Goal: Task Accomplishment & Management: Complete application form

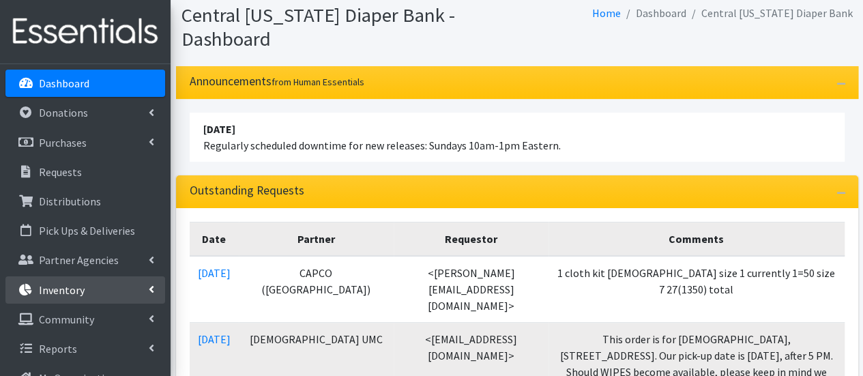
scroll to position [205, 0]
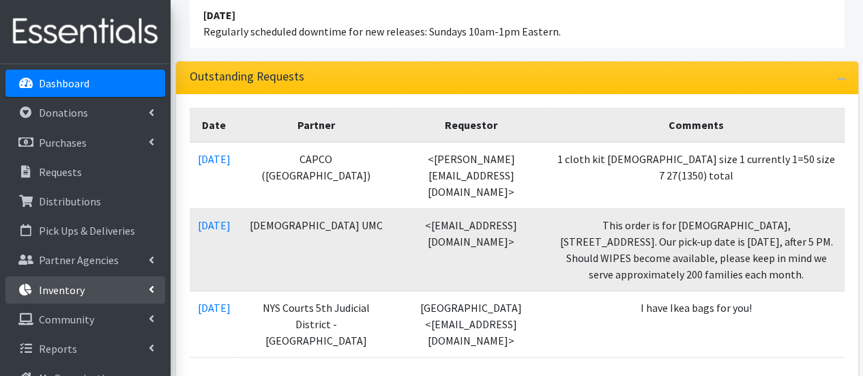
click at [55, 290] on p "Inventory" at bounding box center [62, 290] width 46 height 14
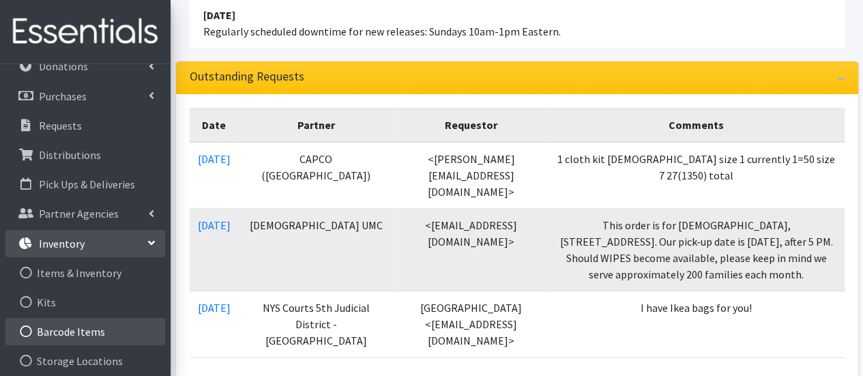
scroll to position [68, 0]
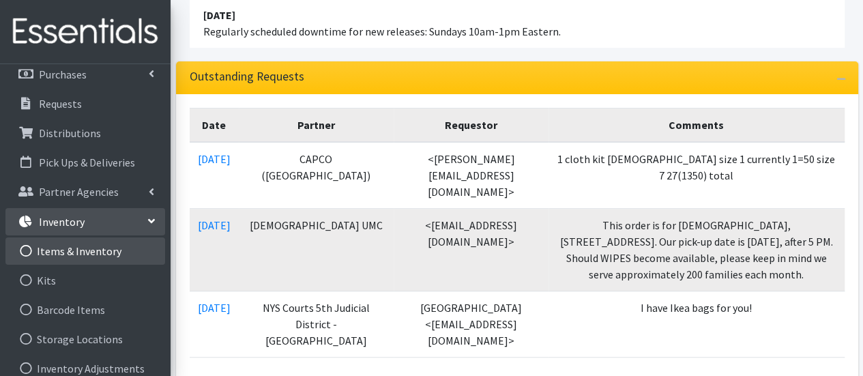
click at [102, 250] on link "Items & Inventory" at bounding box center [85, 250] width 160 height 27
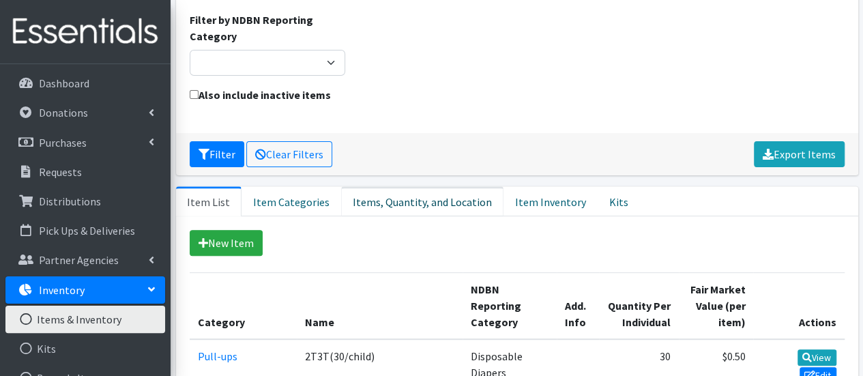
scroll to position [136, 0]
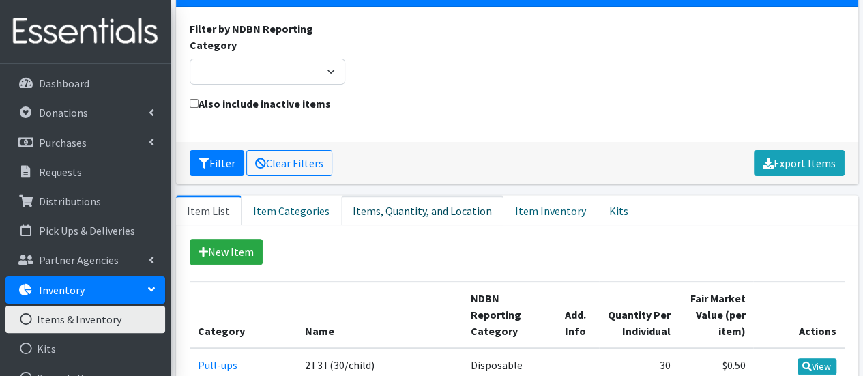
click at [377, 195] on link "Items, Quantity, and Location" at bounding box center [422, 210] width 162 height 30
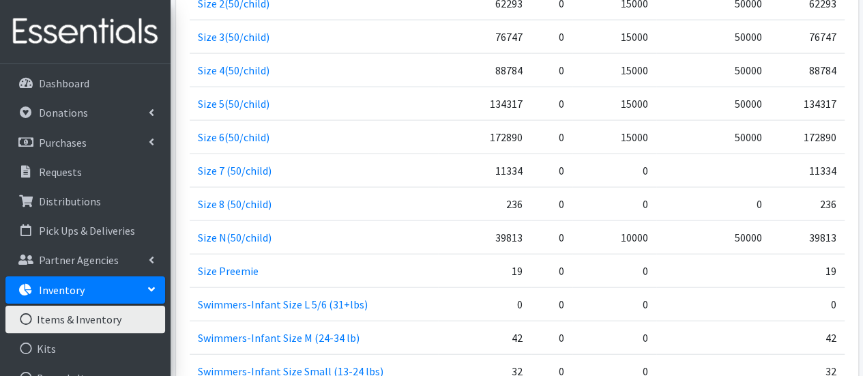
scroll to position [1569, 0]
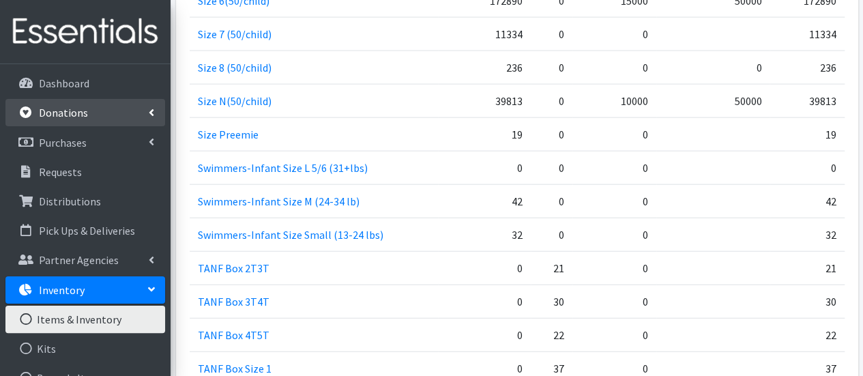
click at [57, 107] on p "Donations" at bounding box center [63, 113] width 49 height 14
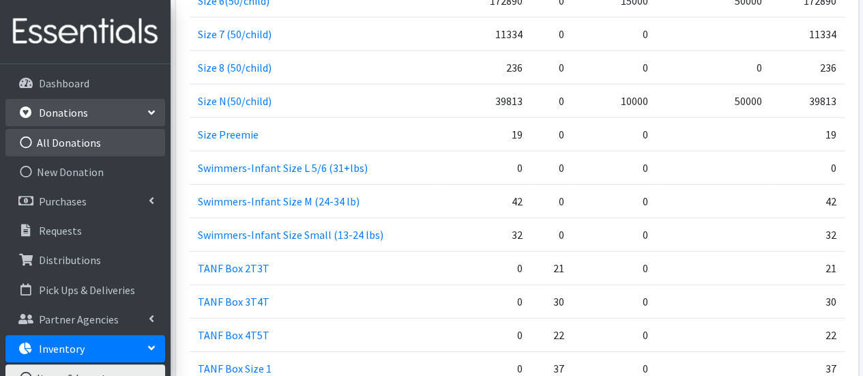
click at [94, 148] on link "All Donations" at bounding box center [85, 142] width 160 height 27
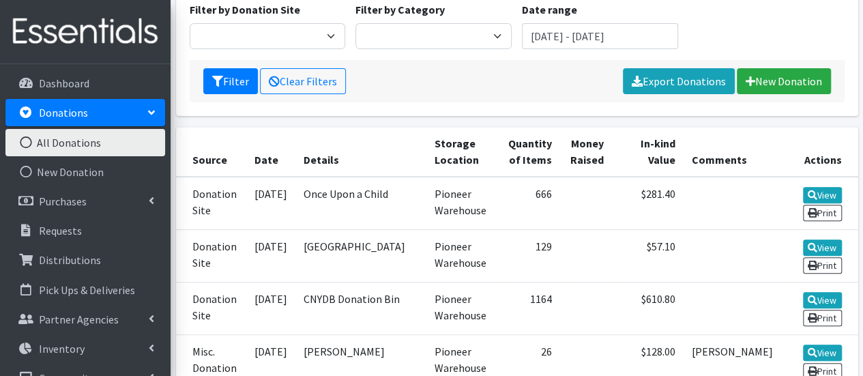
scroll to position [273, 0]
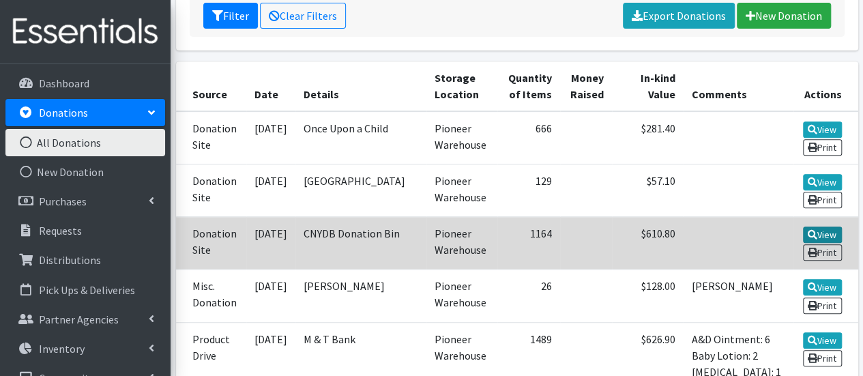
click at [833, 230] on link "View" at bounding box center [822, 234] width 39 height 16
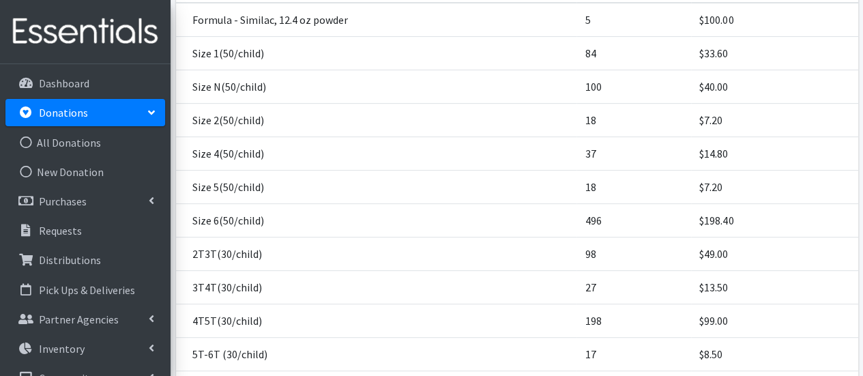
scroll to position [68, 0]
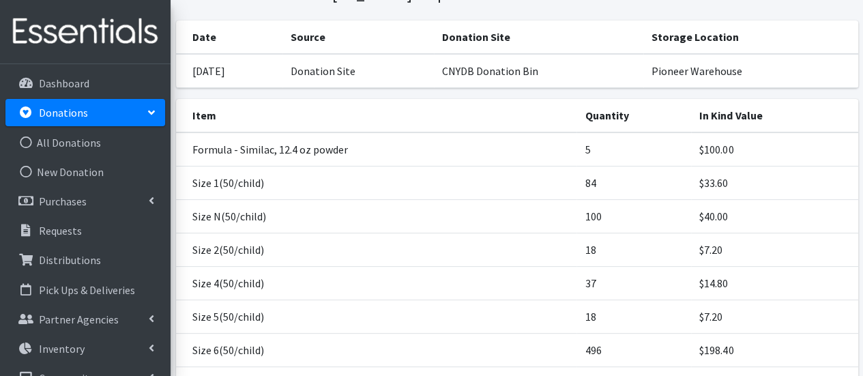
click at [104, 112] on link "Donations" at bounding box center [85, 112] width 160 height 27
drag, startPoint x: 109, startPoint y: 118, endPoint x: 108, endPoint y: 125, distance: 7.0
click at [109, 117] on link "Donations" at bounding box center [85, 112] width 160 height 27
click at [94, 167] on link "New Donation" at bounding box center [85, 171] width 160 height 27
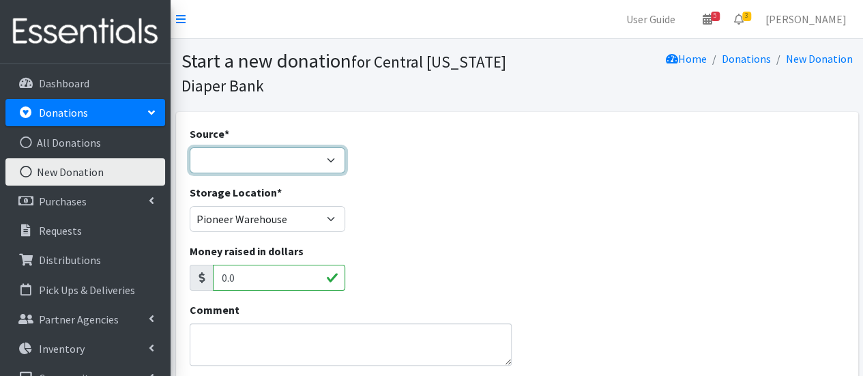
click at [282, 168] on select "Product Drive Manufacturer Donation Site Misc. Donation" at bounding box center [268, 160] width 156 height 26
select select "Donation Site"
click at [190, 147] on select "Product Drive Manufacturer Donation Site Misc. Donation" at bounding box center [268, 160] width 156 height 26
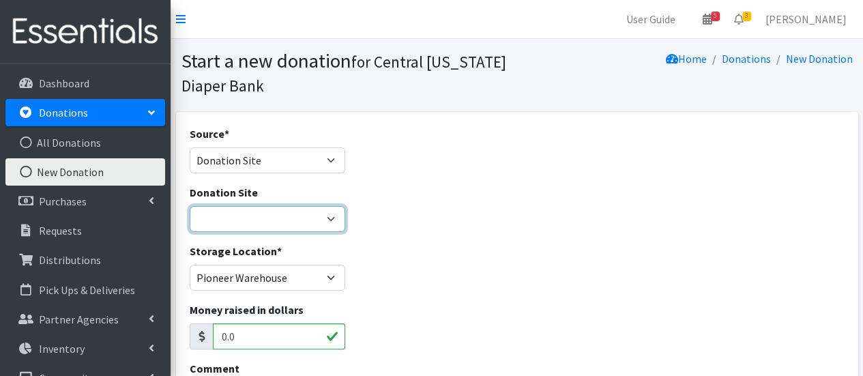
click at [265, 220] on select "Cicero Library CNYDB Donation Bin Community Library of DeWitt and Jamesville Fa…" at bounding box center [268, 219] width 156 height 26
select select "464"
click at [190, 206] on select "Cicero Library CNYDB Donation Bin Community Library of DeWitt and Jamesville Fa…" at bounding box center [268, 219] width 156 height 26
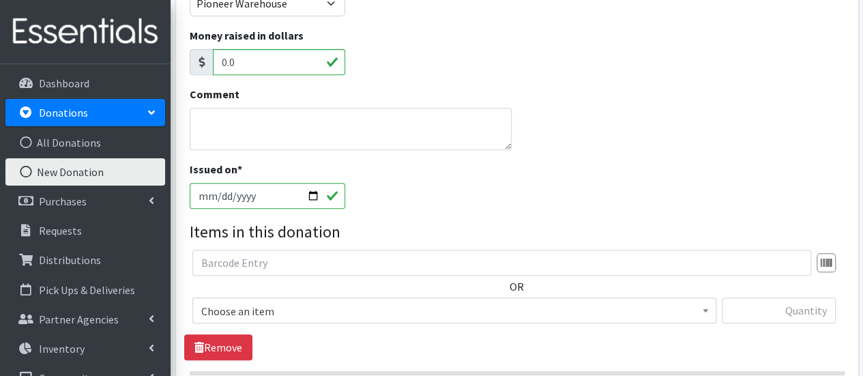
scroll to position [341, 0]
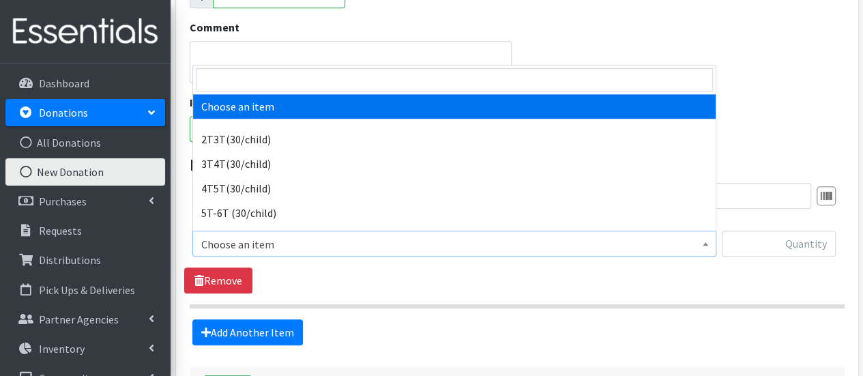
click at [286, 250] on span "Choose an item" at bounding box center [454, 244] width 506 height 19
click at [290, 77] on input "search" at bounding box center [454, 79] width 517 height 23
type input "n"
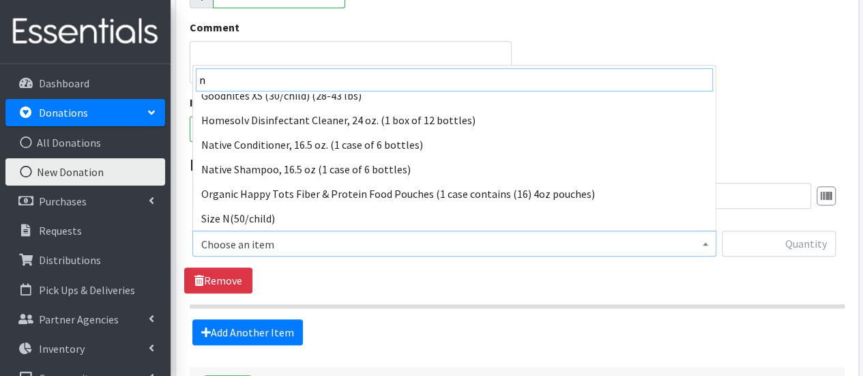
scroll to position [256, 0]
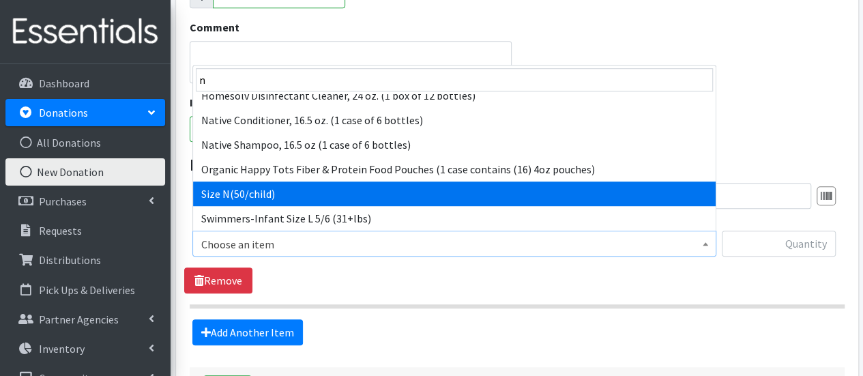
select select "961"
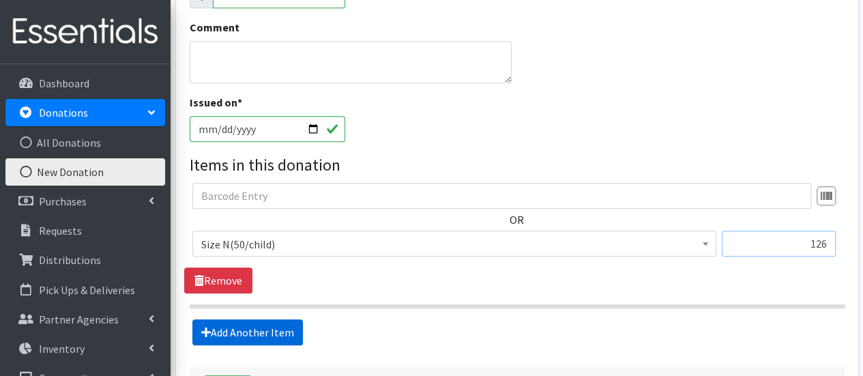
type input "126"
click at [251, 328] on link "Add Another Item" at bounding box center [247, 332] width 111 height 26
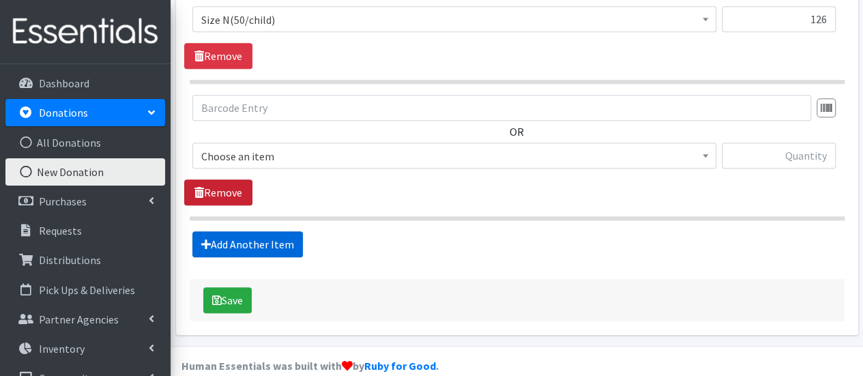
scroll to position [584, 0]
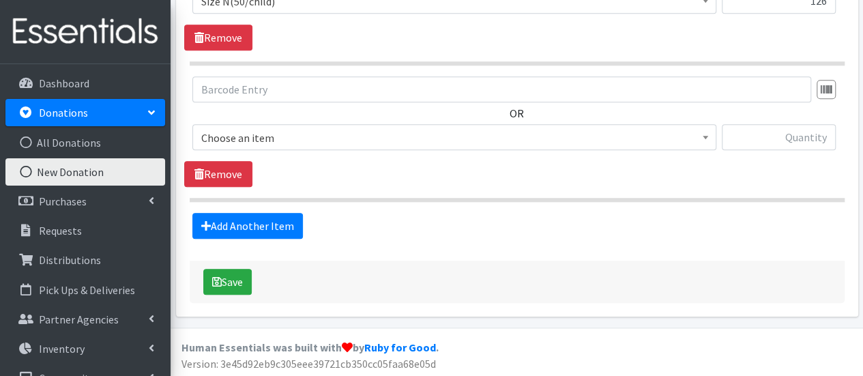
click at [244, 132] on span "Choose an item" at bounding box center [454, 137] width 506 height 19
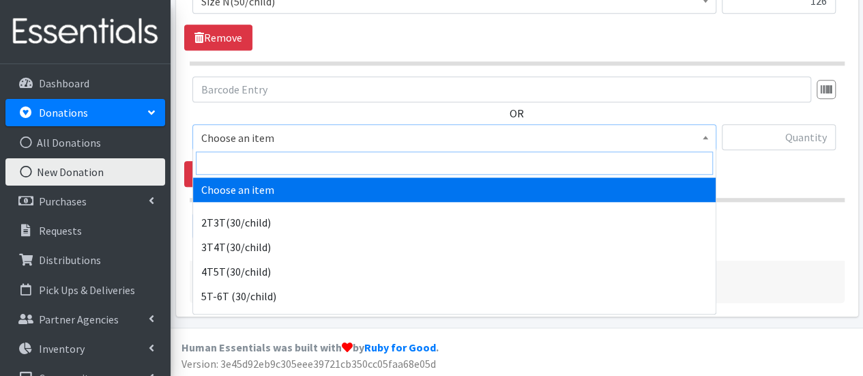
click at [240, 167] on input "search" at bounding box center [454, 162] width 517 height 23
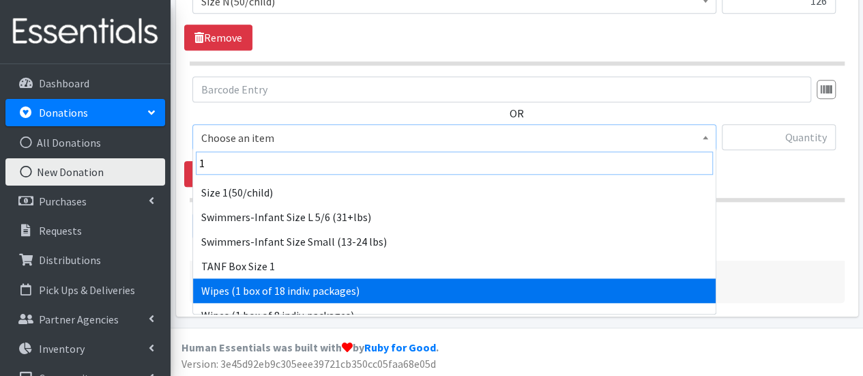
scroll to position [139, 0]
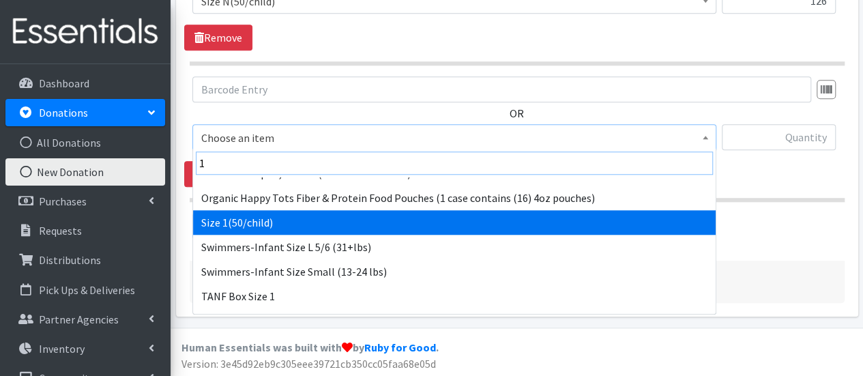
type input "1"
select select "950"
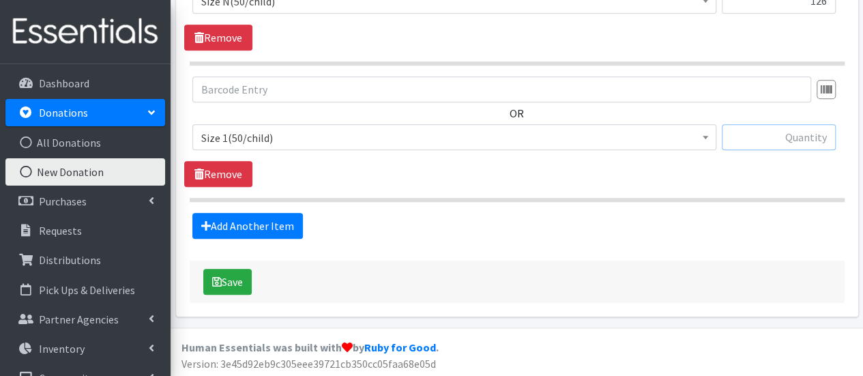
click at [752, 141] on input "text" at bounding box center [779, 137] width 114 height 26
type input "114"
click at [232, 225] on link "Add Another Item" at bounding box center [247, 226] width 111 height 26
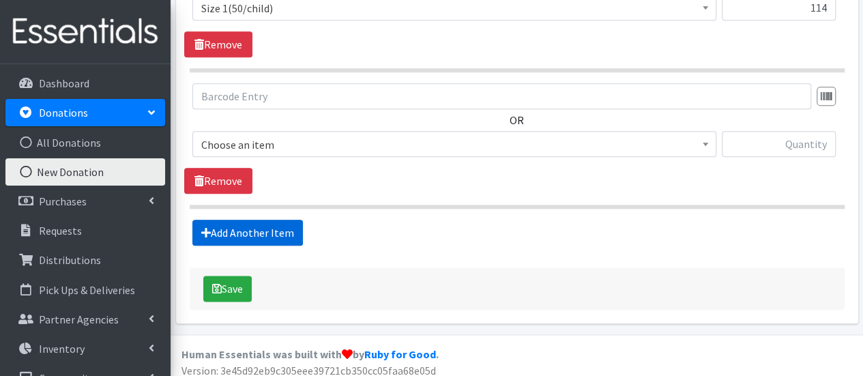
scroll to position [719, 0]
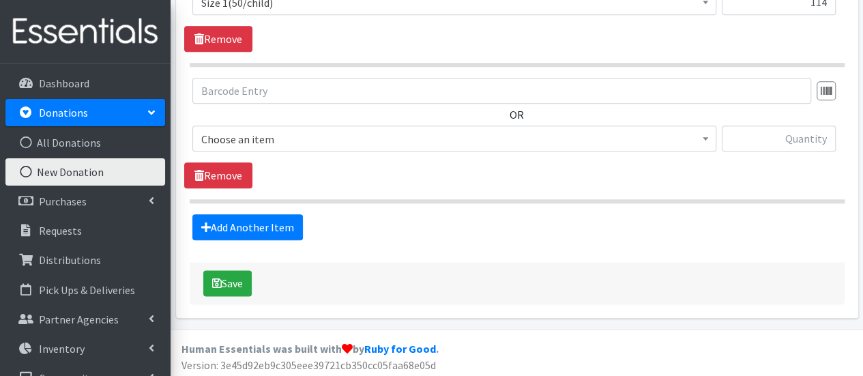
click at [230, 132] on span "Choose an item" at bounding box center [454, 139] width 506 height 19
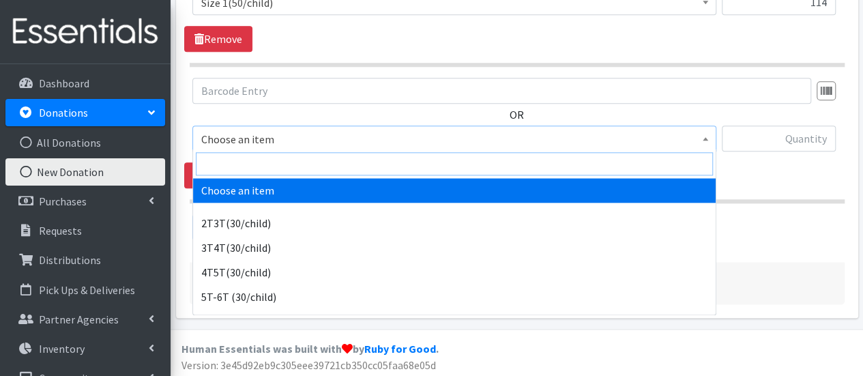
click at [220, 170] on input "search" at bounding box center [454, 163] width 517 height 23
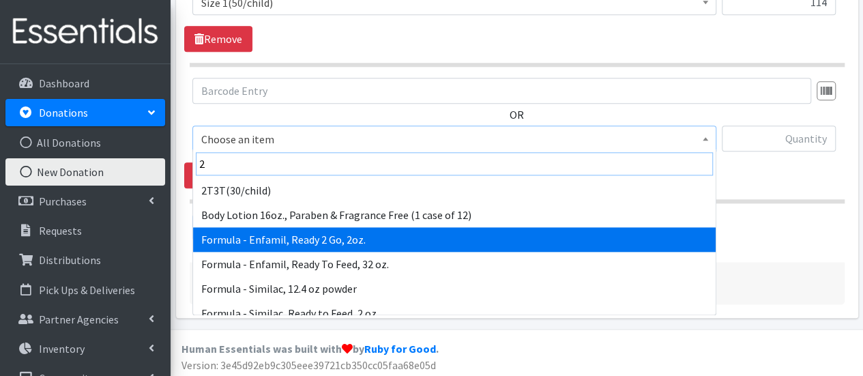
scroll to position [205, 0]
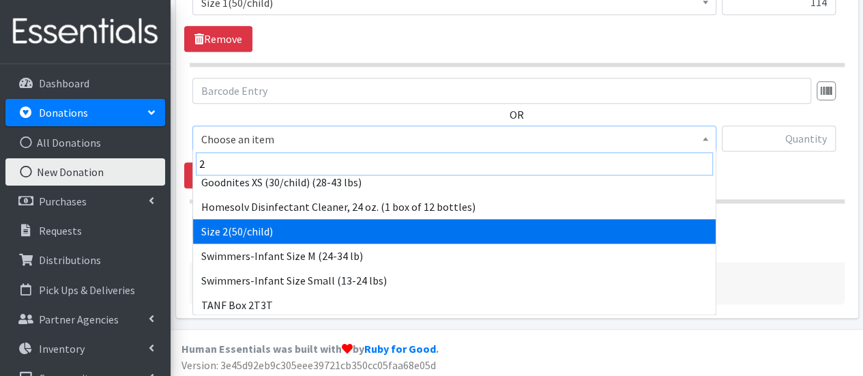
type input "2"
select select "951"
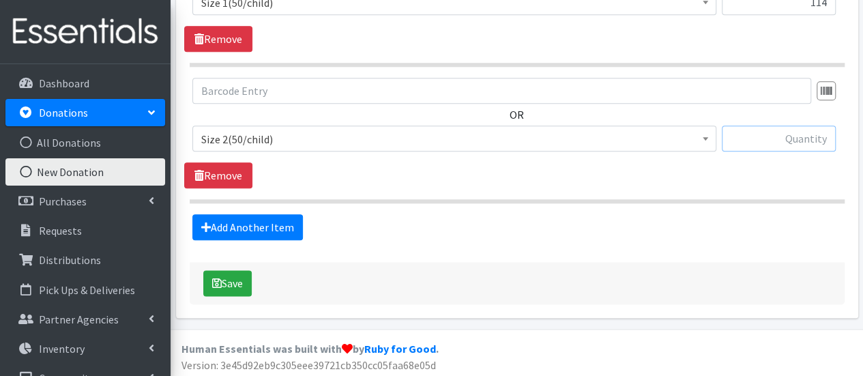
click at [758, 140] on input "text" at bounding box center [779, 139] width 114 height 26
type input "35"
click at [276, 223] on link "Add Another Item" at bounding box center [247, 227] width 111 height 26
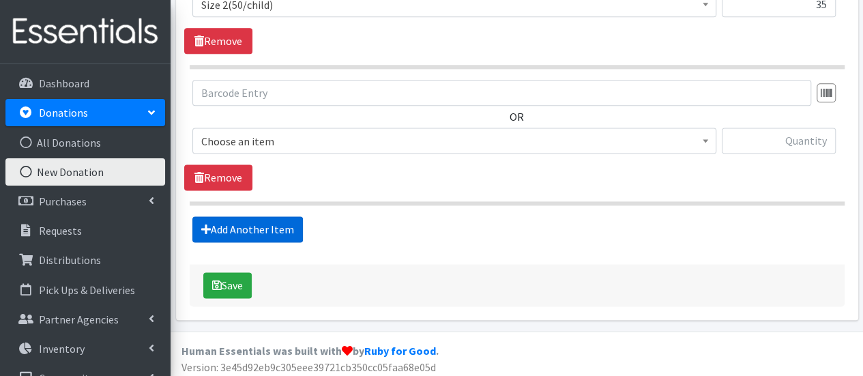
scroll to position [855, 0]
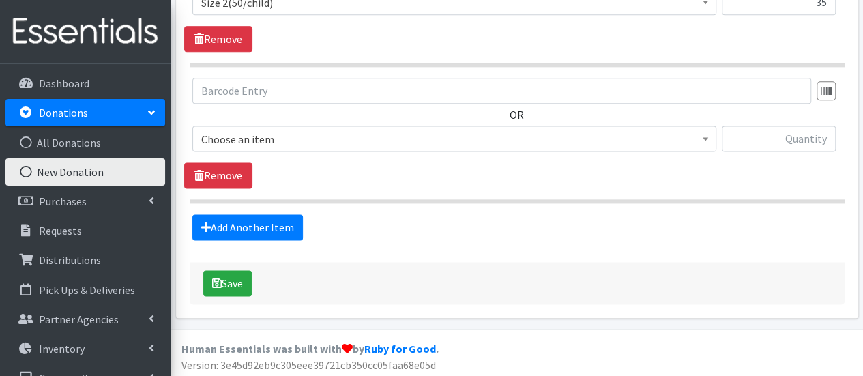
click at [268, 141] on span "Choose an item" at bounding box center [454, 139] width 506 height 19
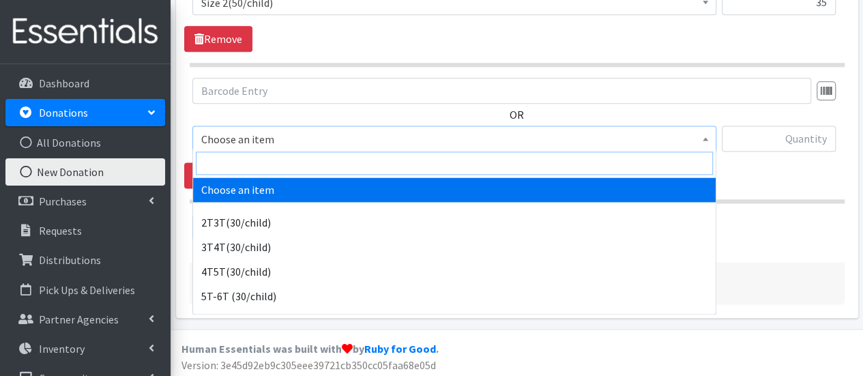
click at [265, 168] on input "search" at bounding box center [454, 162] width 517 height 23
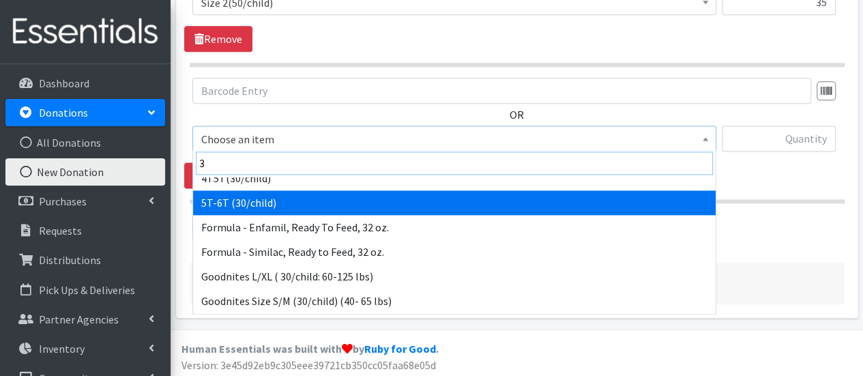
scroll to position [136, 0]
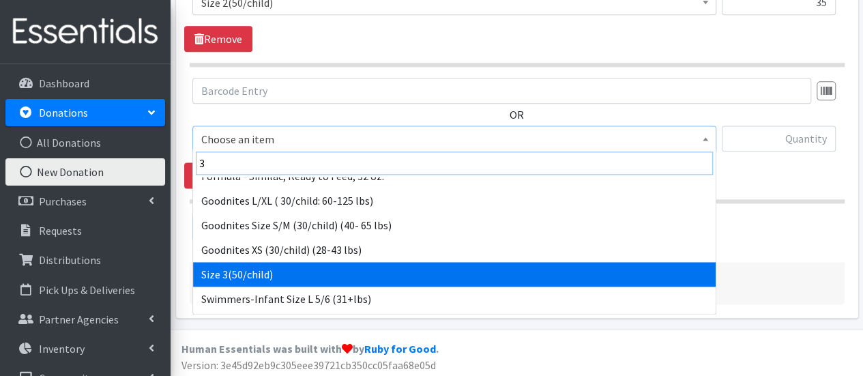
type input "3"
select select "954"
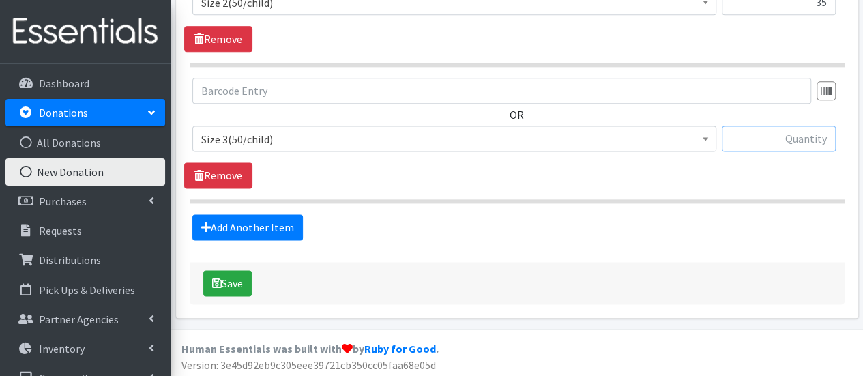
click at [734, 130] on input "text" at bounding box center [779, 139] width 114 height 26
type input "64"
click at [266, 226] on link "Add Another Item" at bounding box center [247, 227] width 111 height 26
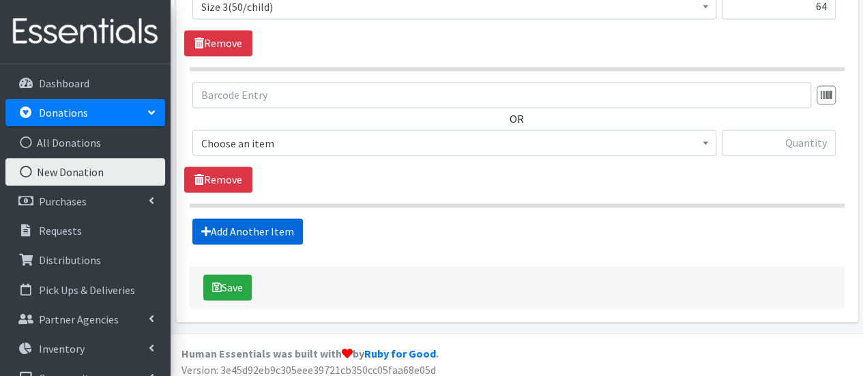
scroll to position [991, 0]
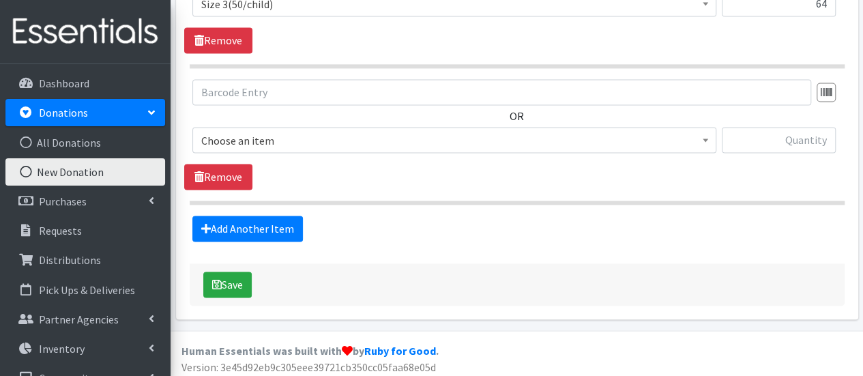
click at [272, 136] on span "Choose an item" at bounding box center [454, 140] width 506 height 19
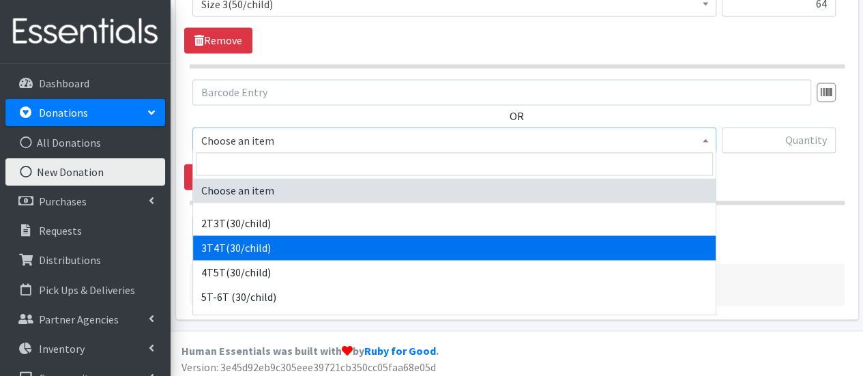
drag, startPoint x: 266, startPoint y: 241, endPoint x: 382, endPoint y: 188, distance: 127.9
select select "941"
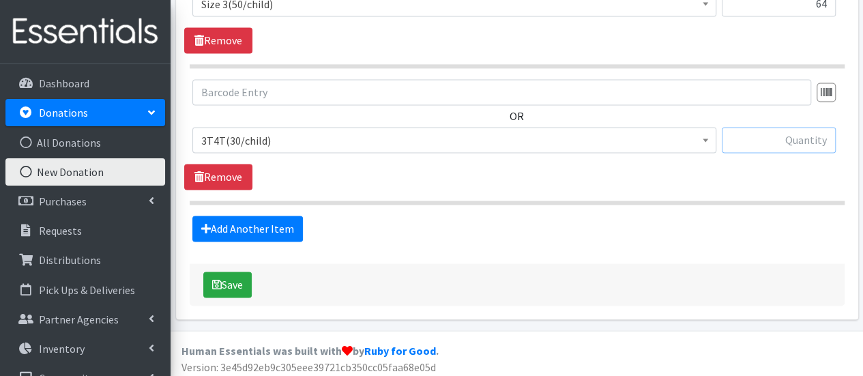
click at [787, 141] on input "text" at bounding box center [779, 140] width 114 height 26
type input "30"
click at [240, 221] on link "Add Another Item" at bounding box center [247, 229] width 111 height 26
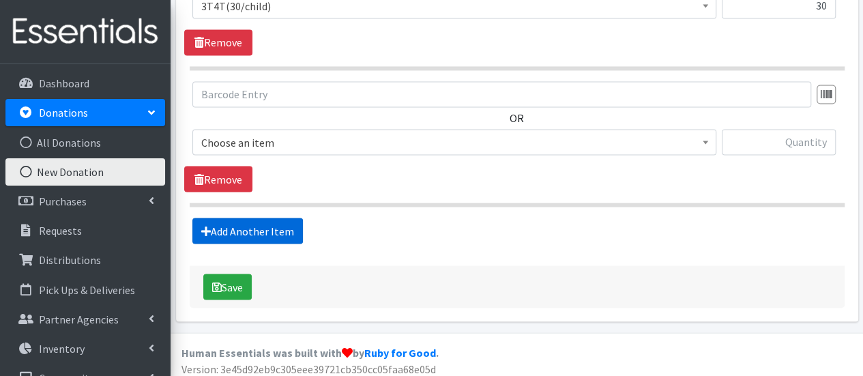
scroll to position [1127, 0]
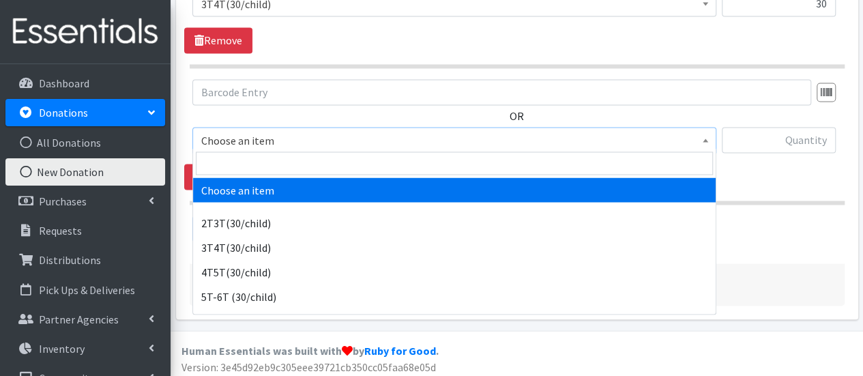
click at [252, 127] on span "Choose an item" at bounding box center [454, 140] width 524 height 26
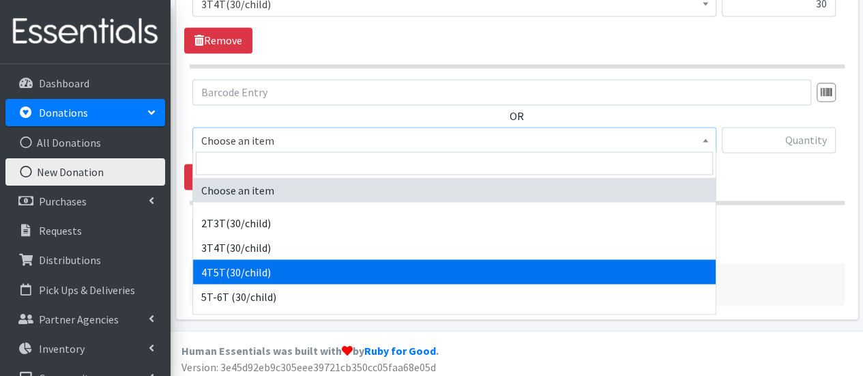
drag, startPoint x: 261, startPoint y: 268, endPoint x: 551, endPoint y: 192, distance: 299.6
select select "953"
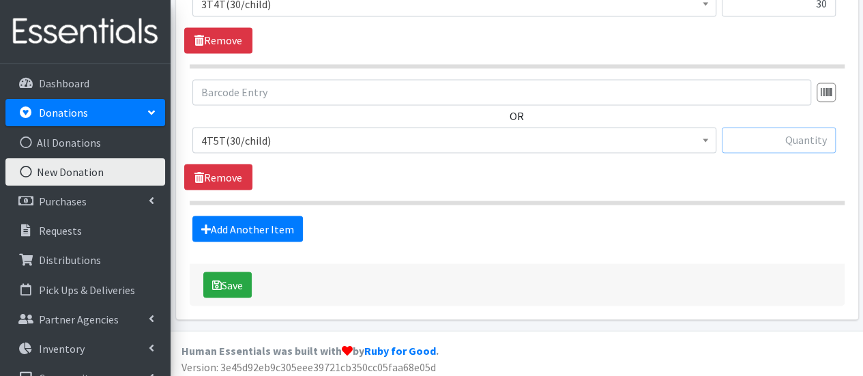
click at [800, 137] on input "text" at bounding box center [779, 140] width 114 height 26
type input "35"
click at [246, 229] on link "Add Another Item" at bounding box center [247, 229] width 111 height 26
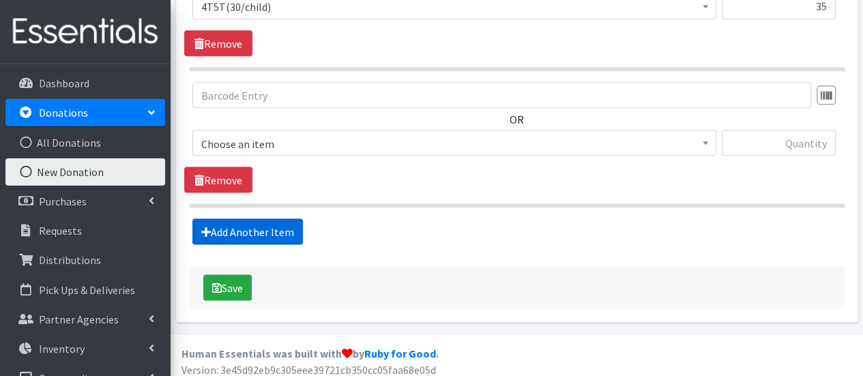
scroll to position [1262, 0]
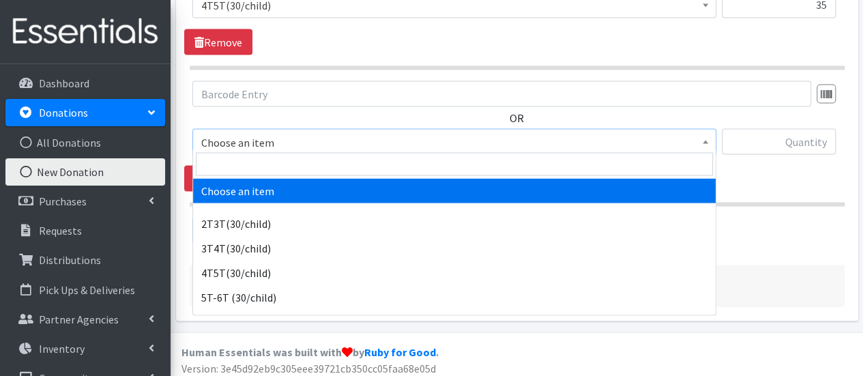
click at [250, 134] on span "Choose an item" at bounding box center [454, 141] width 506 height 19
click at [237, 159] on input "search" at bounding box center [454, 163] width 517 height 23
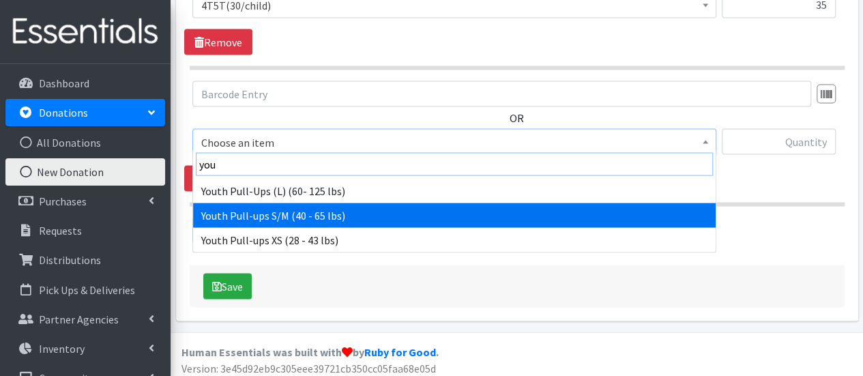
type input "you"
select select "6225"
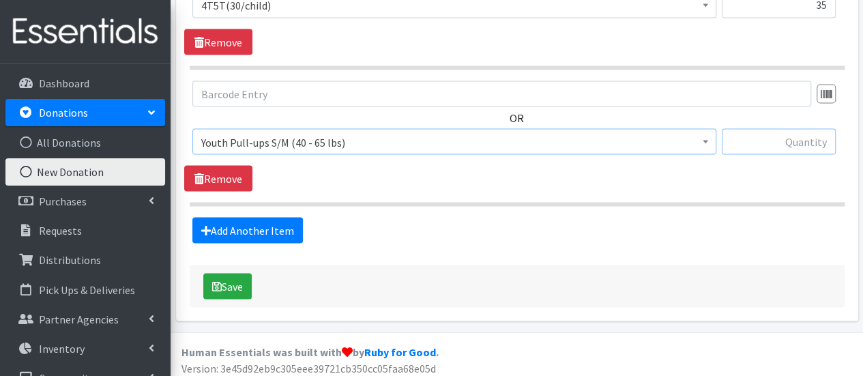
click at [752, 138] on input "text" at bounding box center [779, 141] width 114 height 26
type input "2"
type input "105"
click at [251, 224] on link "Add Another Item" at bounding box center [247, 230] width 111 height 26
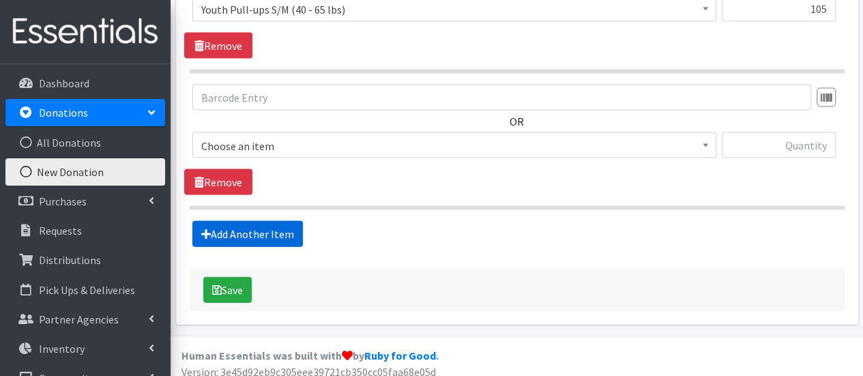
scroll to position [1398, 0]
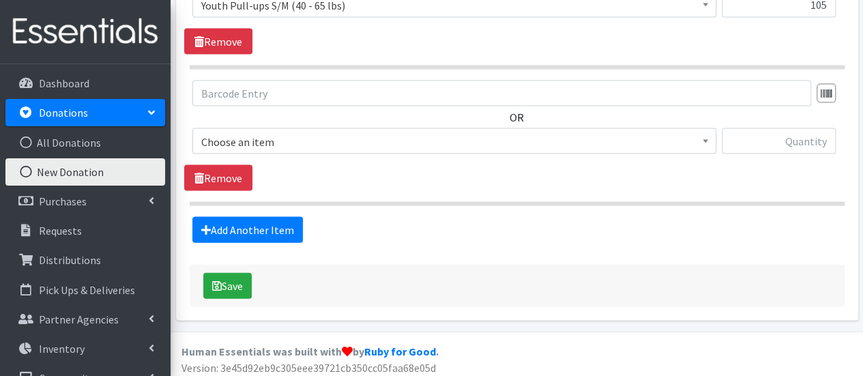
click at [248, 135] on span "Choose an item" at bounding box center [454, 141] width 506 height 19
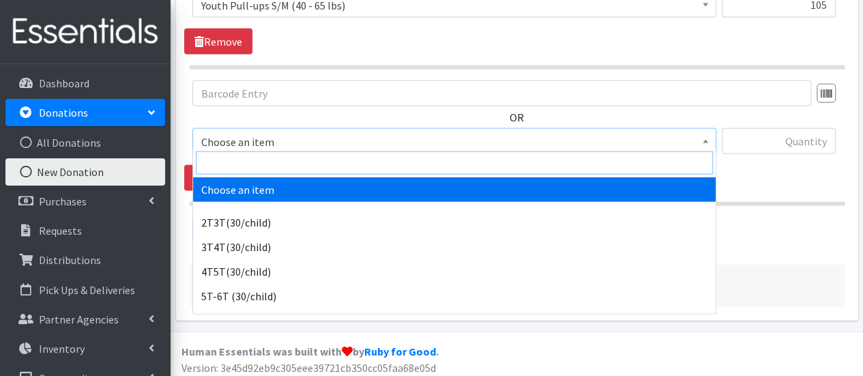
click at [242, 153] on input "search" at bounding box center [454, 162] width 517 height 23
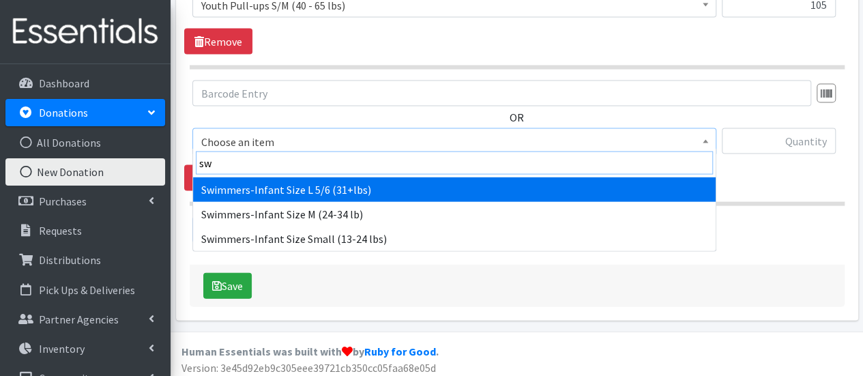
type input "sw"
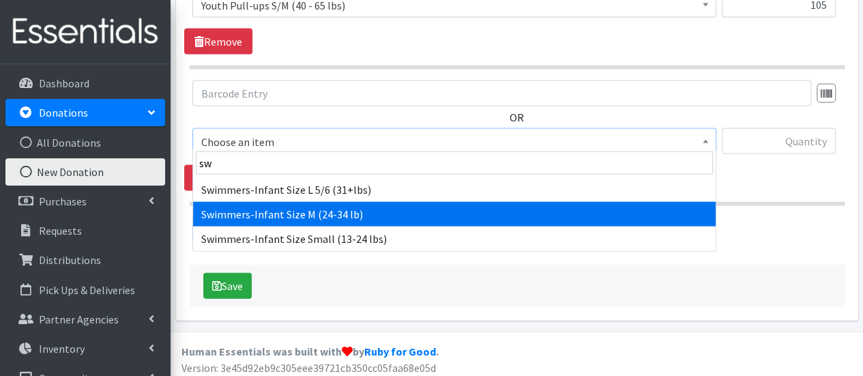
drag, startPoint x: 308, startPoint y: 211, endPoint x: 561, endPoint y: 178, distance: 255.2
select select "6935"
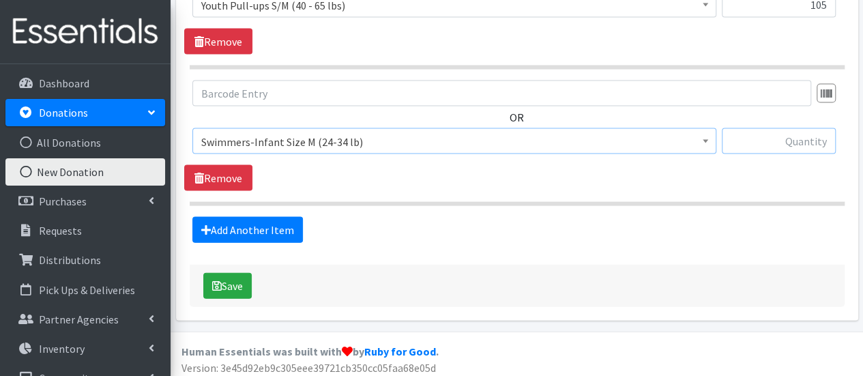
click at [795, 143] on input "text" at bounding box center [779, 141] width 114 height 26
type input "88"
click at [258, 227] on link "Add Another Item" at bounding box center [247, 230] width 111 height 26
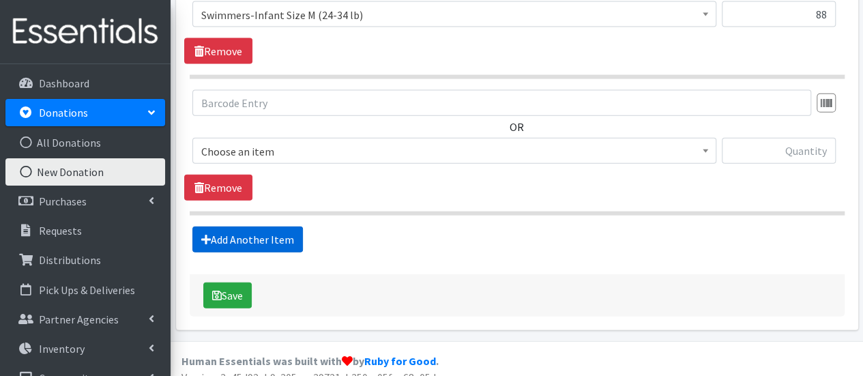
scroll to position [1534, 0]
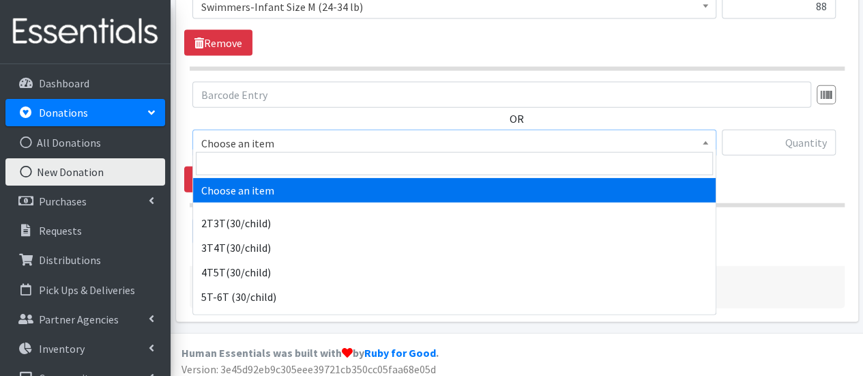
click at [276, 134] on span "Choose an item" at bounding box center [454, 143] width 506 height 19
click at [273, 157] on input "search" at bounding box center [454, 163] width 517 height 23
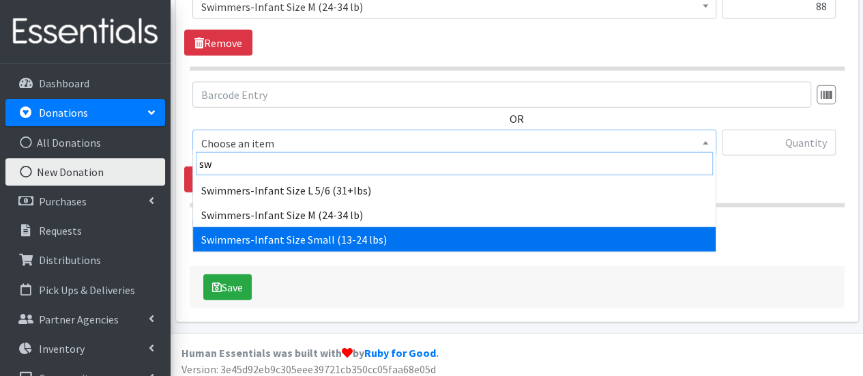
type input "sw"
select select "6938"
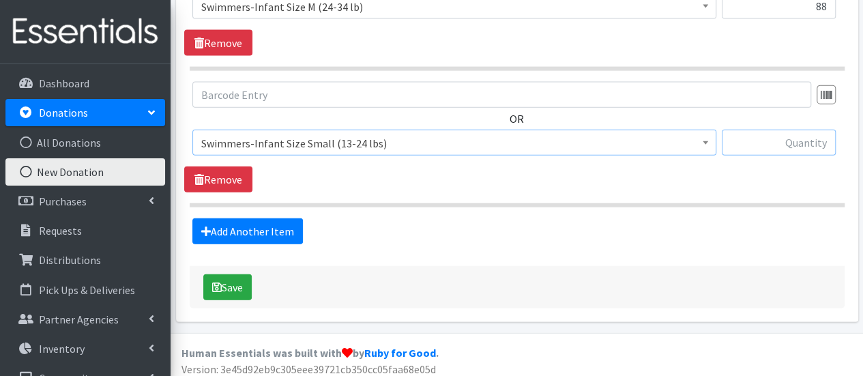
click at [759, 134] on input "text" at bounding box center [779, 143] width 114 height 26
type input "22"
click at [232, 276] on button "Save" at bounding box center [227, 287] width 48 height 26
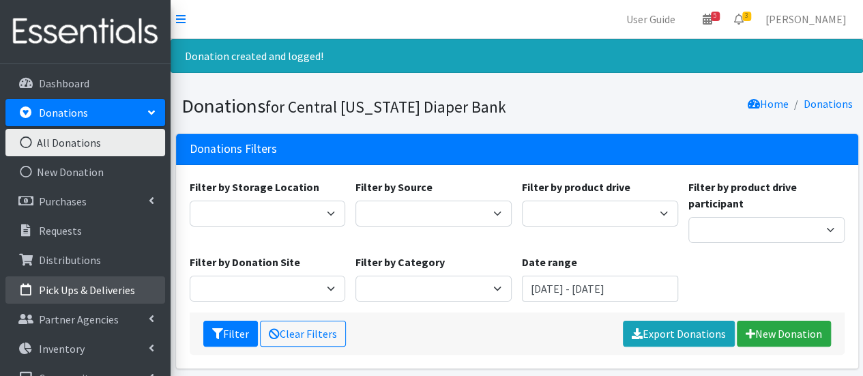
scroll to position [50, 0]
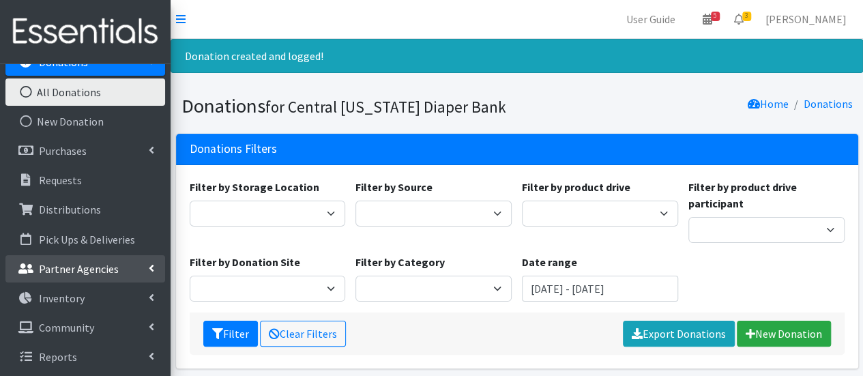
click at [115, 268] on link "Partner Agencies" at bounding box center [85, 268] width 160 height 27
click at [106, 327] on link "Partner Announcement" at bounding box center [85, 327] width 160 height 27
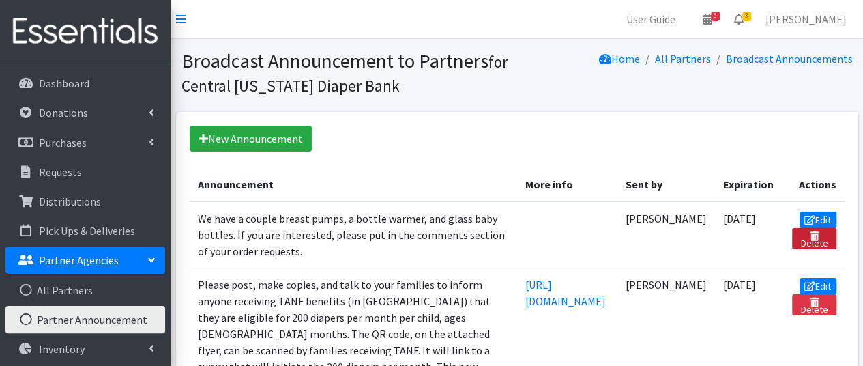
click at [836, 244] on link "Delete" at bounding box center [814, 238] width 44 height 21
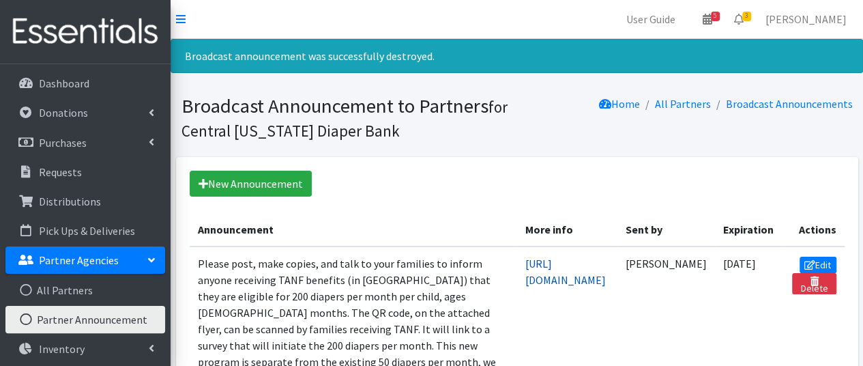
click at [525, 263] on link "[URL][DOMAIN_NAME]" at bounding box center [565, 271] width 80 height 30
click at [517, 321] on td "[URL][DOMAIN_NAME]" at bounding box center [567, 328] width 100 height 165
click at [815, 260] on icon at bounding box center [809, 265] width 11 height 10
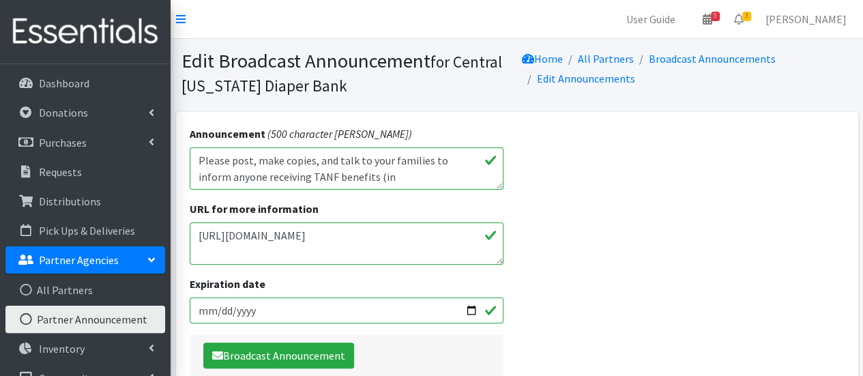
drag, startPoint x: 471, startPoint y: 253, endPoint x: 188, endPoint y: 220, distance: 284.3
click at [189, 220] on div "Announcement (500 character max) Please post, make copies, and talk to your fam…" at bounding box center [346, 251] width 341 height 278
click at [223, 244] on textarea "[URL][DOMAIN_NAME]" at bounding box center [347, 243] width 314 height 42
paste textarea "file:///C:/Users/mkgra/Downloads/Diaper%20Program%20Flyer.pdf"
type textarea "file:///C:/Users/mkgra/Downloads/Diaper%20Program%20Flyer.pdf"
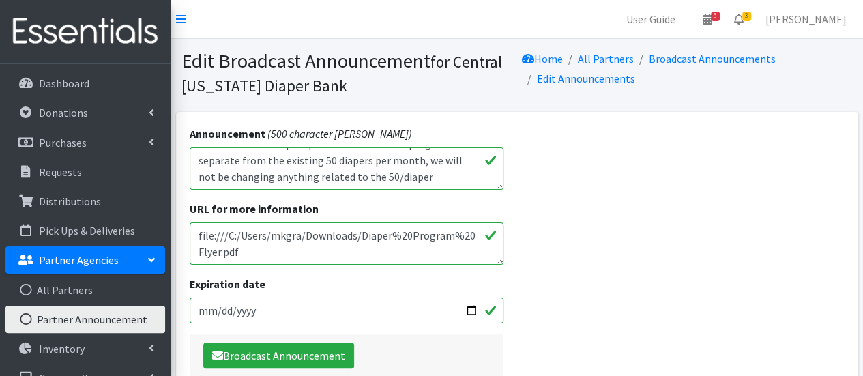
click at [407, 176] on textarea "Please post, make copies, and talk to your families to inform anyone receiving …" at bounding box center [347, 168] width 314 height 42
drag, startPoint x: 257, startPoint y: 252, endPoint x: 201, endPoint y: 227, distance: 62.0
click at [201, 227] on textarea "[URL][DOMAIN_NAME]" at bounding box center [347, 243] width 314 height 42
click at [278, 255] on textarea "[URL][DOMAIN_NAME]" at bounding box center [347, 243] width 314 height 42
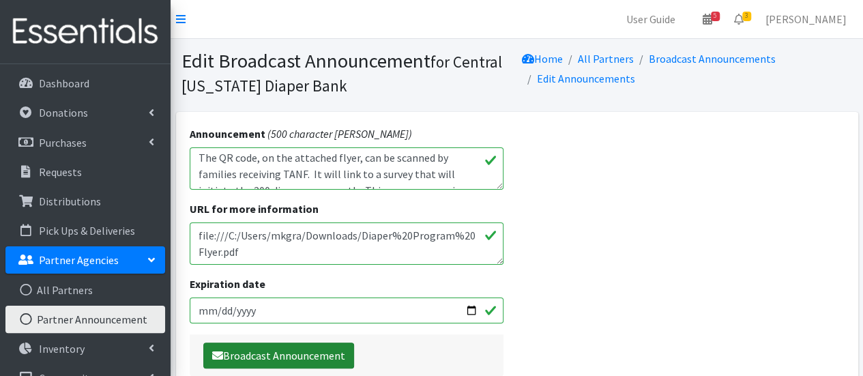
click at [312, 353] on button "Broadcast Announcement" at bounding box center [278, 355] width 151 height 26
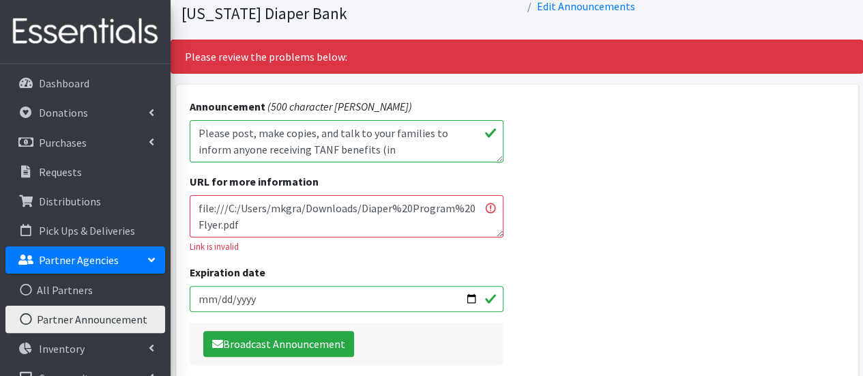
scroll to position [135, 0]
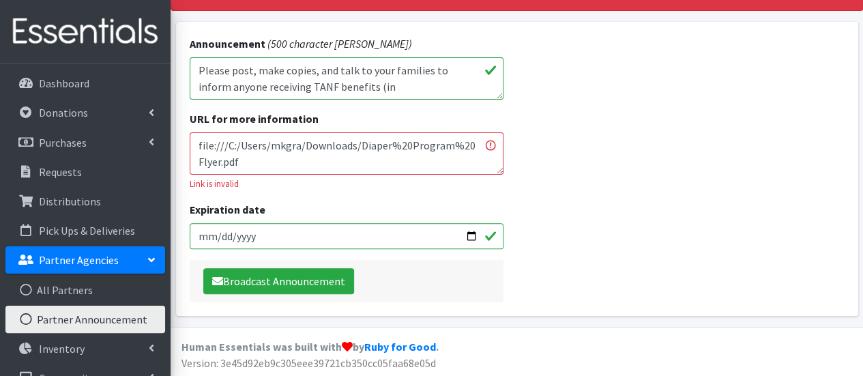
drag, startPoint x: 287, startPoint y: 168, endPoint x: 184, endPoint y: 141, distance: 105.9
click at [184, 141] on div "Announcement (500 character max) Please post, make copies, and talk to your fam…" at bounding box center [346, 169] width 341 height 294
drag, startPoint x: 374, startPoint y: 156, endPoint x: 331, endPoint y: 149, distance: 43.5
click at [331, 149] on textarea "file:///C:/Users/mkgra/Downloads/Diaper%20Program%20Flyer.pdf" at bounding box center [347, 153] width 314 height 42
paste textarea "file:///C:/Users/mkgra/OneDrive/Desktop/Diaper%20Bank/TANF%20flyer-updated%209-…"
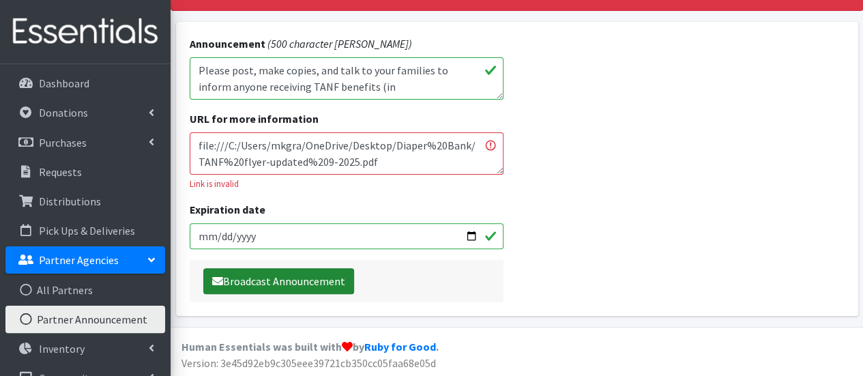
type textarea "file:///C:/Users/mkgra/OneDrive/Desktop/Diaper%20Bank/TANF%20flyer-updated%209-…"
click at [277, 278] on button "Broadcast Announcement" at bounding box center [278, 281] width 151 height 26
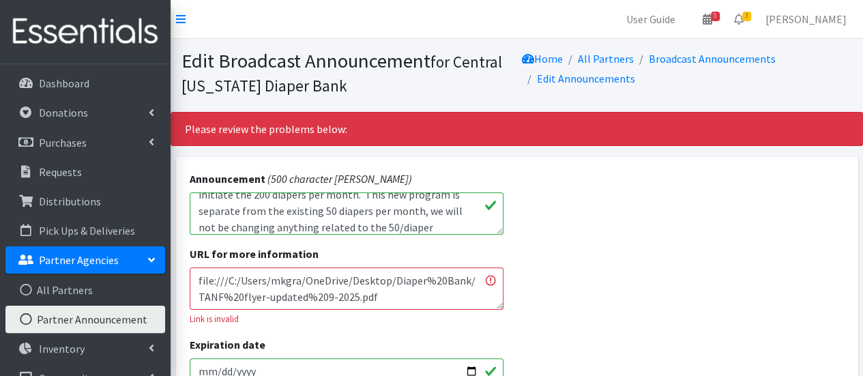
scroll to position [115, 0]
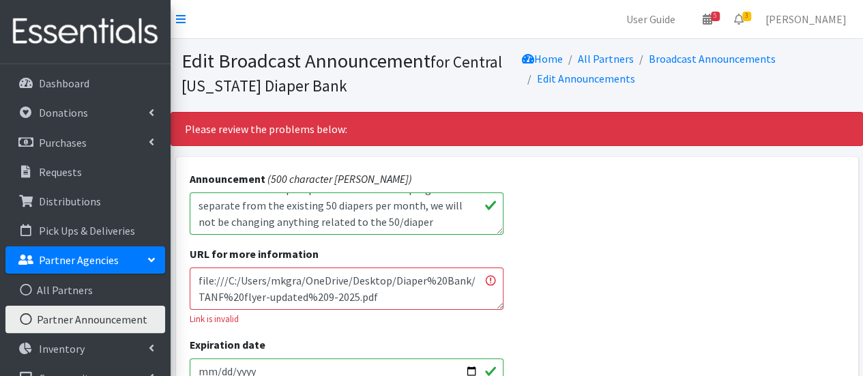
drag, startPoint x: 393, startPoint y: 297, endPoint x: 169, endPoint y: 272, distance: 225.2
click at [170, 272] on div "User Guide 5 5 Pick-ups remaining this week View Calendar 3 3 Requests 0 Partne…" at bounding box center [431, 256] width 863 height 513
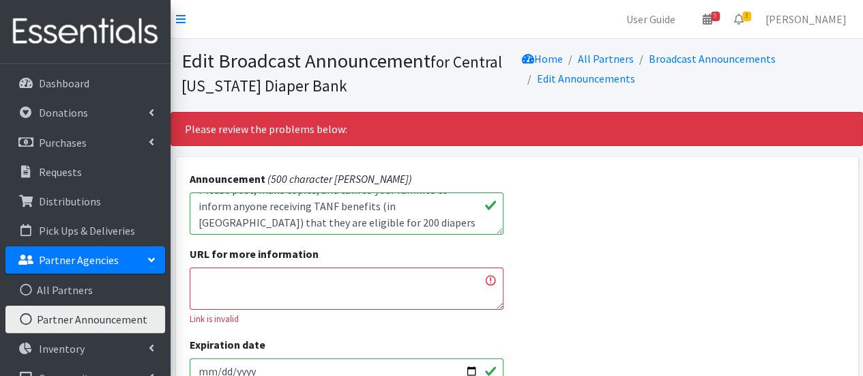
scroll to position [0, 0]
click at [233, 204] on textarea "Please post, make copies, and talk to your families to inform anyone receiving …" at bounding box center [347, 213] width 314 height 42
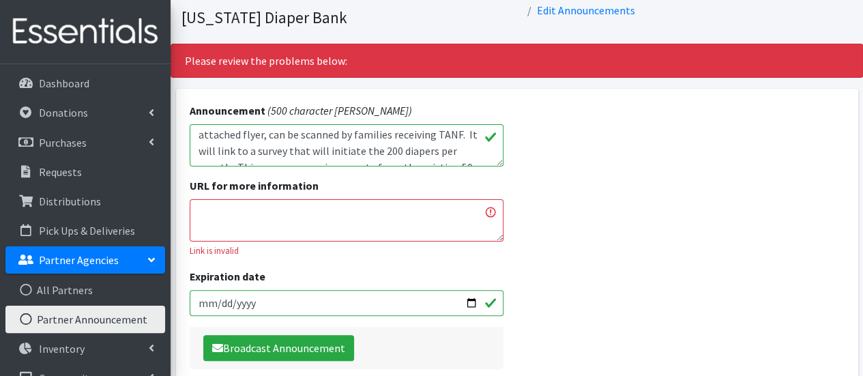
scroll to position [115, 0]
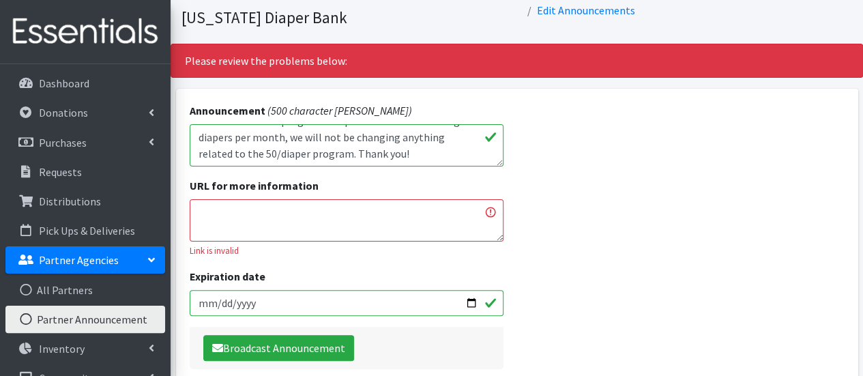
type textarea "Please continue communicating to your families to inform anyone receiving TANF …"
click at [324, 211] on textarea "file:///C:/Users/mkgra/OneDrive/Desktop/Diaper%20Bank/TANF%20flyer-updated%209-…" at bounding box center [347, 220] width 314 height 42
paste textarea "[URL][DOMAIN_NAME]"
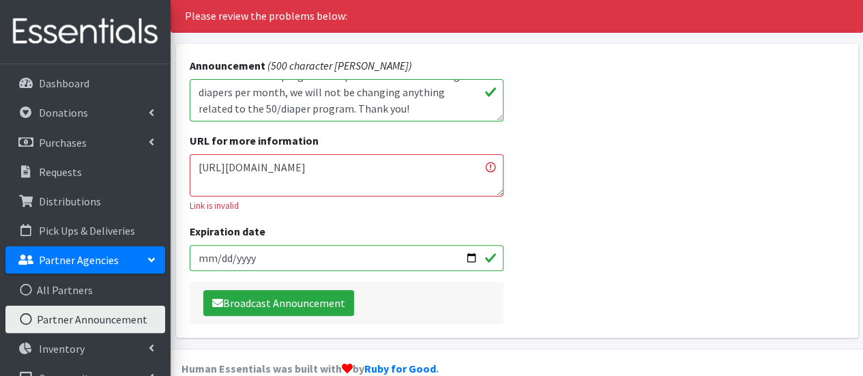
scroll to position [135, 0]
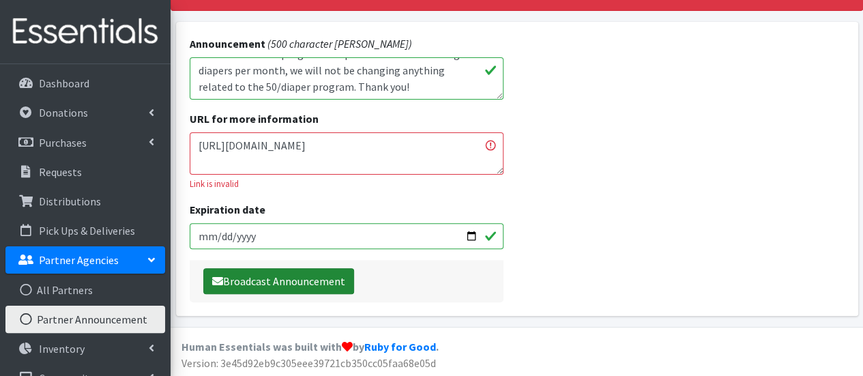
type textarea "[URL][DOMAIN_NAME]"
click at [268, 276] on button "Broadcast Announcement" at bounding box center [278, 281] width 151 height 26
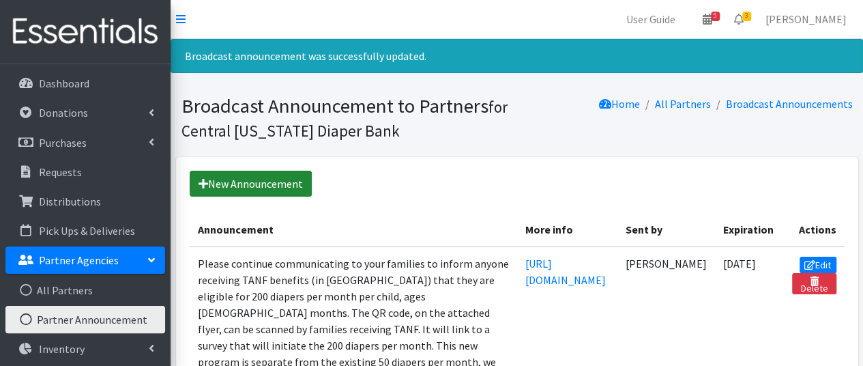
click at [271, 179] on link "New Announcement" at bounding box center [251, 184] width 122 height 26
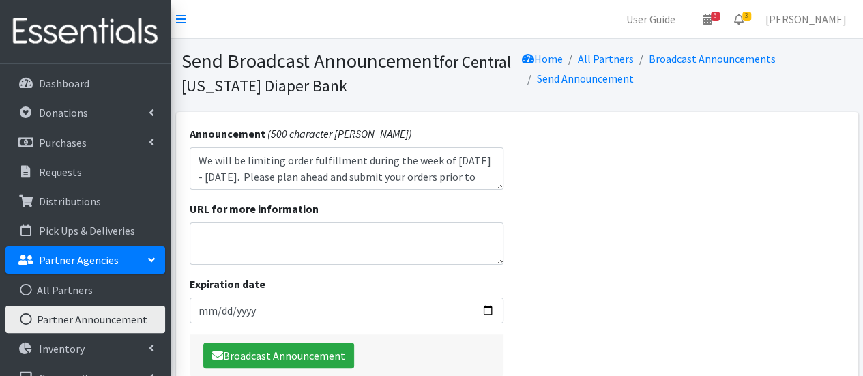
scroll to position [11, 0]
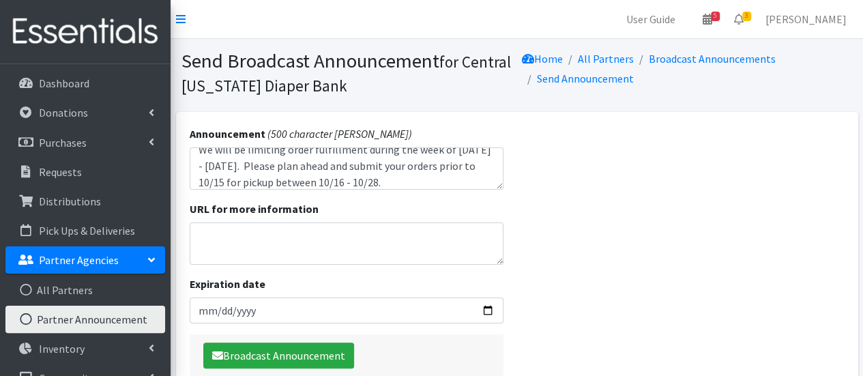
type textarea "We will be limiting order fulfillment during the week of [DATE] - [DATE]. Pleas…"
click at [294, 314] on input "Expiration date" at bounding box center [347, 310] width 314 height 26
click at [496, 306] on input "Expiration date" at bounding box center [347, 310] width 314 height 26
click at [490, 308] on input "Expiration date" at bounding box center [347, 310] width 314 height 26
type input "2025-10-28"
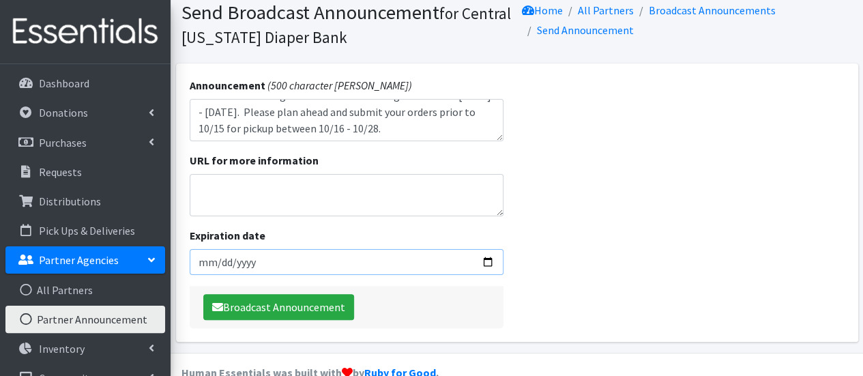
scroll to position [68, 0]
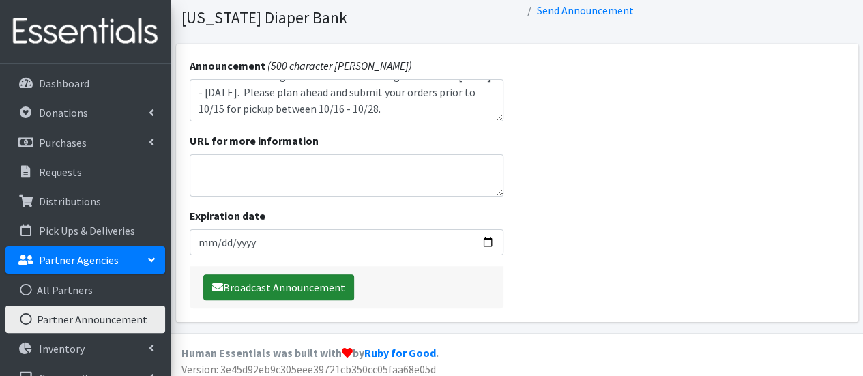
click at [288, 279] on button "Broadcast Announcement" at bounding box center [278, 287] width 151 height 26
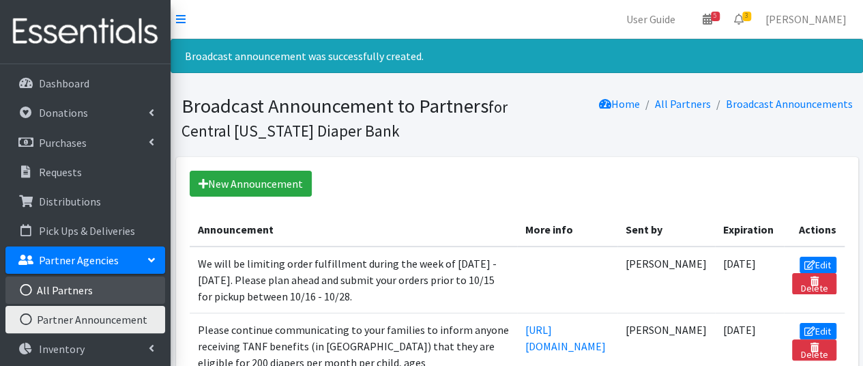
click at [91, 291] on link "All Partners" at bounding box center [85, 289] width 160 height 27
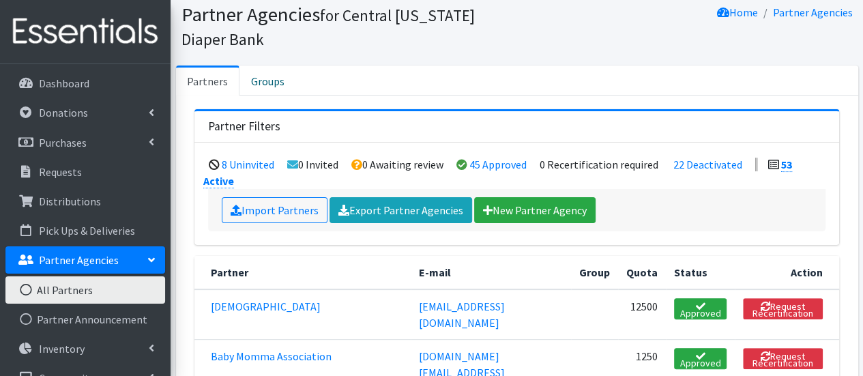
scroll to position [68, 0]
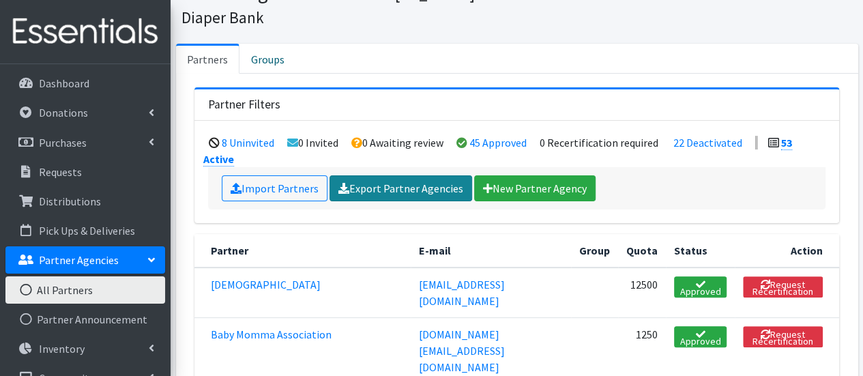
click at [407, 192] on link "Export Partner Agencies" at bounding box center [400, 188] width 143 height 26
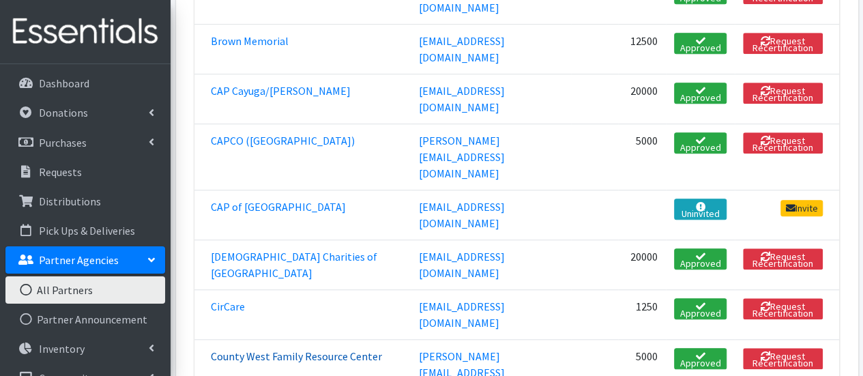
scroll to position [546, 0]
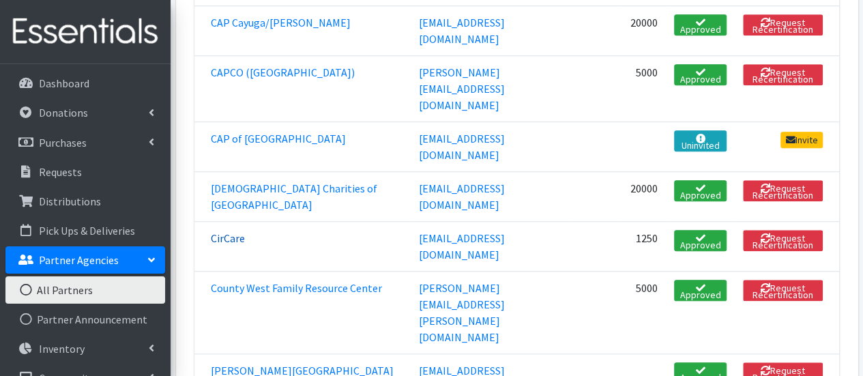
click at [221, 231] on link "CirCare" at bounding box center [228, 238] width 34 height 14
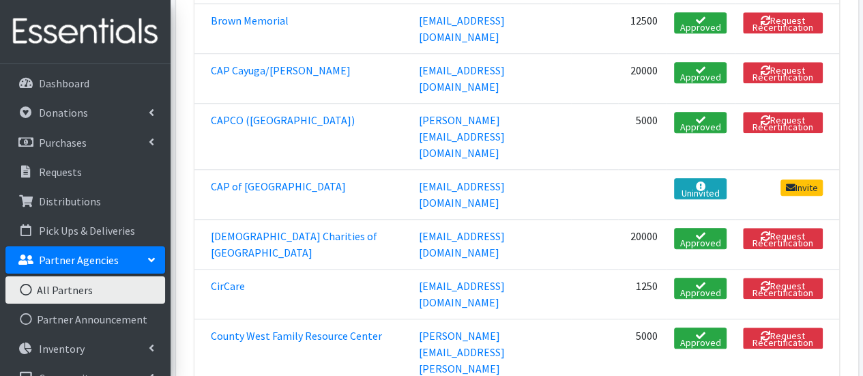
scroll to position [494, 0]
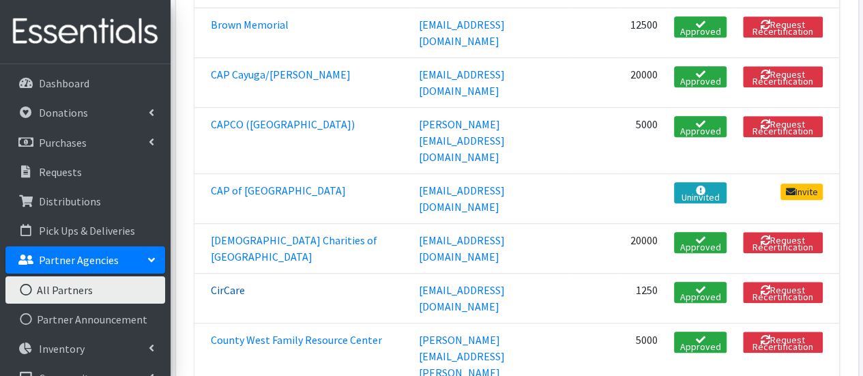
click at [230, 283] on link "CirCare" at bounding box center [228, 290] width 34 height 14
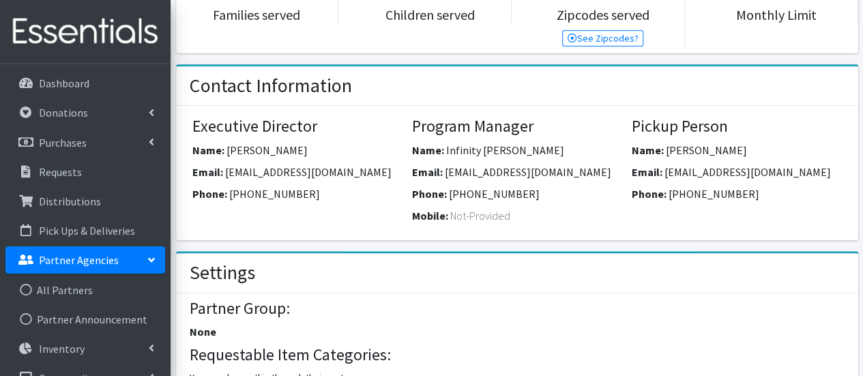
scroll to position [409, 0]
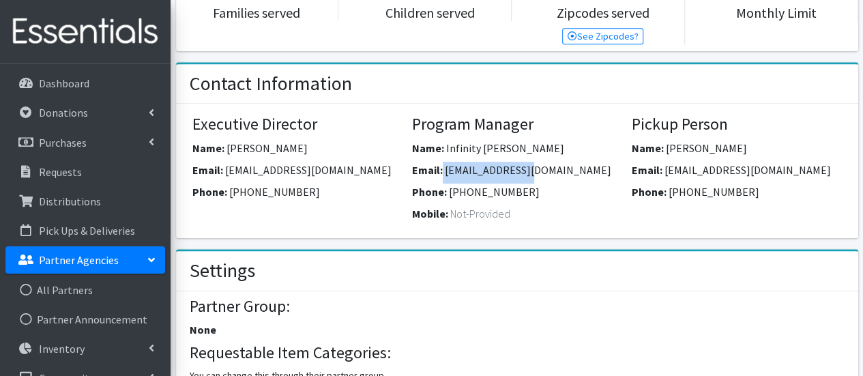
drag, startPoint x: 443, startPoint y: 167, endPoint x: 521, endPoint y: 166, distance: 78.5
click at [521, 166] on div "Email: [PERSON_NAME][EMAIL_ADDRESS][DOMAIN_NAME]" at bounding box center [516, 173] width 209 height 22
copy div "[EMAIL_ADDRESS][DOMAIN_NAME]"
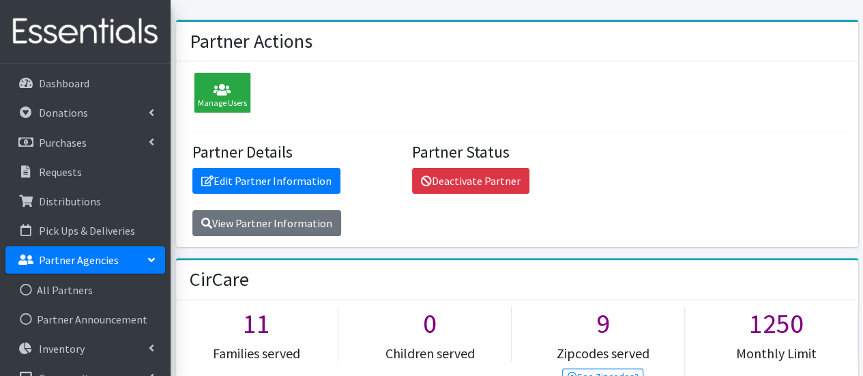
scroll to position [68, 0]
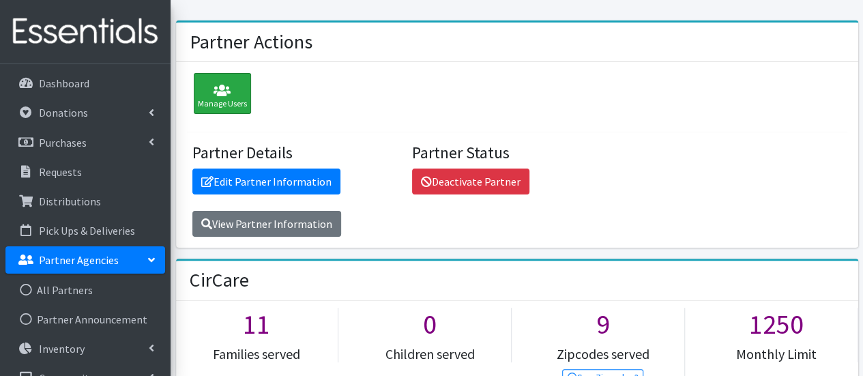
click at [218, 104] on div "Manage Users" at bounding box center [222, 93] width 57 height 41
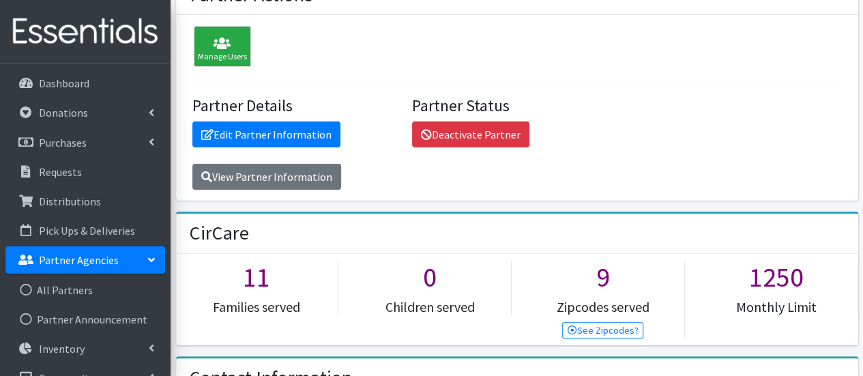
scroll to position [136, 0]
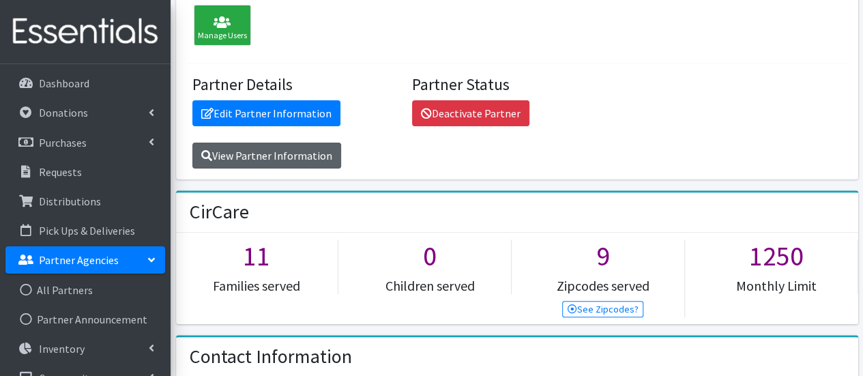
click at [323, 157] on link "View Partner Information" at bounding box center [266, 156] width 149 height 26
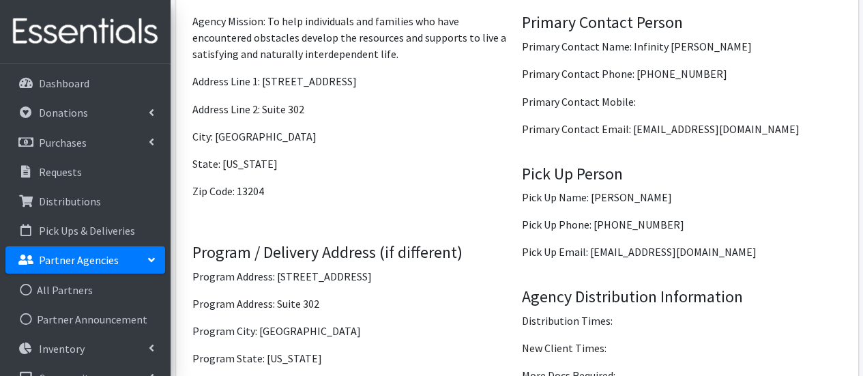
scroll to position [989, 0]
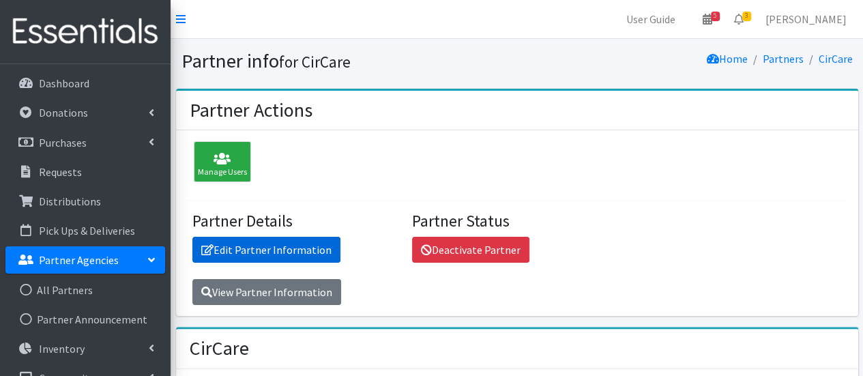
click at [296, 244] on link "Edit Partner Information" at bounding box center [266, 250] width 148 height 26
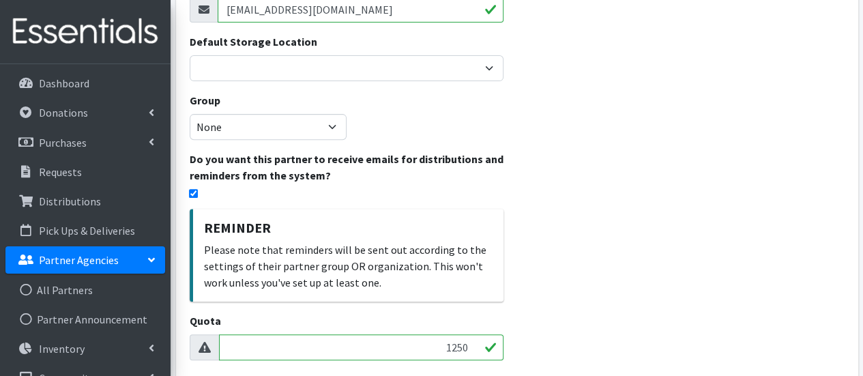
scroll to position [136, 0]
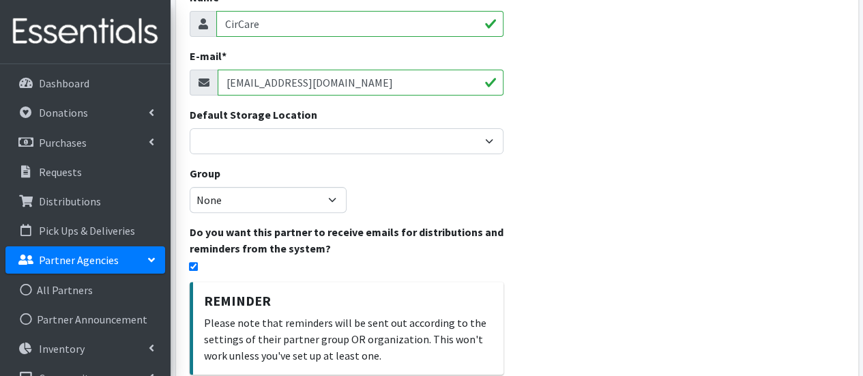
drag, startPoint x: 324, startPoint y: 87, endPoint x: 216, endPoint y: 83, distance: 108.5
click at [216, 83] on div "[EMAIL_ADDRESS][DOMAIN_NAME]" at bounding box center [347, 83] width 314 height 26
paste input "ibachus"
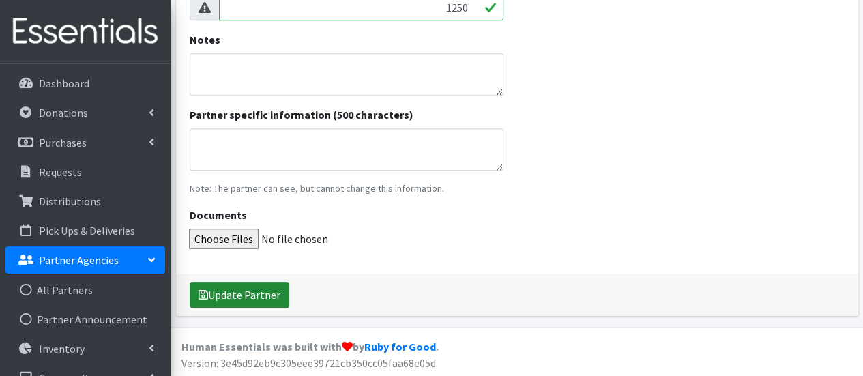
scroll to position [550, 0]
type input "ibachus@cir.care"
click at [256, 297] on button "Update Partner" at bounding box center [240, 294] width 100 height 26
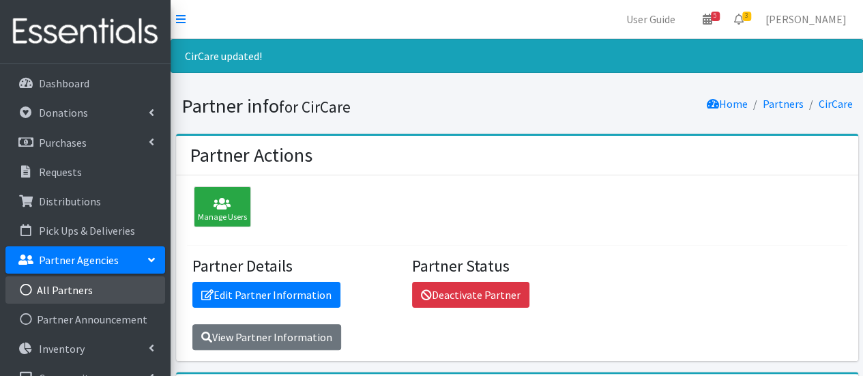
click at [102, 290] on link "All Partners" at bounding box center [85, 289] width 160 height 27
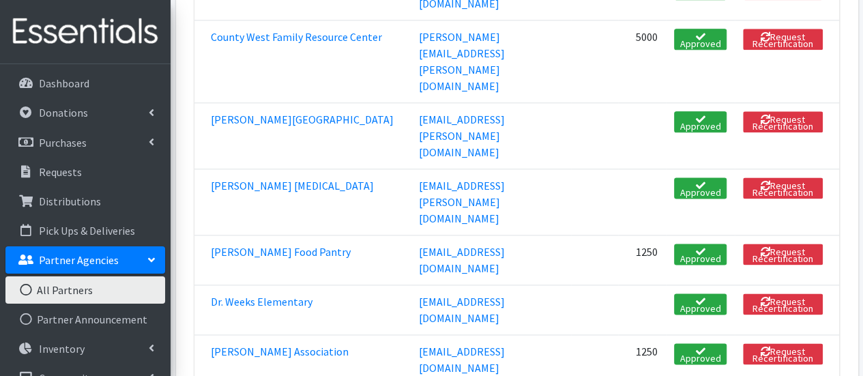
scroll to position [819, 0]
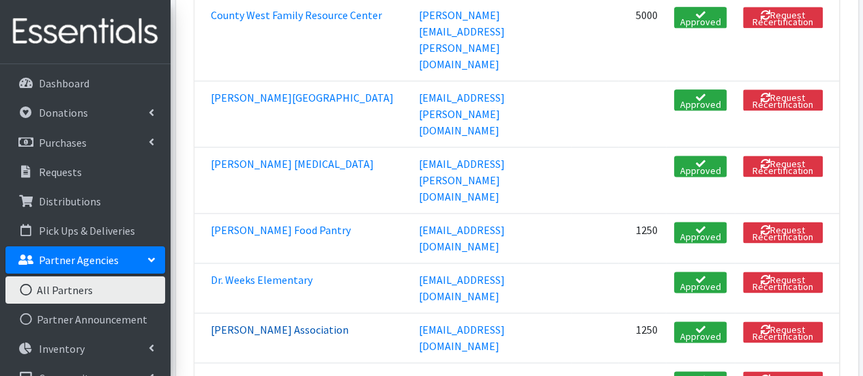
click at [268, 323] on link "[PERSON_NAME] Association" at bounding box center [280, 330] width 138 height 14
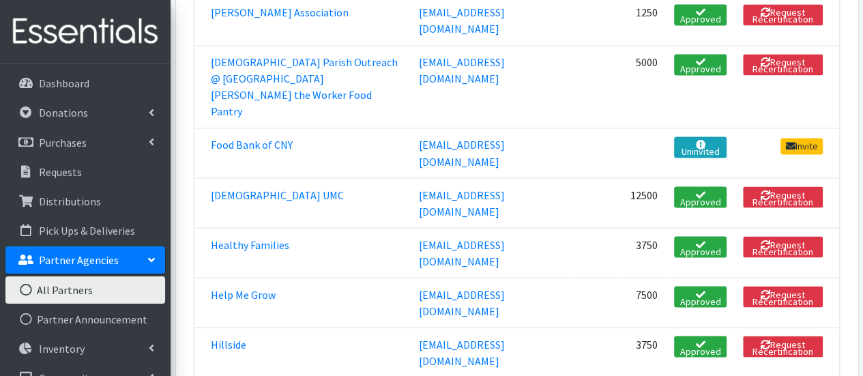
scroll to position [1176, 0]
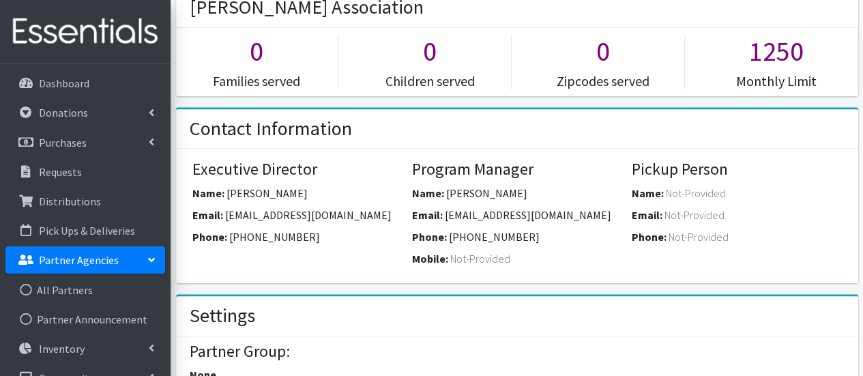
scroll to position [136, 0]
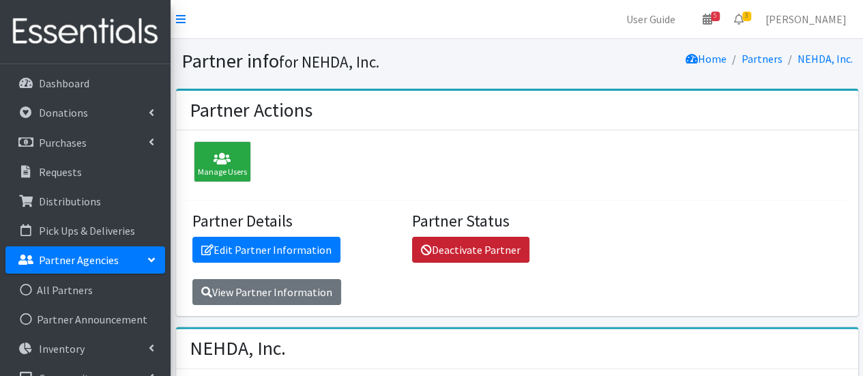
click at [445, 251] on link "Deactivate Partner" at bounding box center [470, 250] width 117 height 26
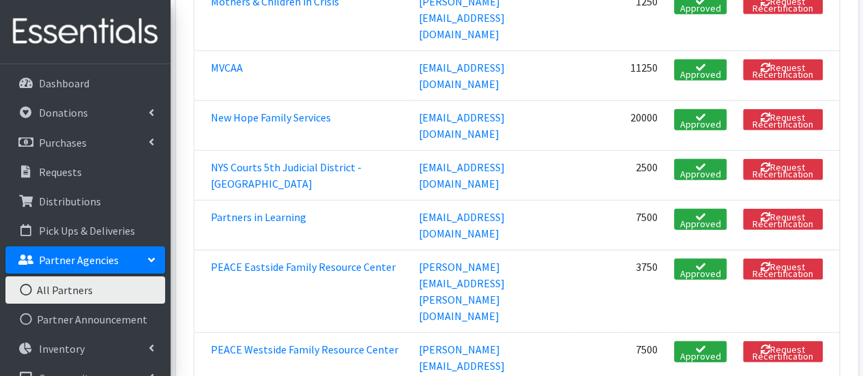
scroll to position [1774, 0]
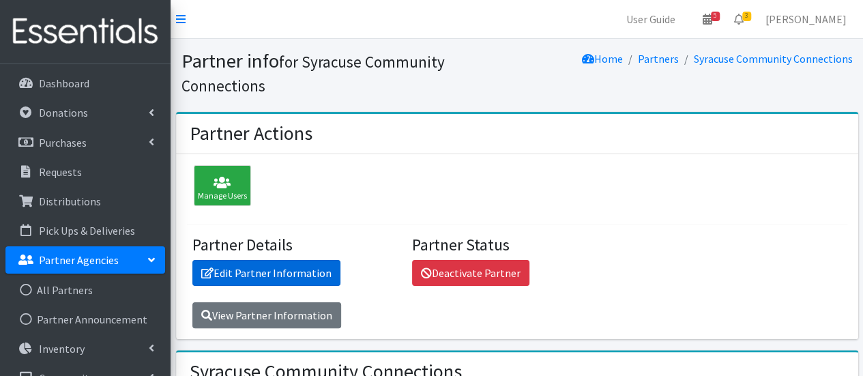
click at [243, 274] on link "Edit Partner Information" at bounding box center [266, 273] width 148 height 26
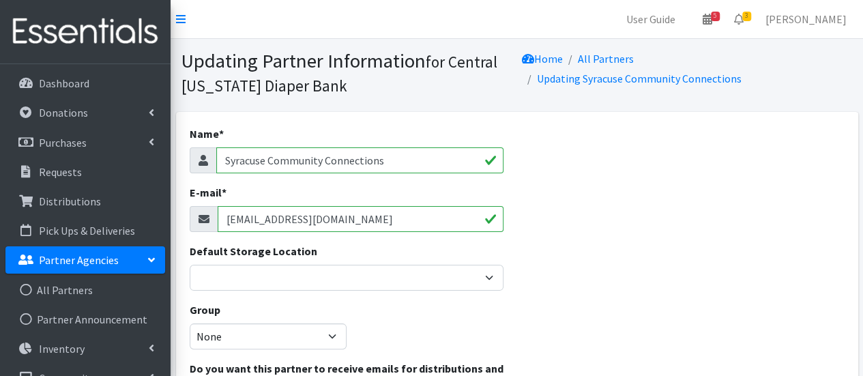
drag, startPoint x: 351, startPoint y: 221, endPoint x: 225, endPoint y: 222, distance: 125.5
click at [225, 222] on input "[EMAIL_ADDRESS][DOMAIN_NAME]" at bounding box center [361, 219] width 286 height 26
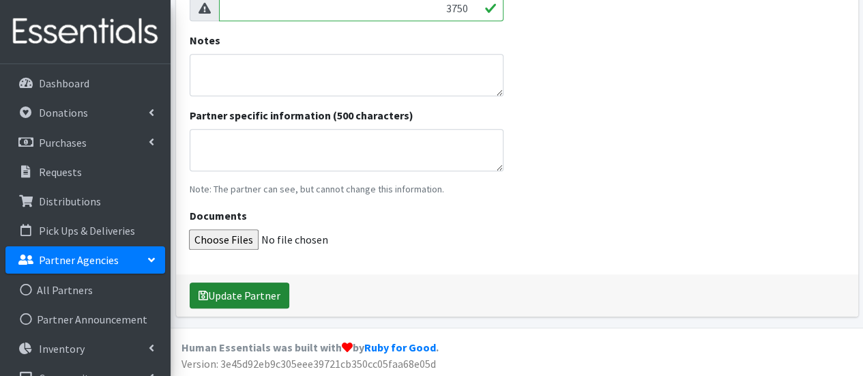
scroll to position [550, 0]
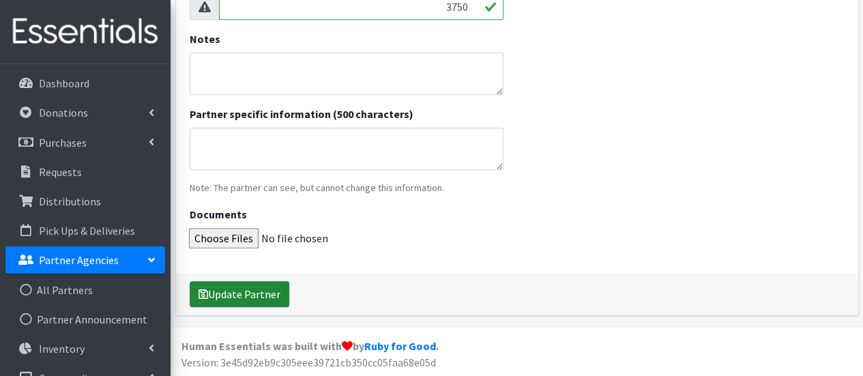
type input "[EMAIL_ADDRESS][DOMAIN_NAME]"
click at [237, 289] on button "Update Partner" at bounding box center [240, 294] width 100 height 26
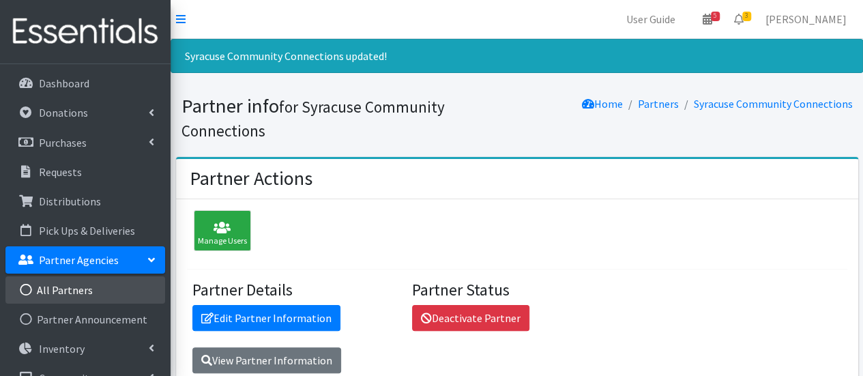
click at [58, 302] on ul "All Partners Partner Announcement" at bounding box center [85, 304] width 160 height 57
click at [111, 295] on link "All Partners" at bounding box center [85, 289] width 160 height 27
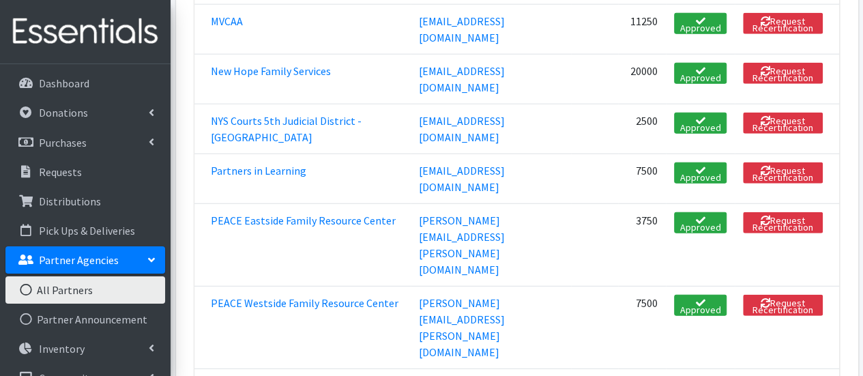
scroll to position [1637, 0]
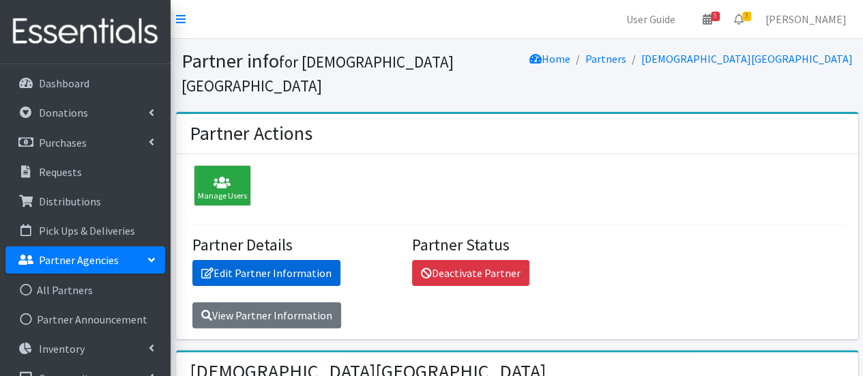
click at [233, 260] on link "Edit Partner Information" at bounding box center [266, 273] width 148 height 26
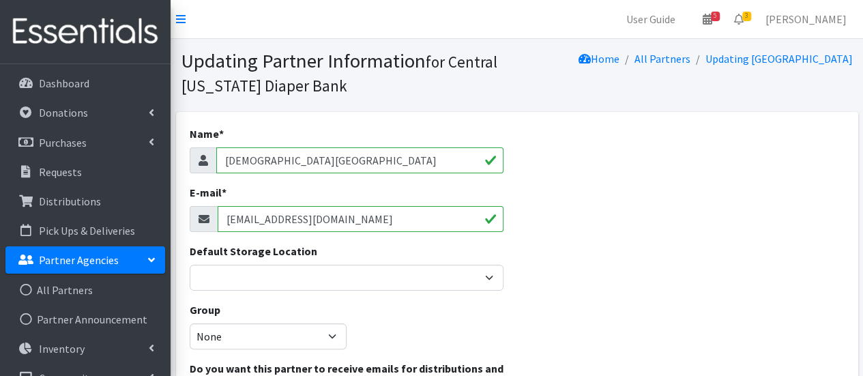
drag, startPoint x: 354, startPoint y: 224, endPoint x: 224, endPoint y: 220, distance: 130.4
click at [224, 220] on input "[EMAIL_ADDRESS][DOMAIN_NAME]" at bounding box center [361, 219] width 286 height 26
paste input "Casemanagement@Samcenter.or"
type input "Casemanagement@Samcenter.org"
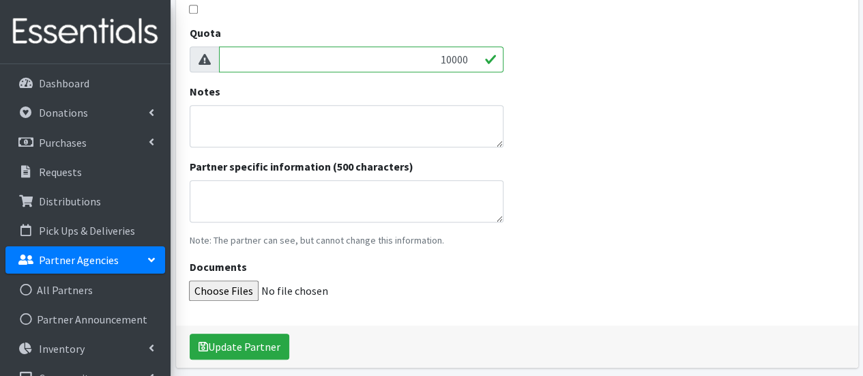
scroll to position [446, 0]
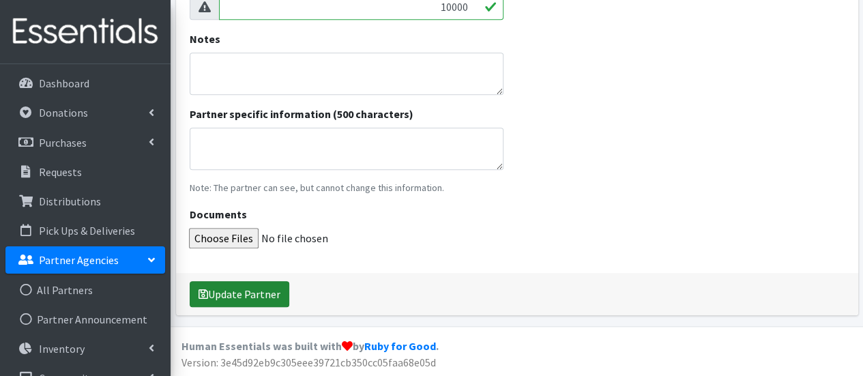
click at [250, 291] on button "Update Partner" at bounding box center [240, 294] width 100 height 26
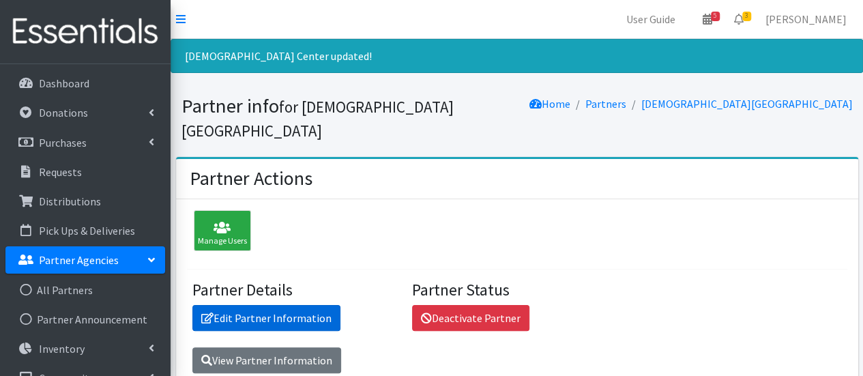
click at [274, 305] on link "Edit Partner Information" at bounding box center [266, 318] width 148 height 26
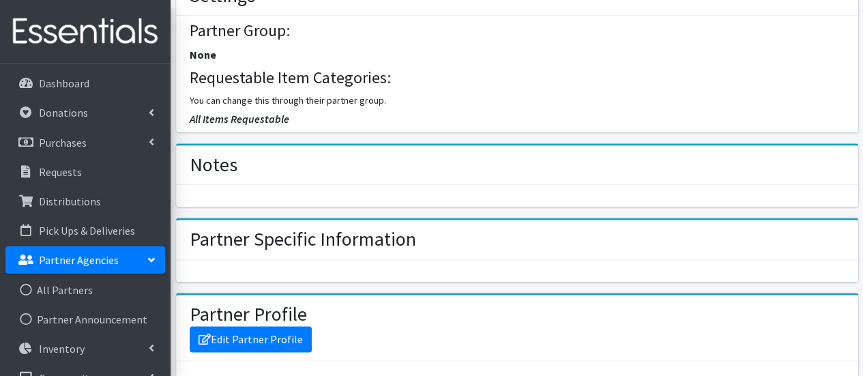
scroll to position [955, 0]
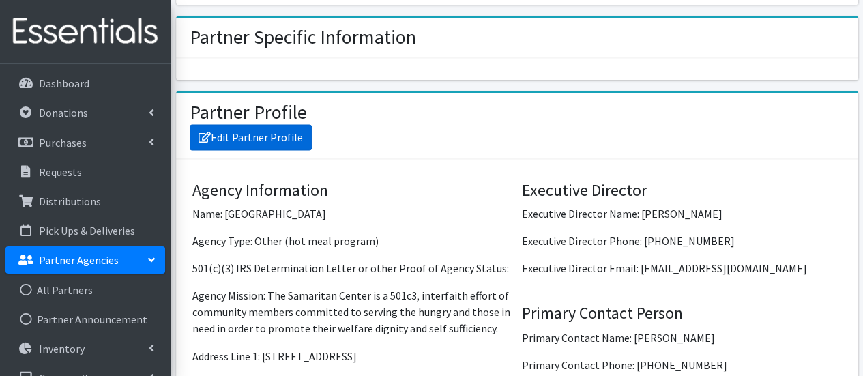
click at [240, 124] on link "Edit Partner Profile" at bounding box center [251, 137] width 122 height 26
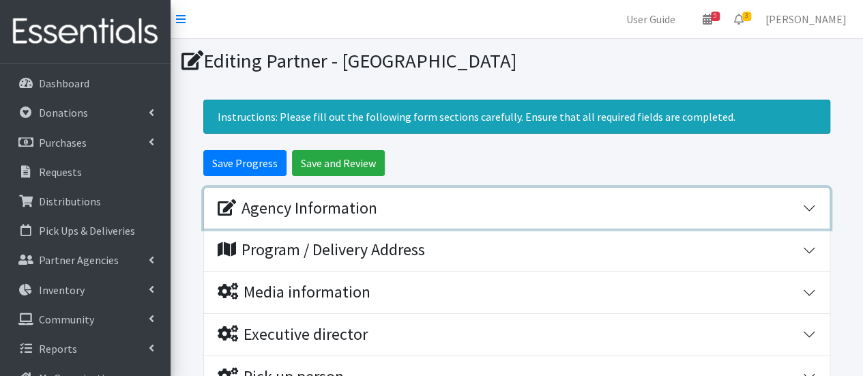
click at [366, 211] on div "Agency Information" at bounding box center [298, 209] width 160 height 20
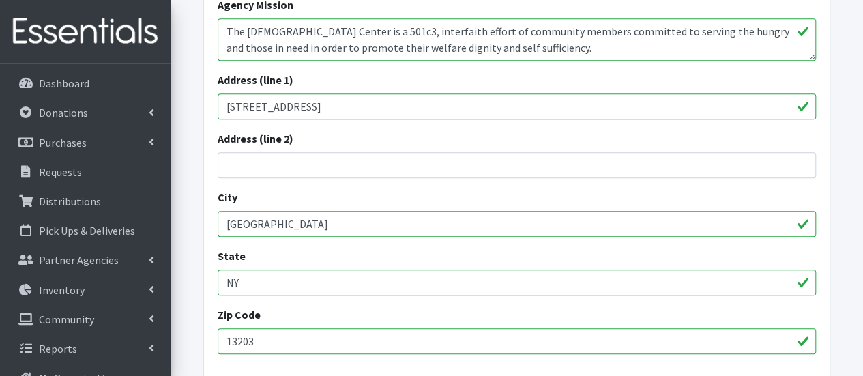
scroll to position [750, 0]
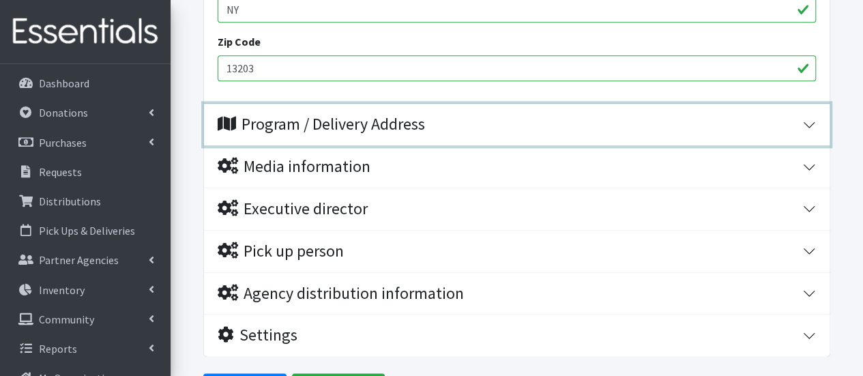
click at [362, 122] on div "Program / Delivery Address" at bounding box center [321, 125] width 207 height 20
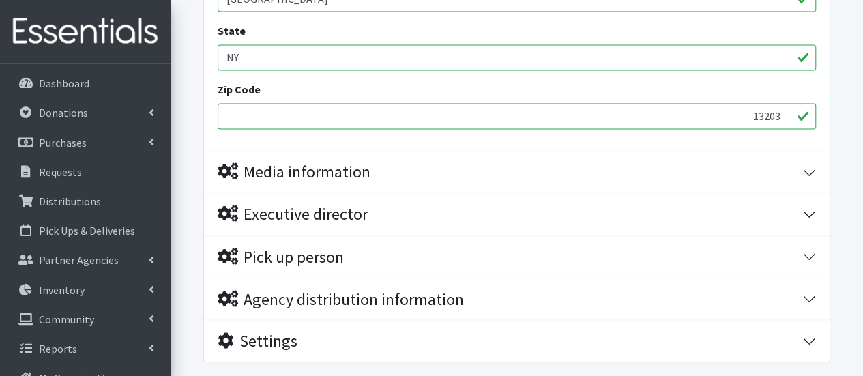
scroll to position [1147, 0]
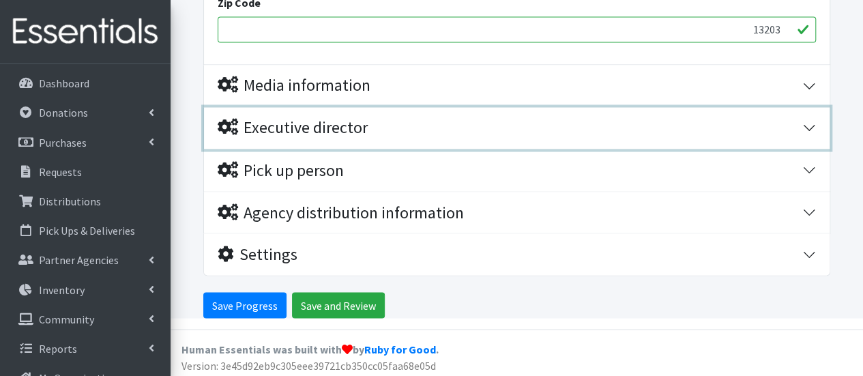
click at [349, 132] on div "Executive director" at bounding box center [293, 128] width 150 height 20
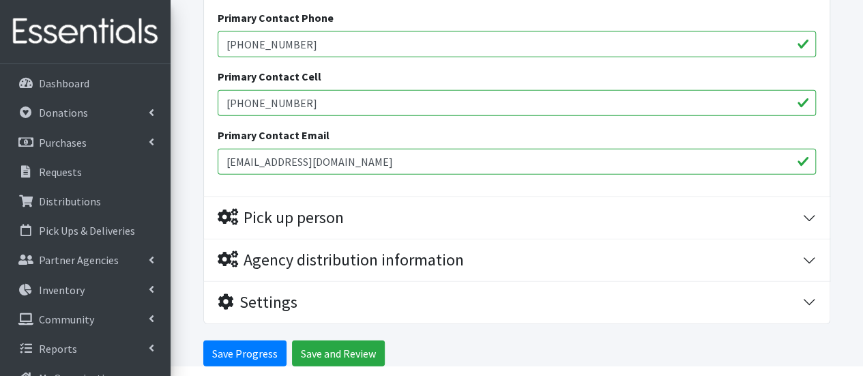
scroll to position [1482, 0]
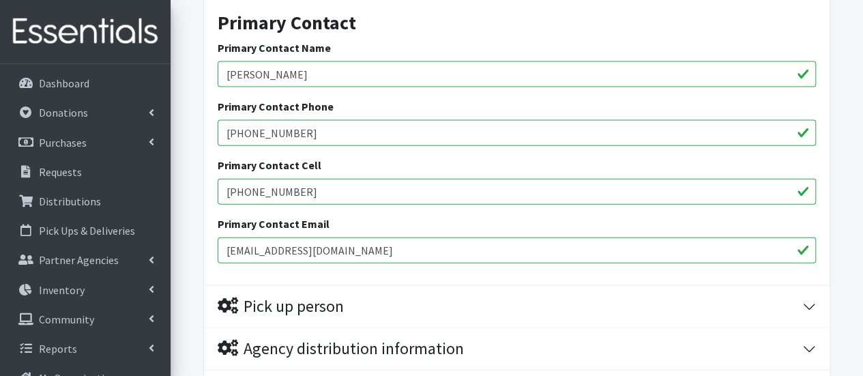
drag, startPoint x: 333, startPoint y: 73, endPoint x: 195, endPoint y: 71, distance: 137.8
type input "Amber Rush"
drag, startPoint x: 307, startPoint y: 132, endPoint x: 218, endPoint y: 130, distance: 88.7
click at [218, 130] on input "315-472-0650" at bounding box center [517, 133] width 598 height 26
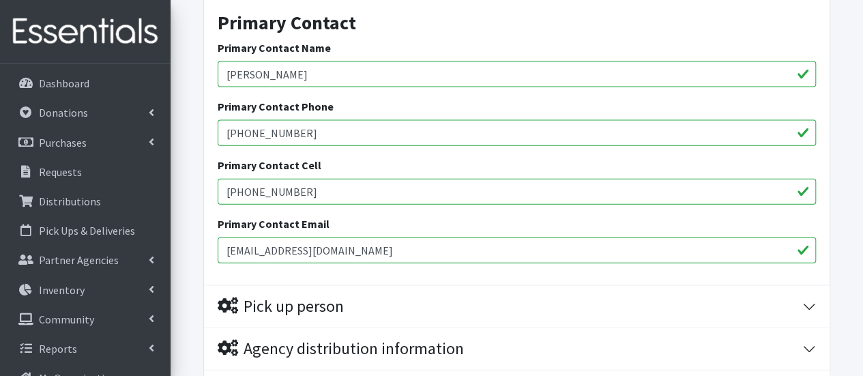
paste input "(315)472-0650 x217"
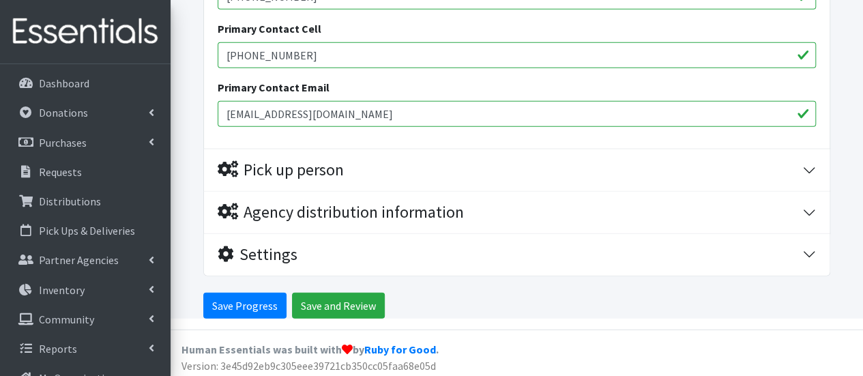
type input "(315)472-0650 x217"
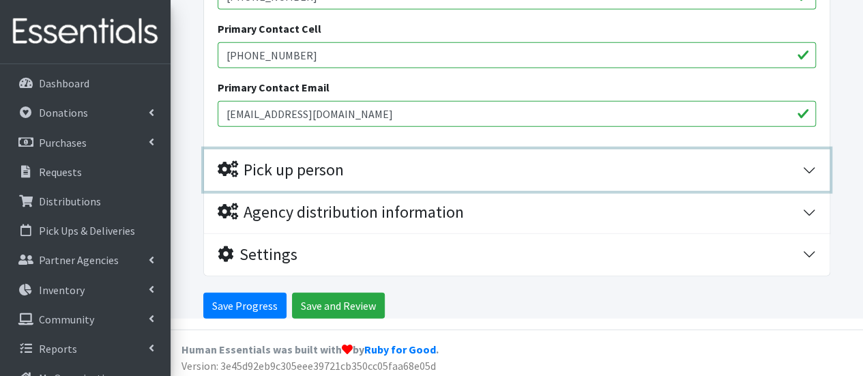
click at [319, 177] on div "Pick up person" at bounding box center [281, 170] width 126 height 20
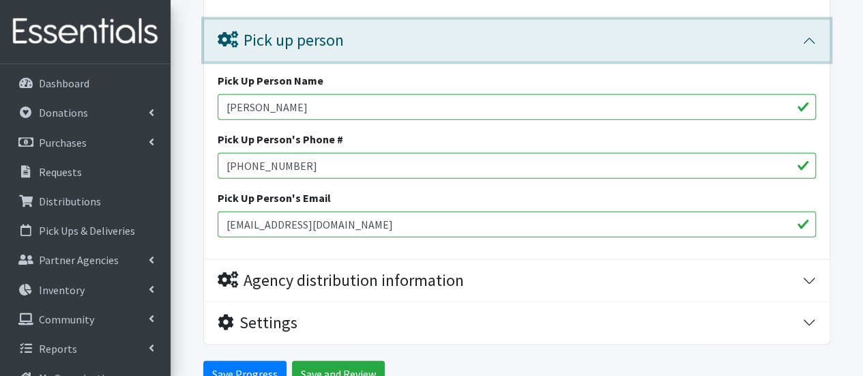
scroll to position [1679, 0]
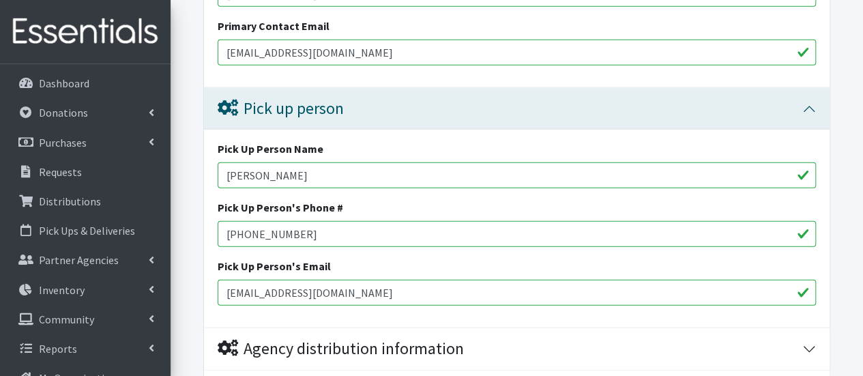
drag, startPoint x: 334, startPoint y: 173, endPoint x: 201, endPoint y: 171, distance: 133.0
type input "Cindy Dowd Greene"
drag, startPoint x: 354, startPoint y: 51, endPoint x: 219, endPoint y: 51, distance: 135.1
click at [220, 51] on input "dowdgreene@gmail.com" at bounding box center [517, 53] width 598 height 26
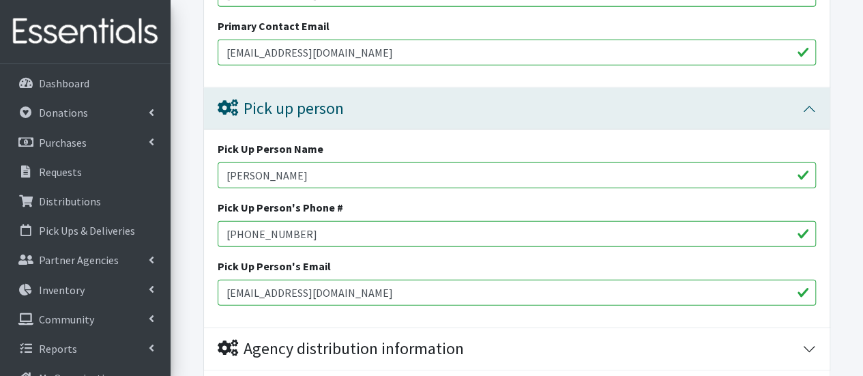
drag, startPoint x: 341, startPoint y: 293, endPoint x: 184, endPoint y: 297, distance: 156.9
paste input "dowdgreene@gmail"
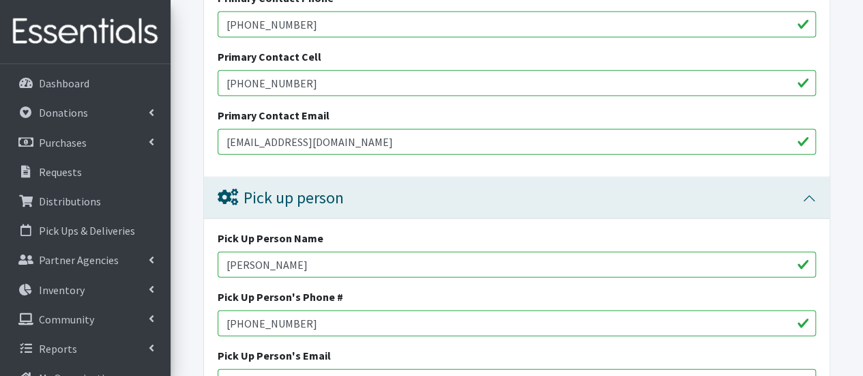
scroll to position [1611, 0]
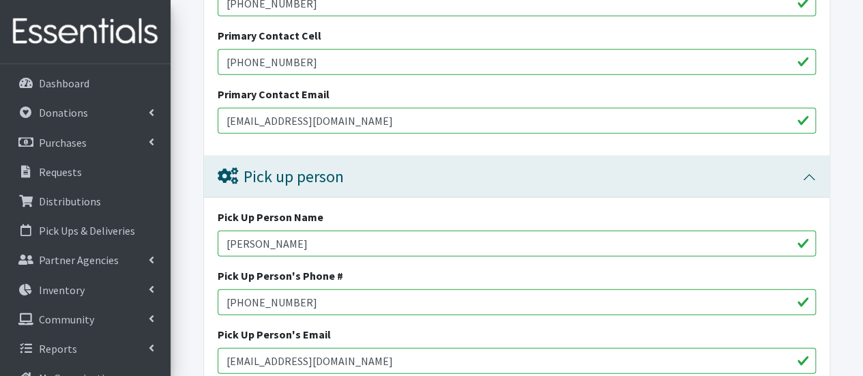
type input "dowdgreene@gmail.com"
drag, startPoint x: 307, startPoint y: 61, endPoint x: 207, endPoint y: 63, distance: 99.6
drag, startPoint x: 317, startPoint y: 291, endPoint x: 189, endPoint y: 296, distance: 127.7
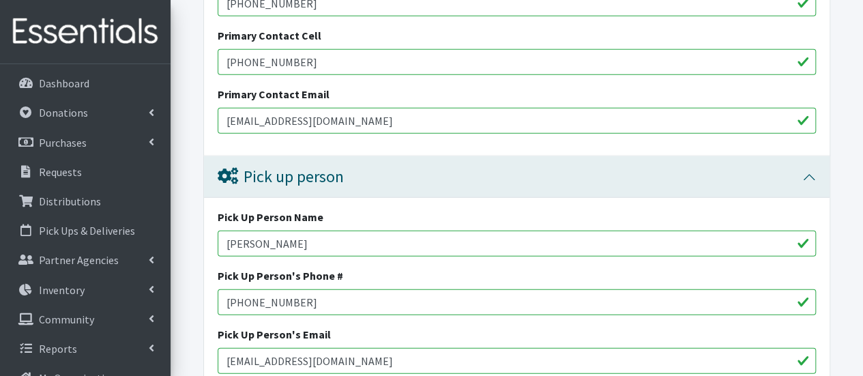
paste input "385-9527"
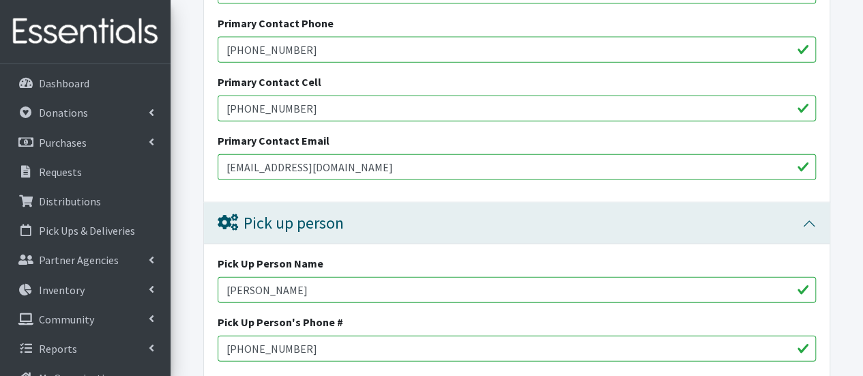
scroll to position [1543, 0]
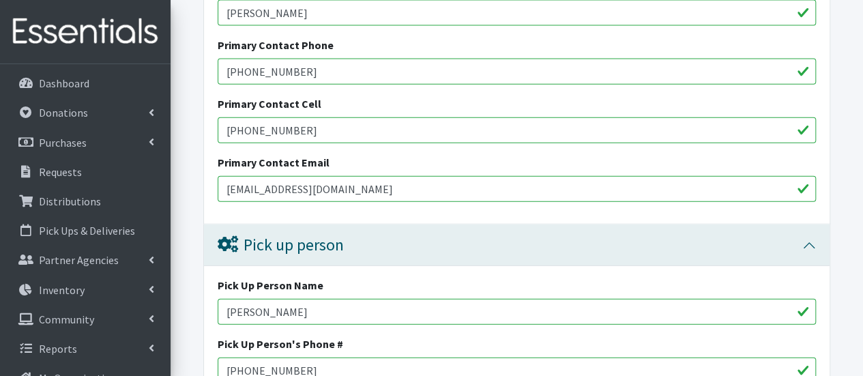
type input "315-385-9527"
drag, startPoint x: 302, startPoint y: 128, endPoint x: 190, endPoint y: 121, distance: 112.1
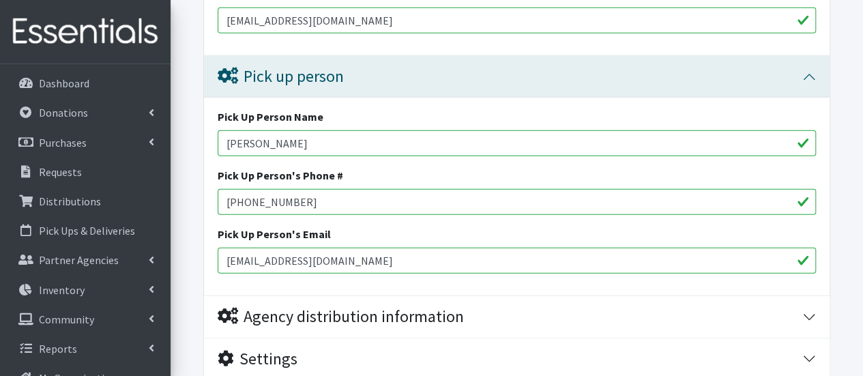
scroll to position [1817, 0]
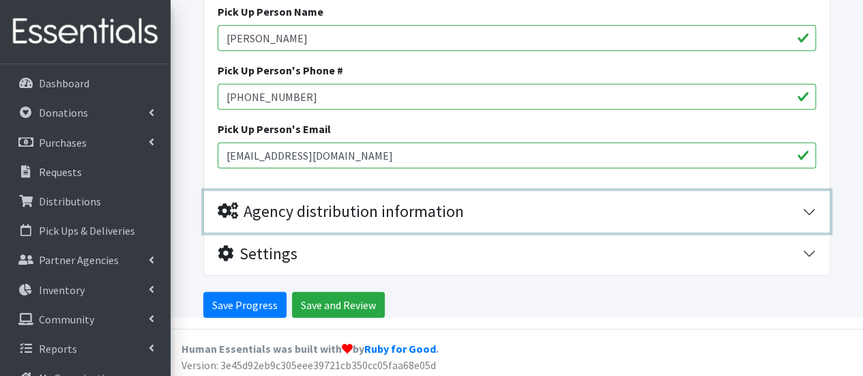
click at [325, 203] on div "Agency distribution information" at bounding box center [341, 212] width 246 height 20
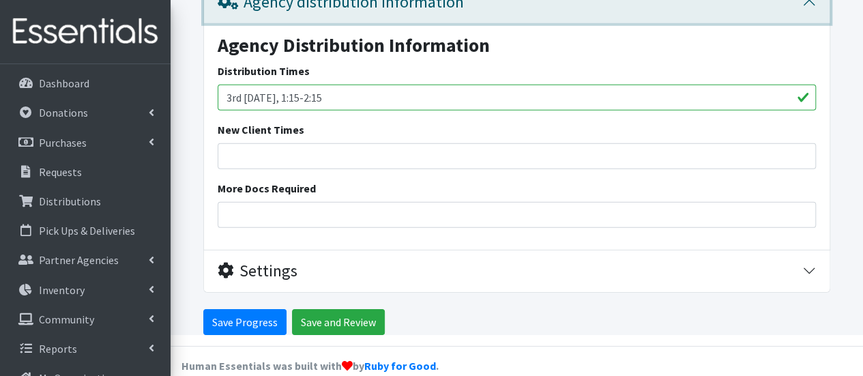
scroll to position [2042, 0]
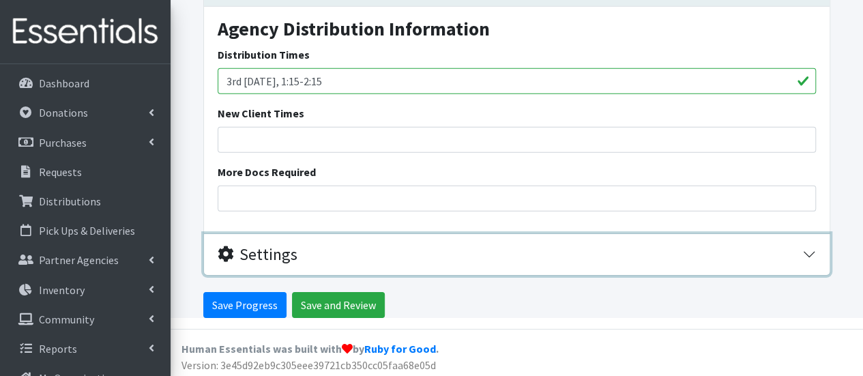
click at [282, 245] on div "Settings" at bounding box center [258, 255] width 80 height 20
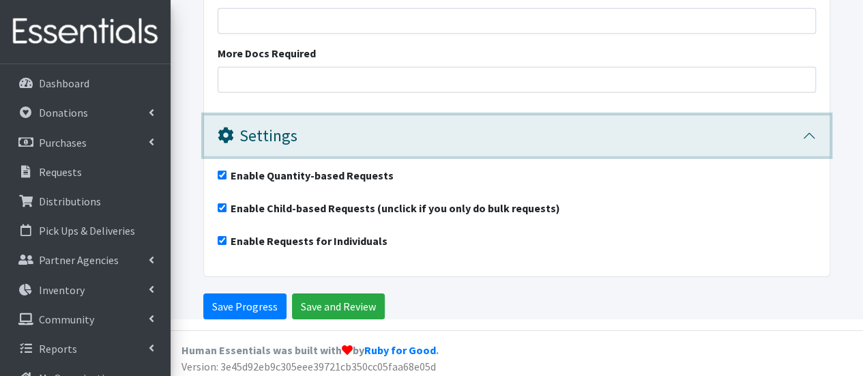
scroll to position [2162, 0]
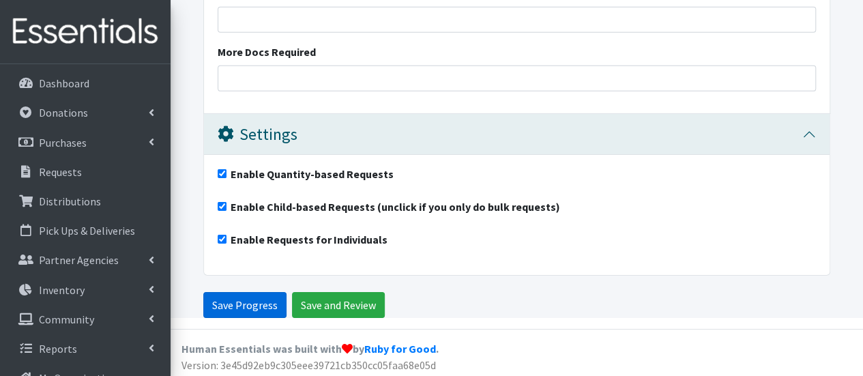
click at [239, 302] on input "Save Progress" at bounding box center [244, 305] width 83 height 26
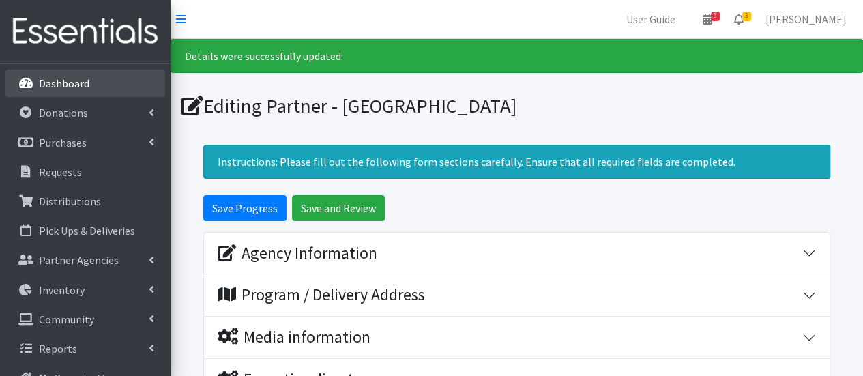
click at [74, 89] on p "Dashboard" at bounding box center [64, 83] width 50 height 14
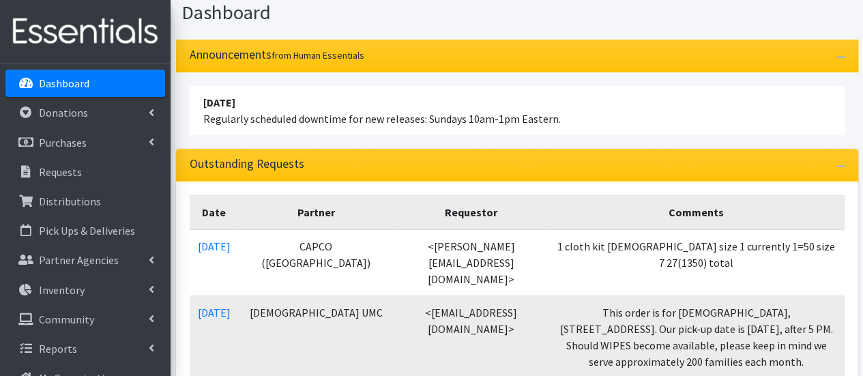
scroll to position [205, 0]
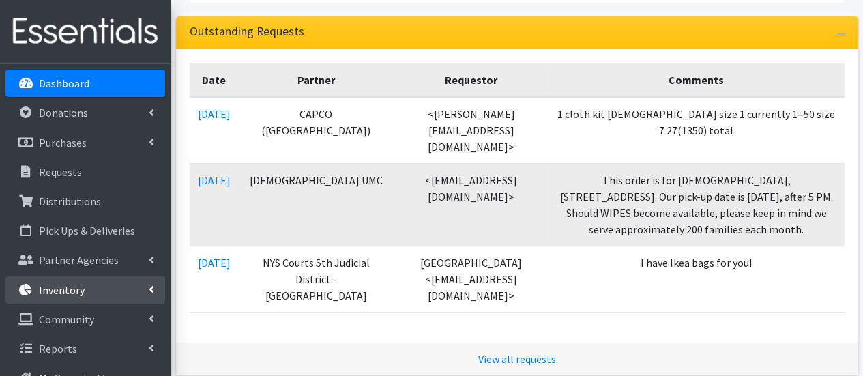
click at [71, 278] on link "Inventory" at bounding box center [85, 289] width 160 height 27
click at [73, 320] on link "Items & Inventory" at bounding box center [85, 319] width 160 height 27
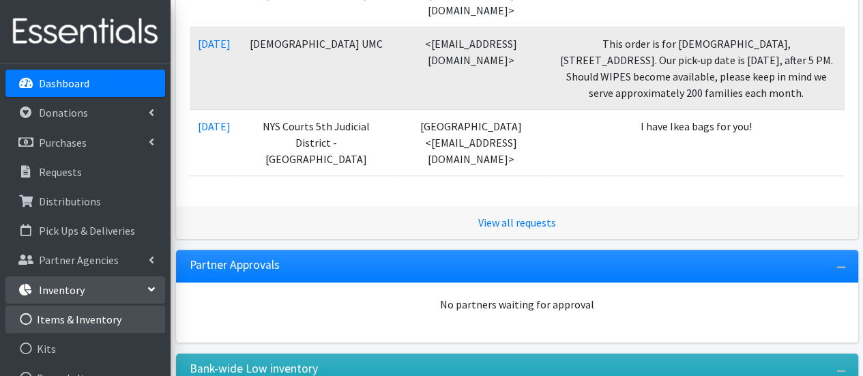
scroll to position [475, 0]
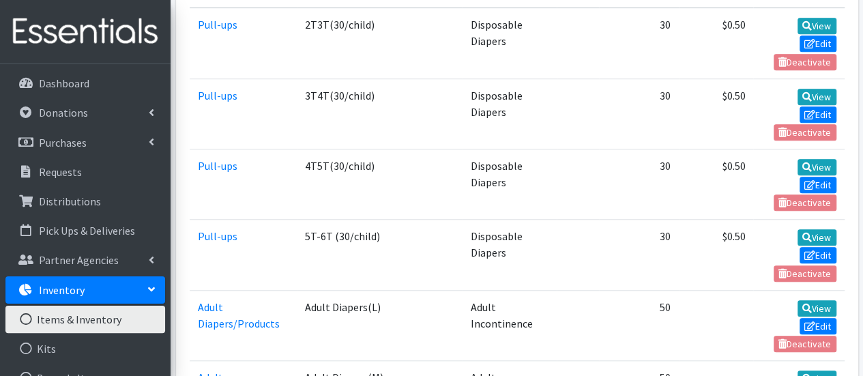
scroll to position [478, 0]
click at [276, 173] on td "Pull-ups" at bounding box center [243, 183] width 107 height 70
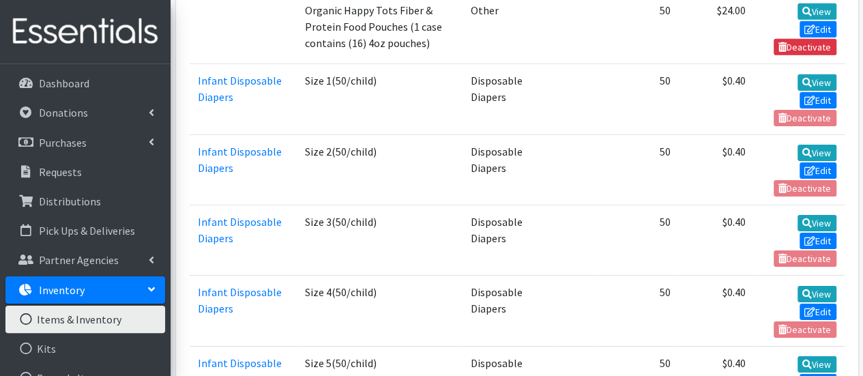
scroll to position [2592, 0]
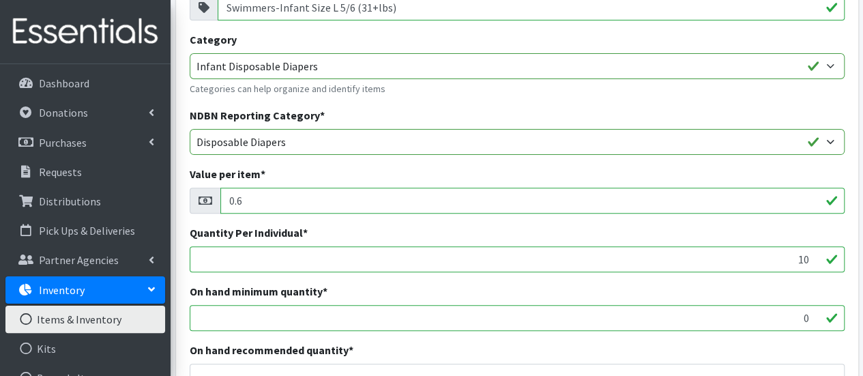
scroll to position [341, 0]
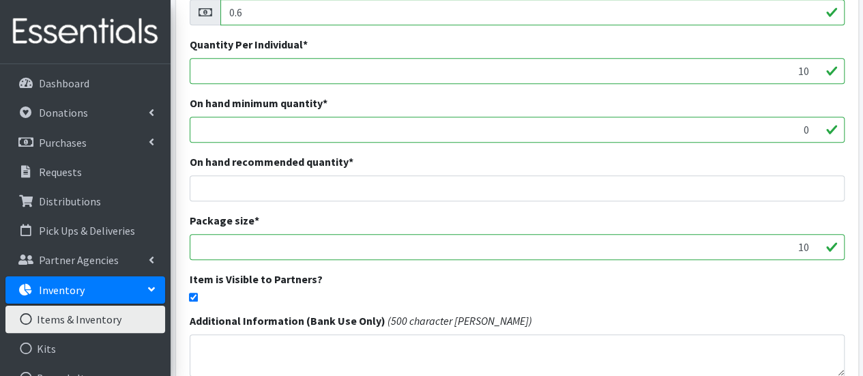
click at [191, 299] on input "checkbox" at bounding box center [193, 297] width 9 height 9
checkbox input "false"
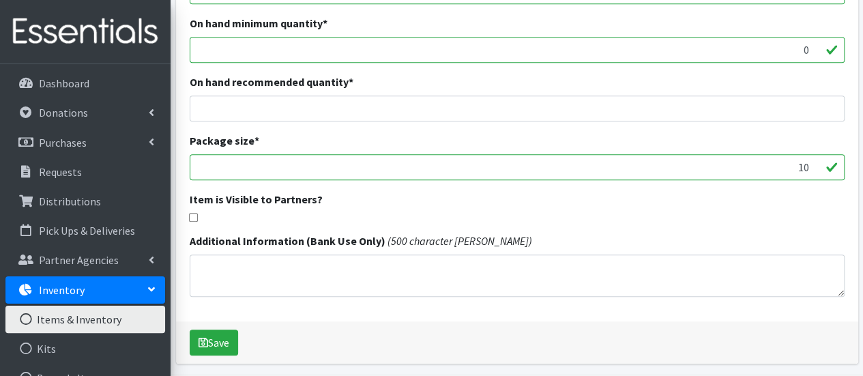
scroll to position [469, 0]
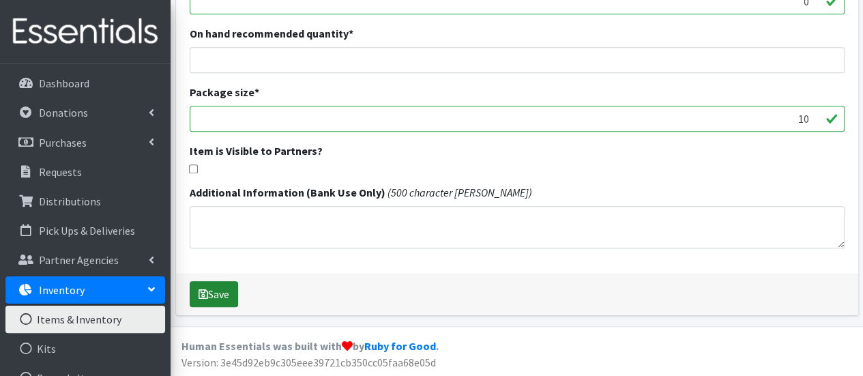
click at [216, 294] on button "Save" at bounding box center [214, 294] width 48 height 26
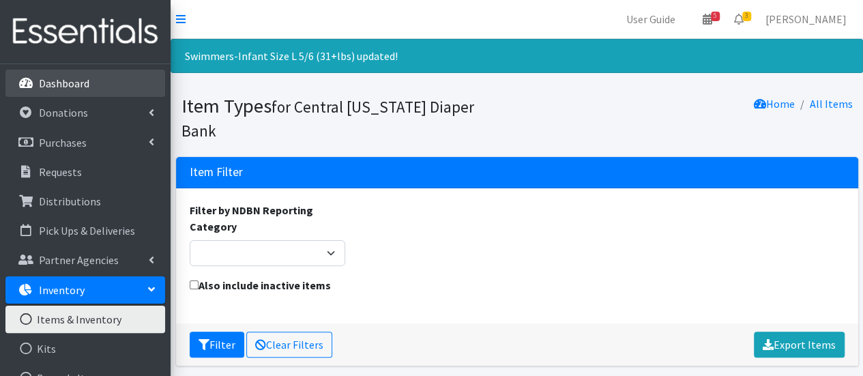
click at [104, 87] on link "Dashboard" at bounding box center [85, 83] width 160 height 27
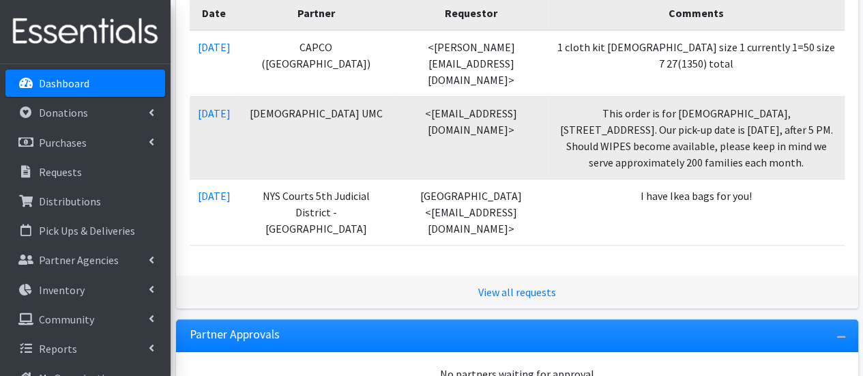
scroll to position [273, 0]
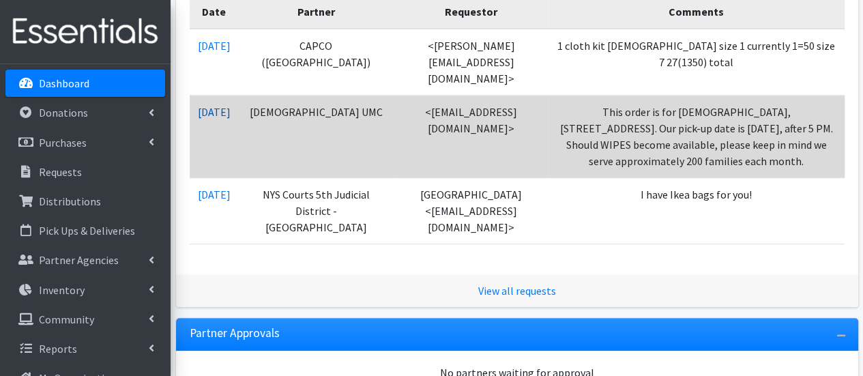
click at [206, 105] on link "[DATE]" at bounding box center [214, 112] width 33 height 14
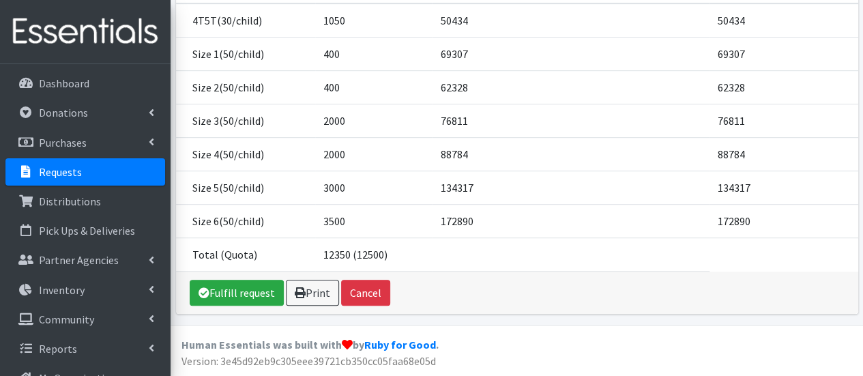
scroll to position [254, 0]
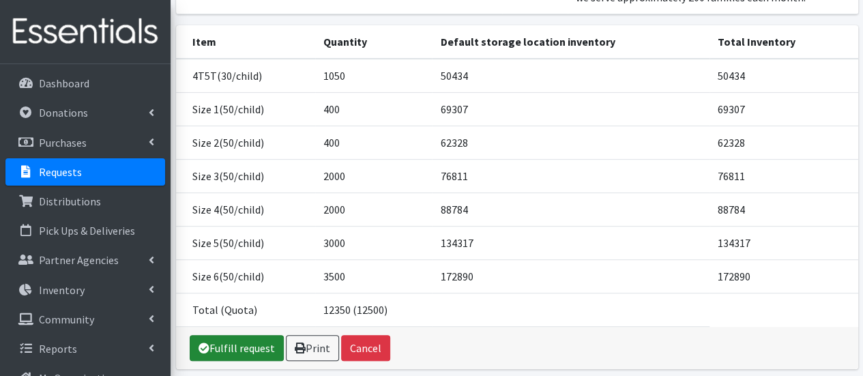
click at [235, 361] on link "Fulfill request" at bounding box center [237, 348] width 94 height 26
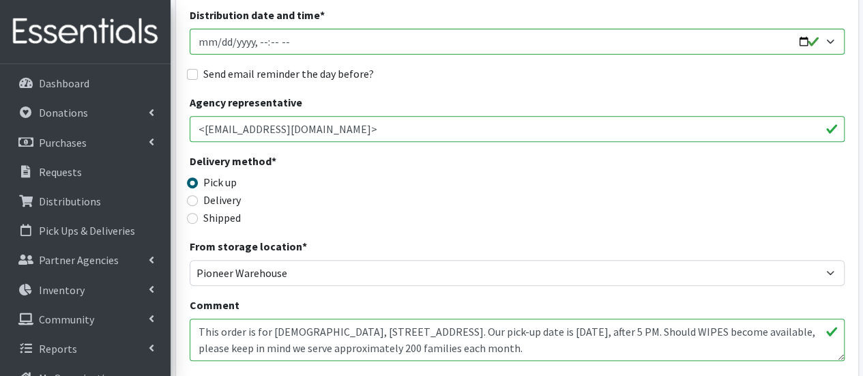
scroll to position [136, 0]
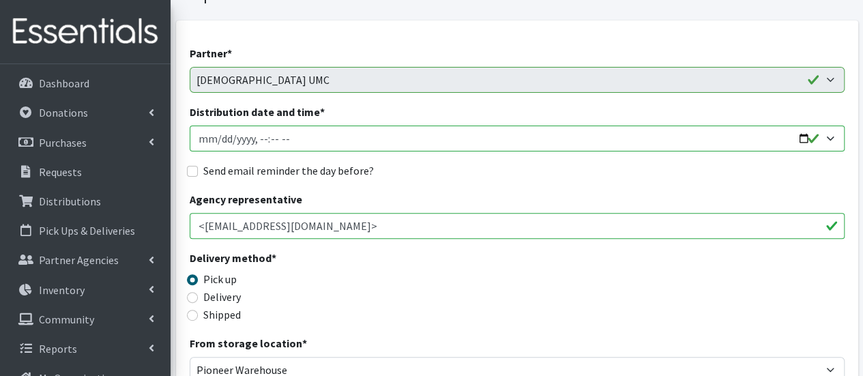
click at [205, 140] on input "Distribution date and time *" at bounding box center [517, 139] width 655 height 26
type input "[DATE]T17:00"
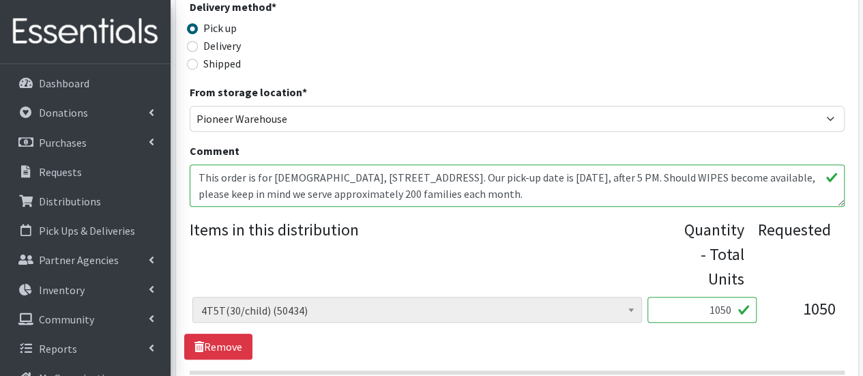
scroll to position [409, 0]
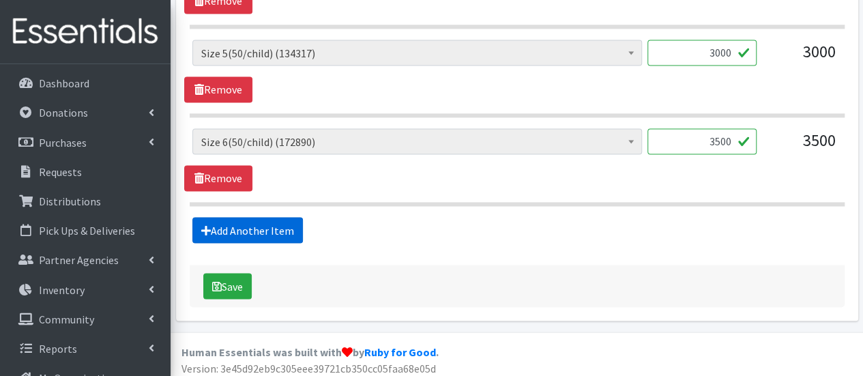
click at [252, 226] on link "Add Another Item" at bounding box center [247, 230] width 111 height 26
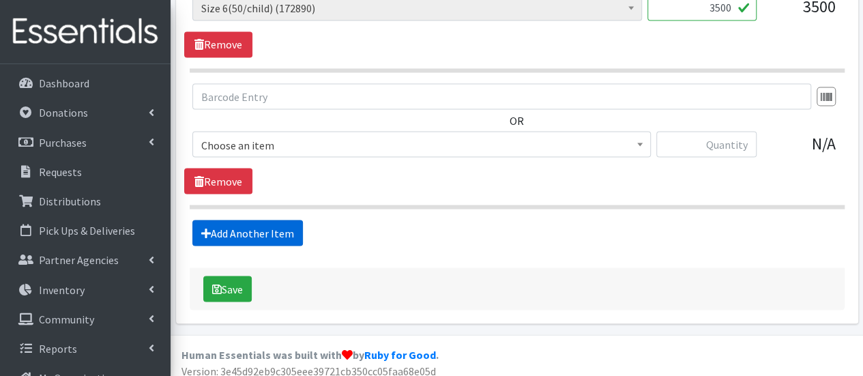
scroll to position [1224, 0]
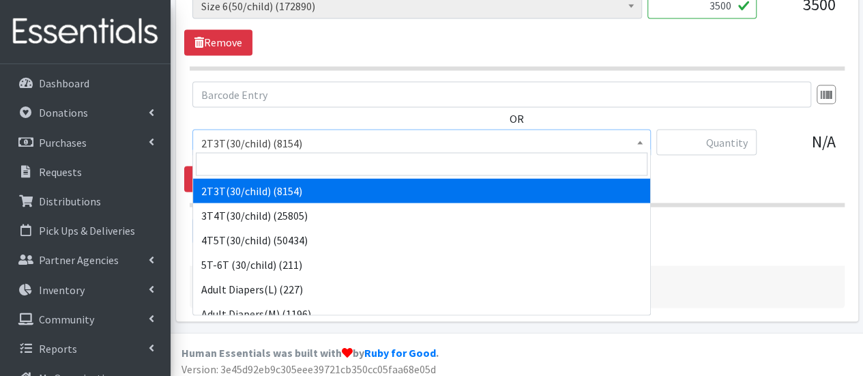
click at [254, 140] on span "2T3T(30/child) (8154)" at bounding box center [421, 142] width 441 height 19
click at [252, 159] on input "search" at bounding box center [422, 163] width 452 height 23
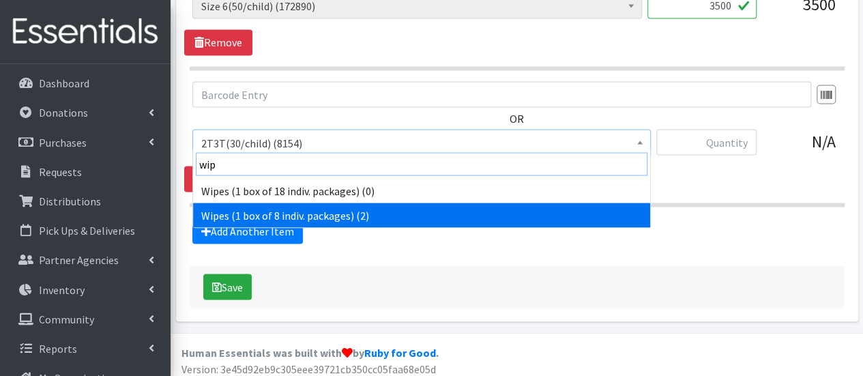
type input "wip"
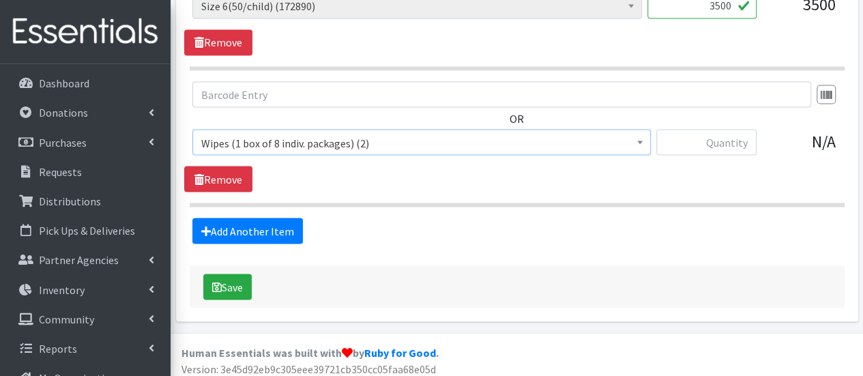
select select "6265"
click at [237, 168] on link "Remove" at bounding box center [218, 179] width 68 height 26
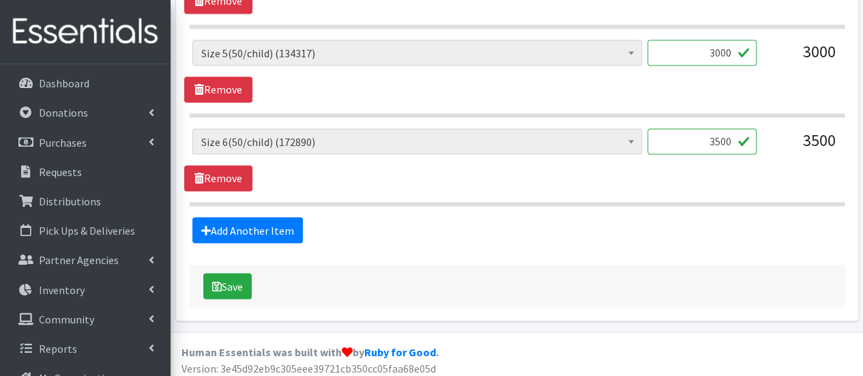
click at [716, 137] on input "3500" at bounding box center [701, 141] width 109 height 26
type input "3000"
click at [231, 284] on button "Save" at bounding box center [227, 286] width 48 height 26
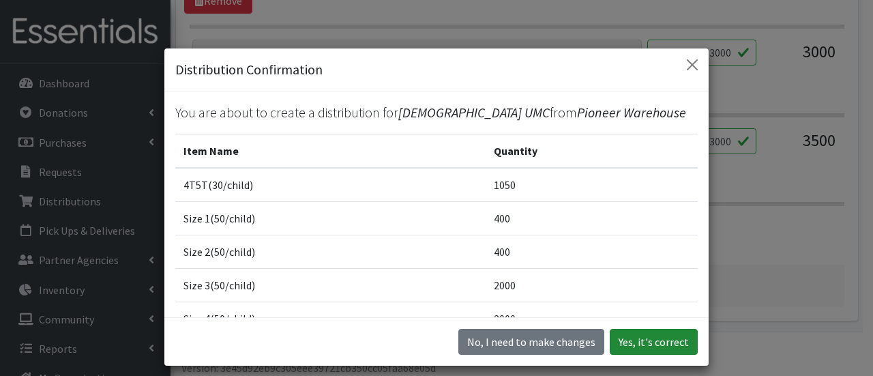
click at [632, 332] on button "Yes, it's correct" at bounding box center [654, 342] width 88 height 26
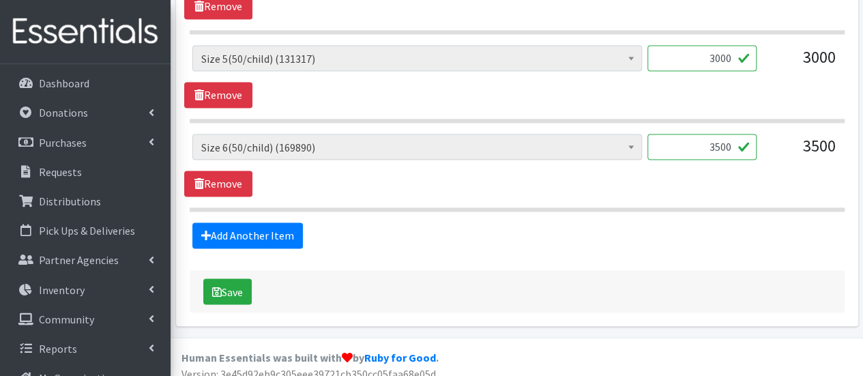
scroll to position [1044, 0]
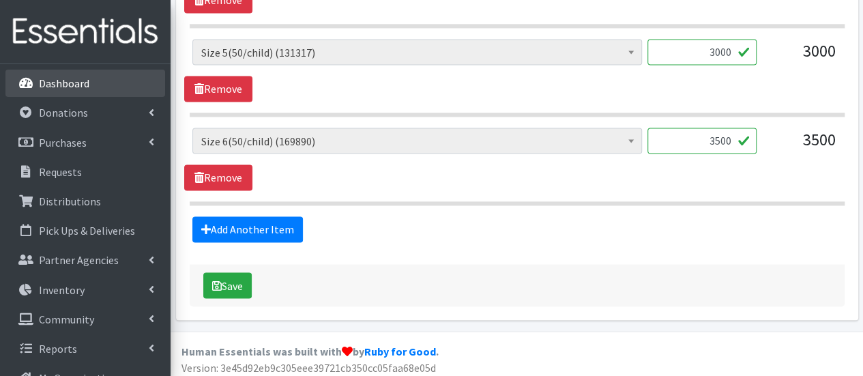
click at [47, 89] on p "Dashboard" at bounding box center [64, 83] width 50 height 14
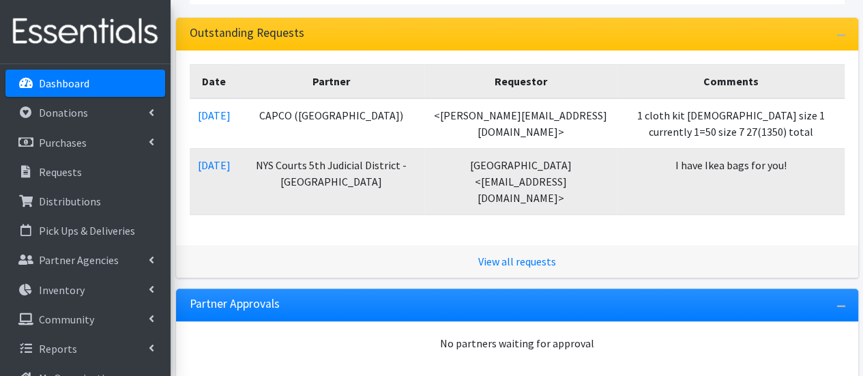
scroll to position [205, 0]
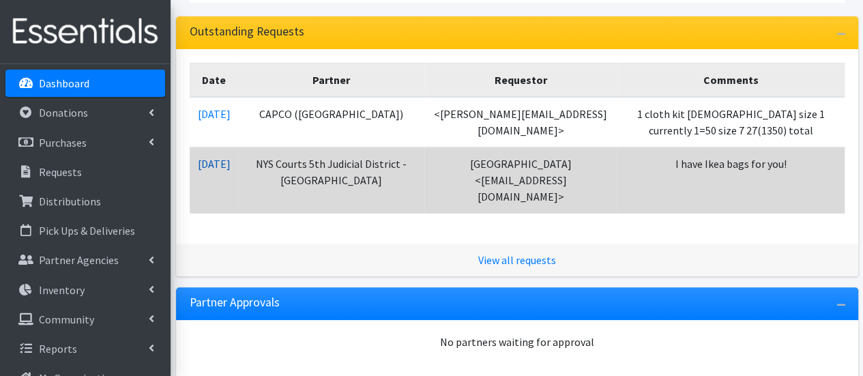
click at [220, 158] on link "[DATE]" at bounding box center [214, 164] width 33 height 14
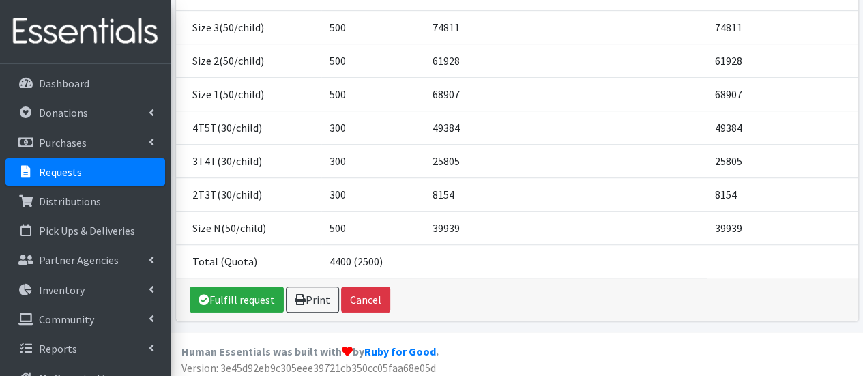
scroll to position [393, 0]
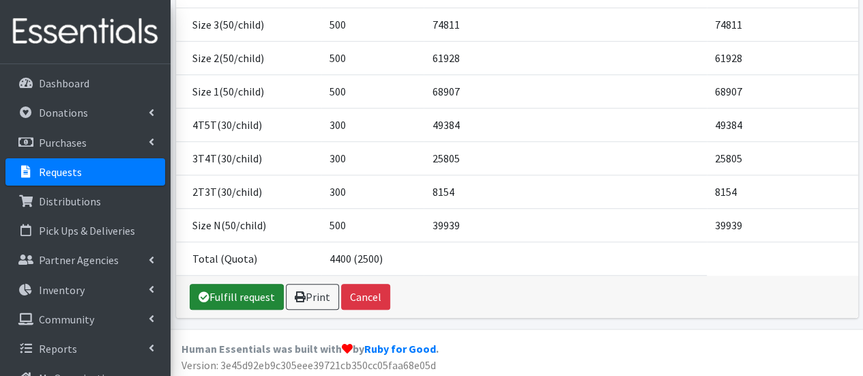
click at [233, 293] on link "Fulfill request" at bounding box center [237, 297] width 94 height 26
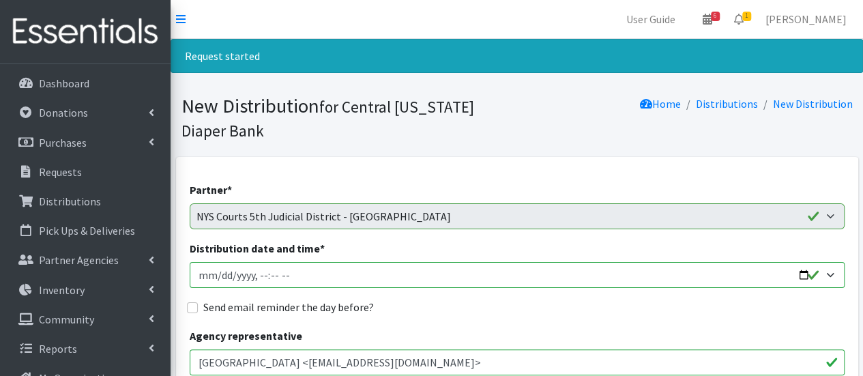
click at [205, 277] on input "Distribution date and time *" at bounding box center [517, 275] width 655 height 26
type input "[DATE]T09:00"
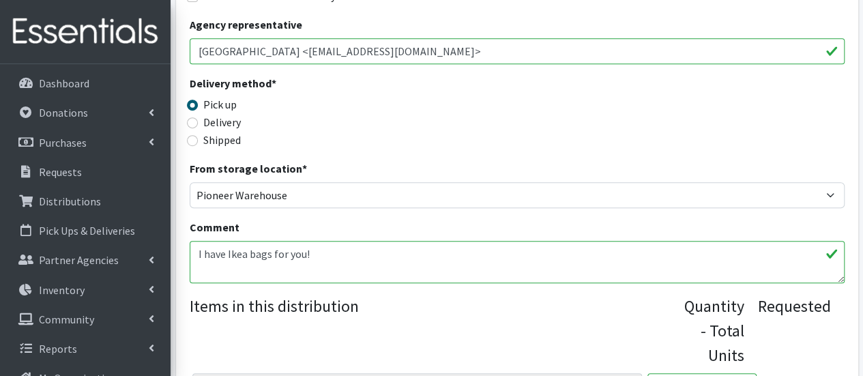
scroll to position [409, 0]
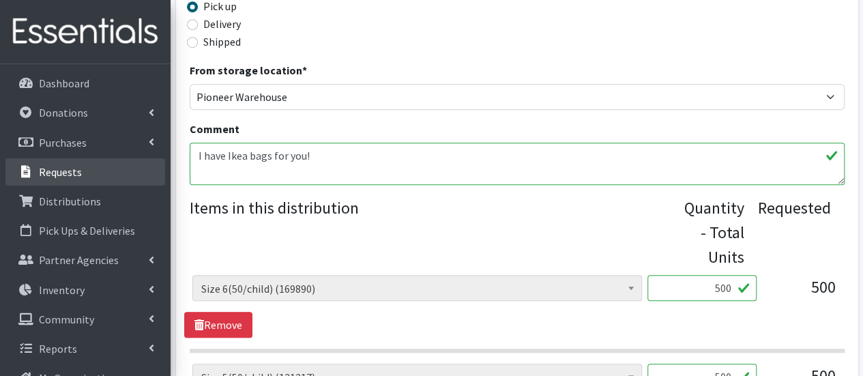
drag, startPoint x: 353, startPoint y: 156, endPoint x: 160, endPoint y: 162, distance: 193.2
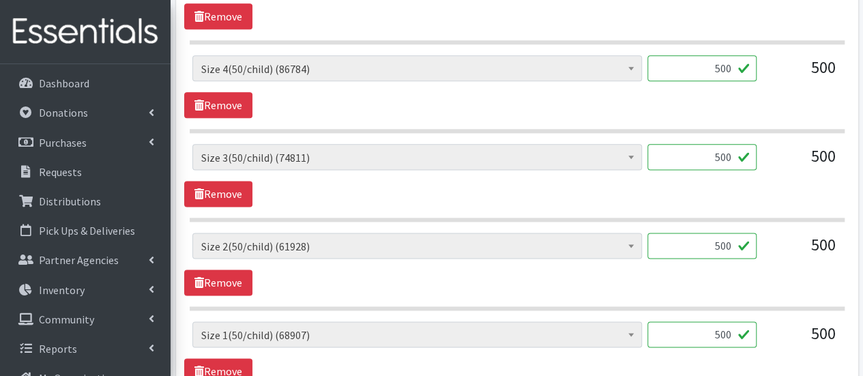
scroll to position [602, 0]
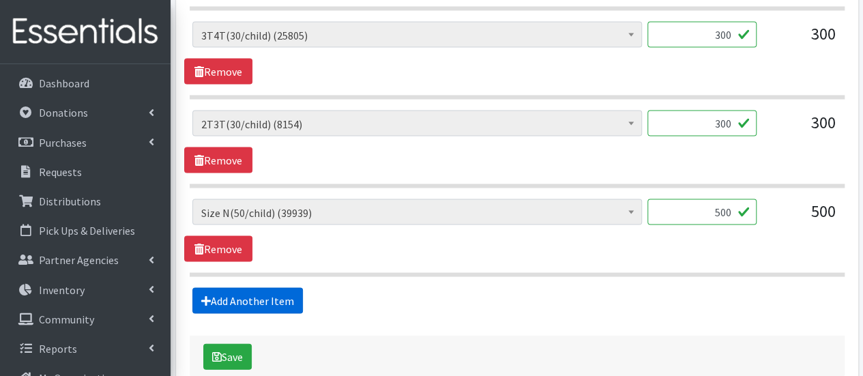
click at [263, 290] on link "Add Another Item" at bounding box center [247, 300] width 111 height 26
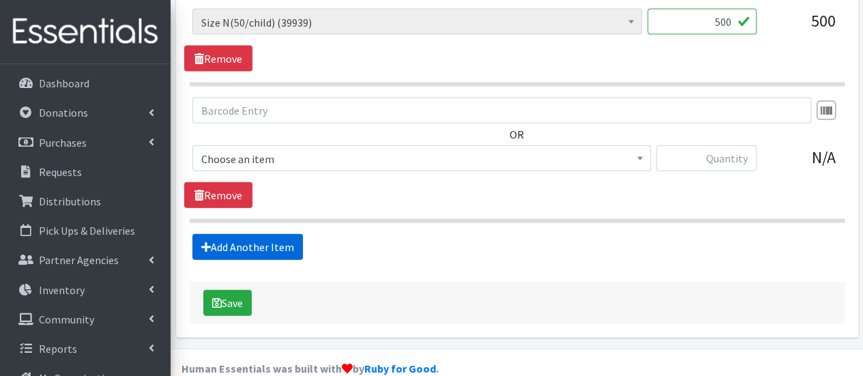
scroll to position [1488, 0]
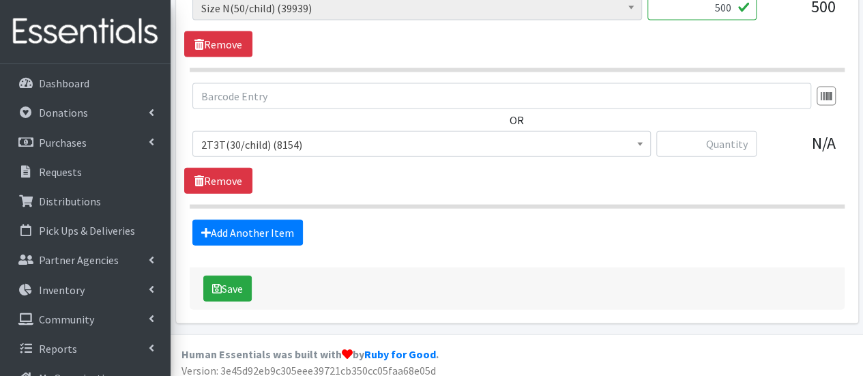
click at [278, 144] on span "2T3T(30/child) (8154)" at bounding box center [421, 144] width 441 height 19
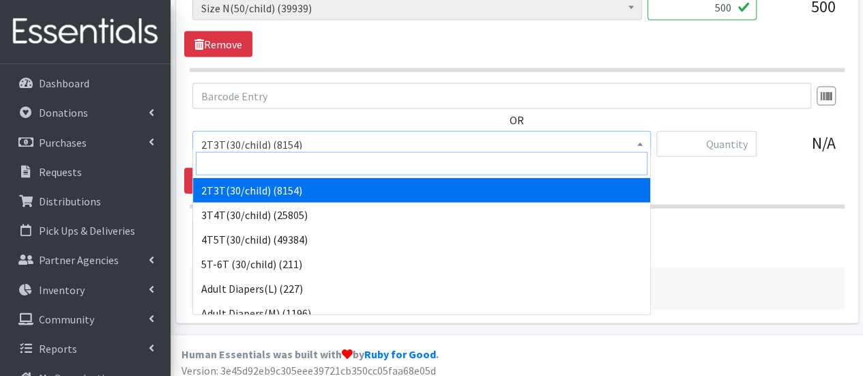
click at [278, 163] on input "search" at bounding box center [422, 163] width 452 height 23
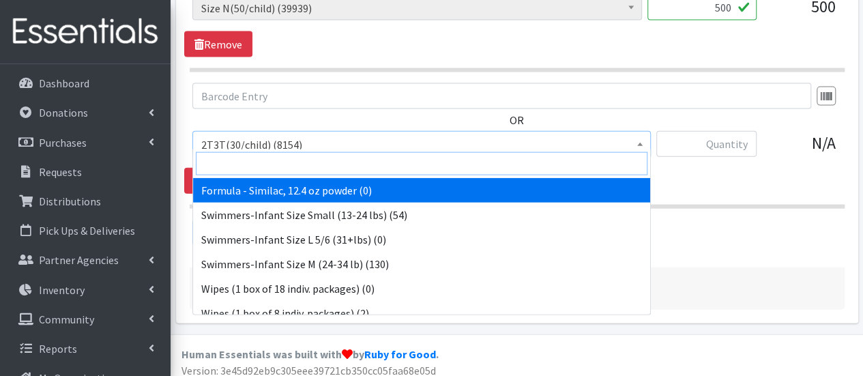
type input "w"
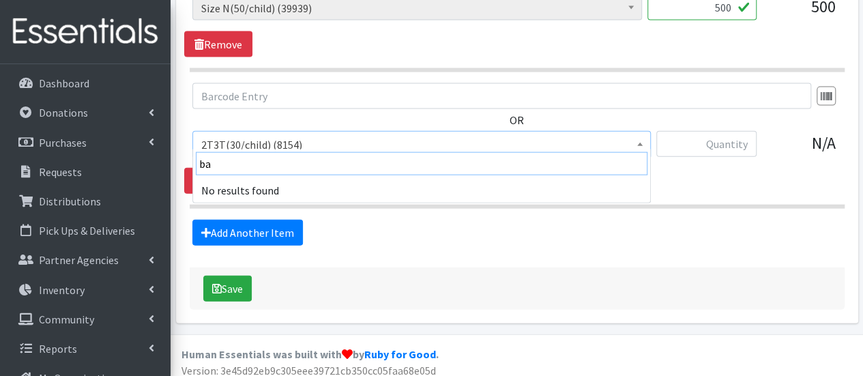
type input "b"
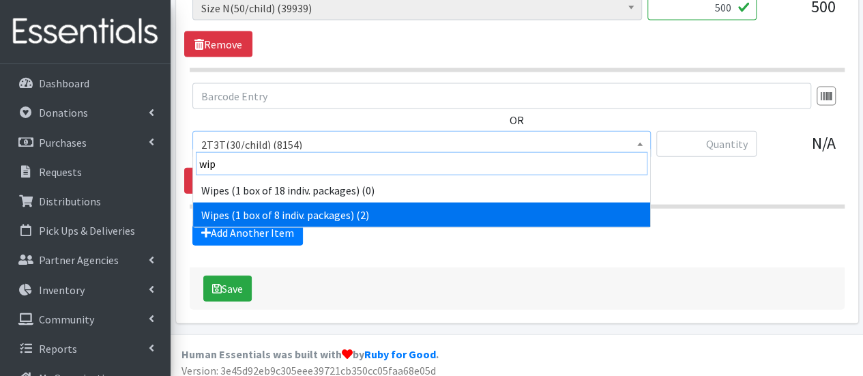
type input "wip"
select select "6265"
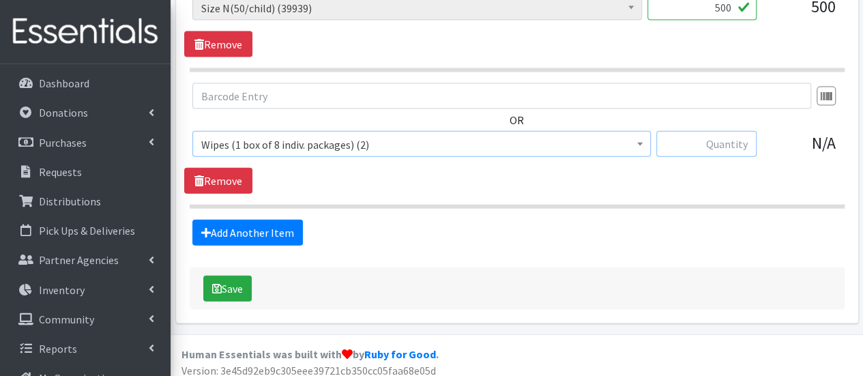
click at [703, 140] on input "text" at bounding box center [706, 144] width 100 height 26
type input "1"
click at [225, 284] on button "Save" at bounding box center [227, 289] width 48 height 26
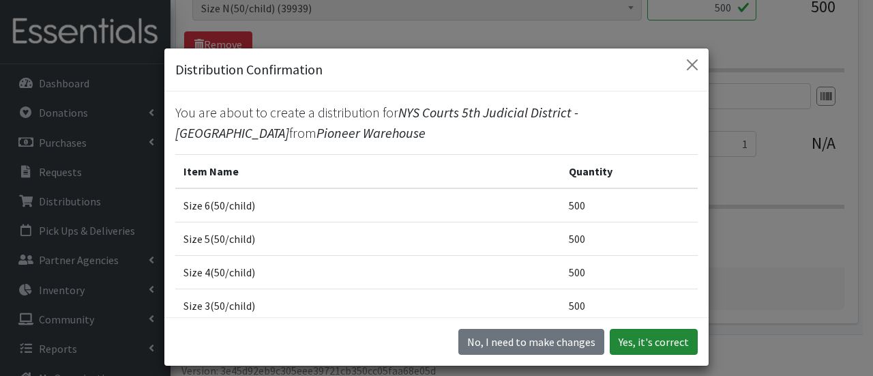
click at [638, 336] on button "Yes, it's correct" at bounding box center [654, 342] width 88 height 26
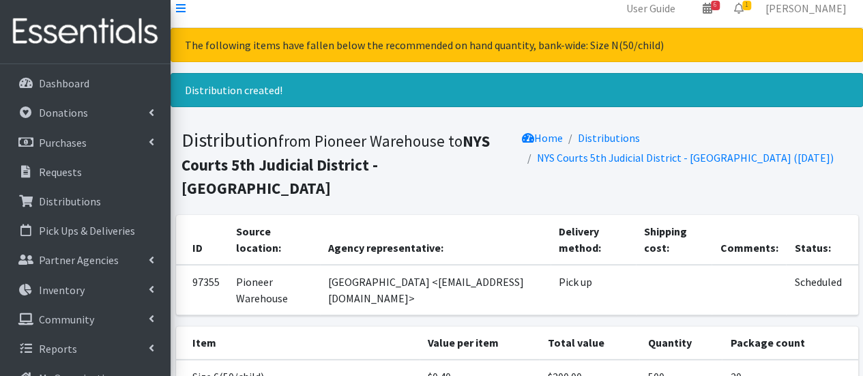
scroll to position [136, 0]
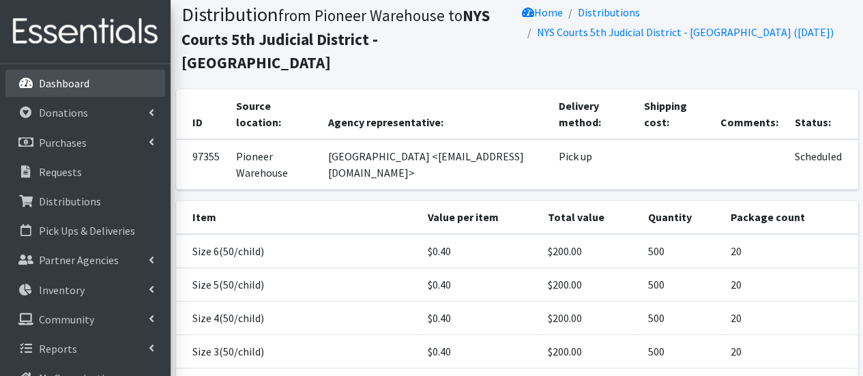
click at [31, 87] on icon at bounding box center [26, 83] width 18 height 12
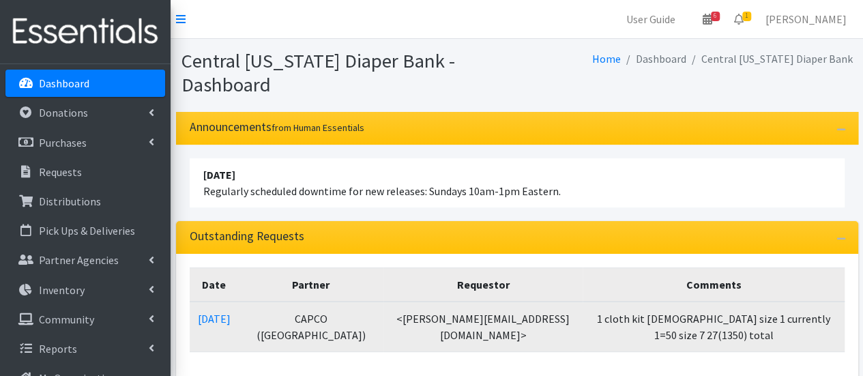
click at [216, 325] on td "09/25/2025" at bounding box center [214, 327] width 49 height 50
click at [225, 316] on link "09/25/2025" at bounding box center [214, 319] width 33 height 14
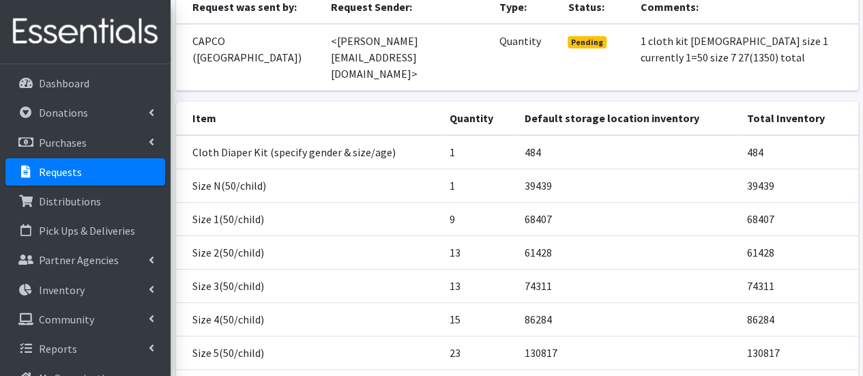
scroll to position [307, 0]
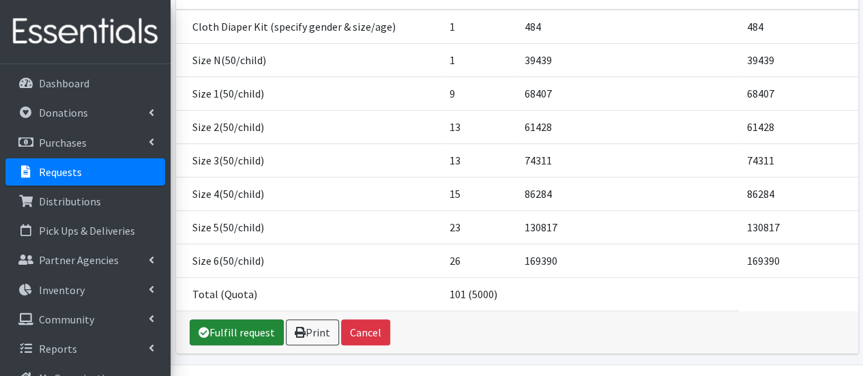
click at [242, 319] on link "Fulfill request" at bounding box center [237, 332] width 94 height 26
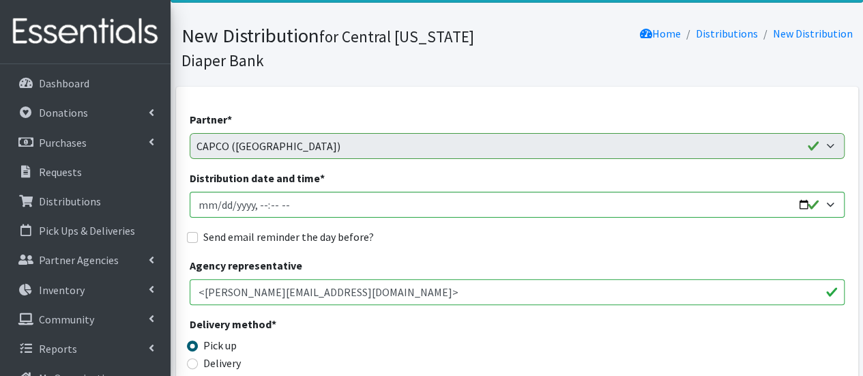
scroll to position [68, 0]
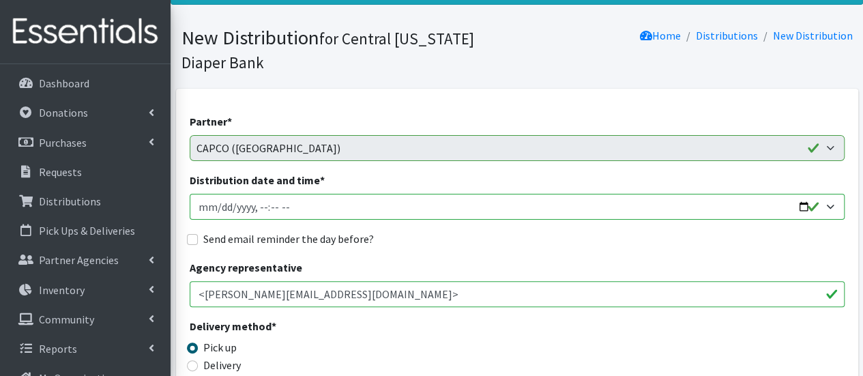
click at [217, 211] on input "Distribution date and time *" at bounding box center [517, 207] width 655 height 26
click at [195, 208] on input "Distribution date and time *" at bounding box center [517, 207] width 655 height 26
type input "2025-10-10T10:15"
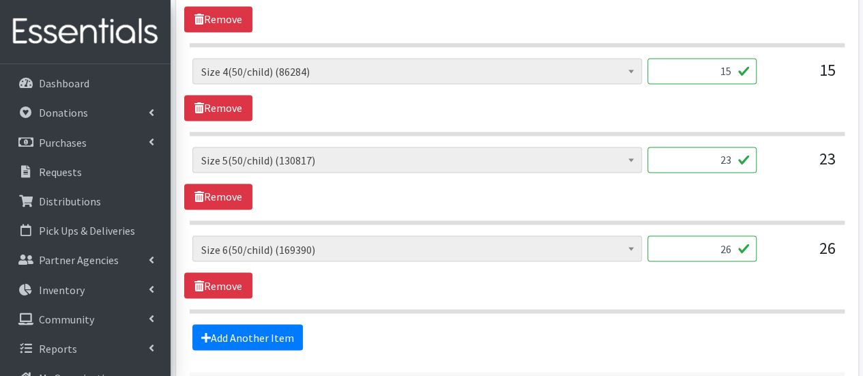
scroll to position [1176, 0]
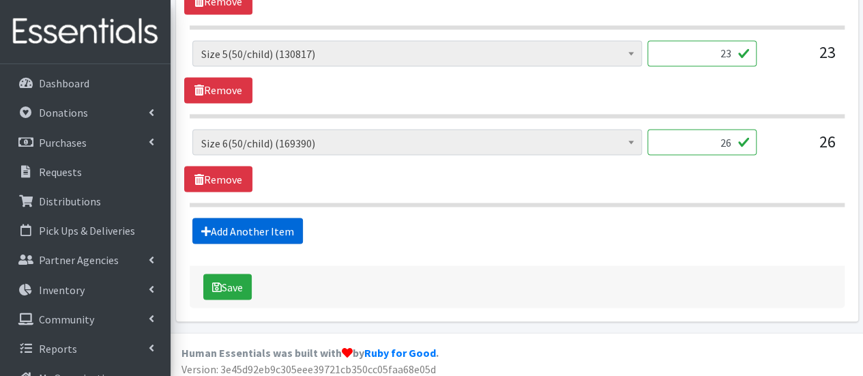
click at [252, 223] on link "Add Another Item" at bounding box center [247, 231] width 111 height 26
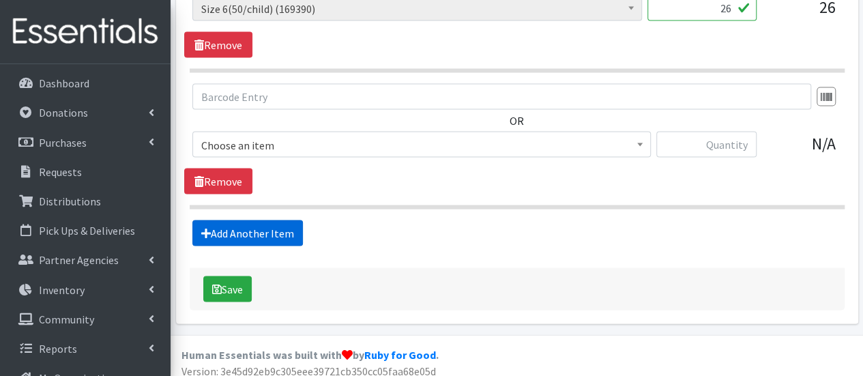
scroll to position [1312, 0]
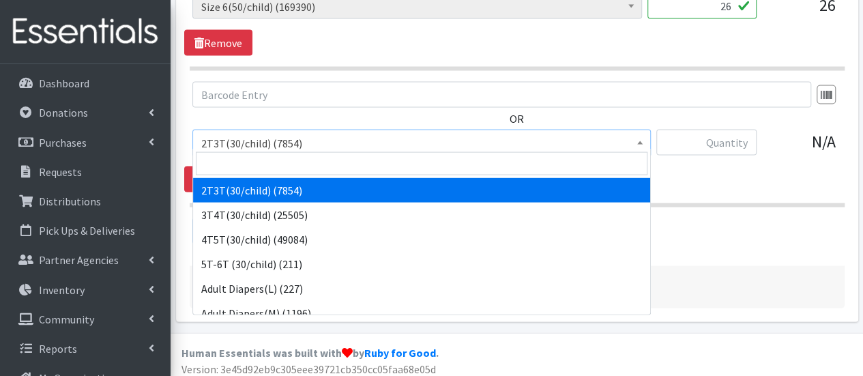
click at [261, 141] on span "2T3T(30/child) (7854)" at bounding box center [421, 143] width 441 height 19
click at [257, 168] on input "search" at bounding box center [422, 163] width 452 height 23
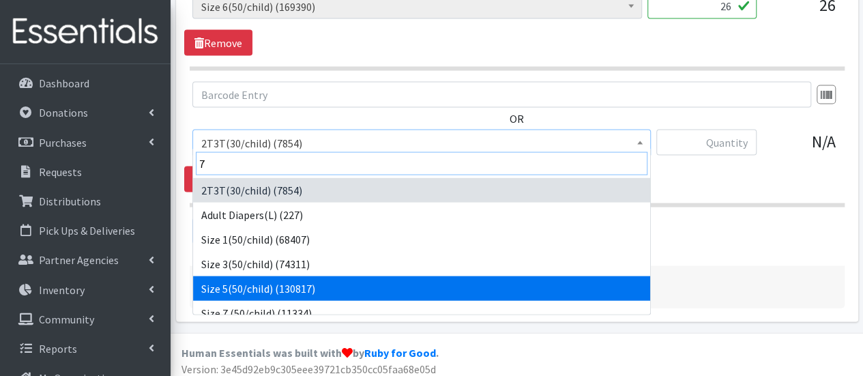
type input "7"
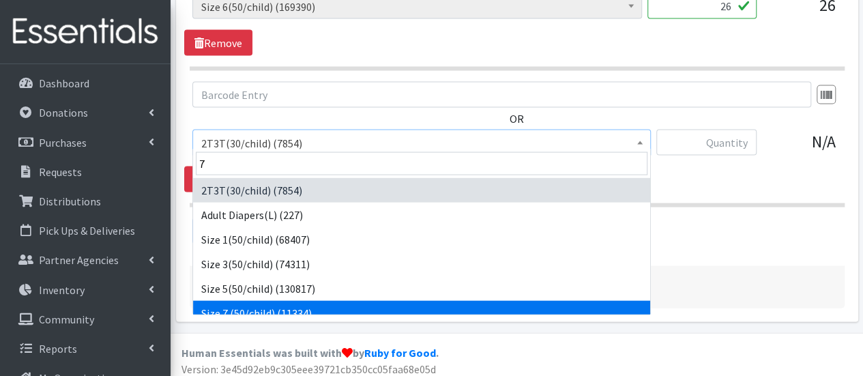
select select "6752"
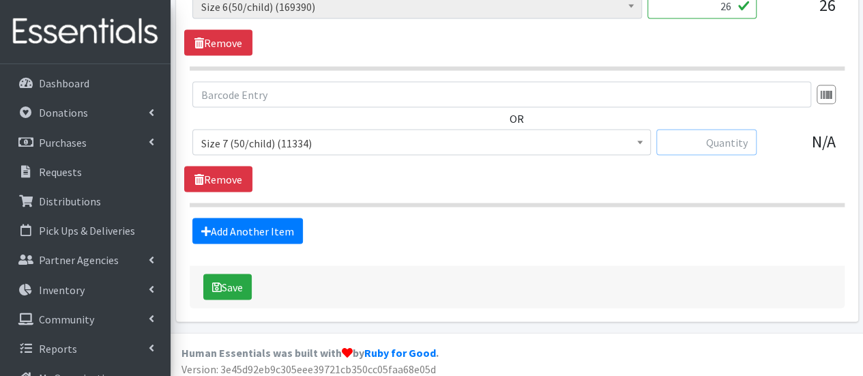
click at [681, 141] on input "text" at bounding box center [706, 143] width 100 height 26
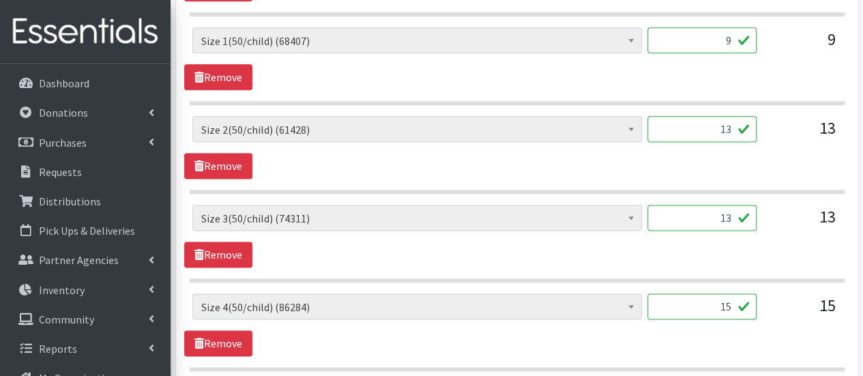
scroll to position [630, 0]
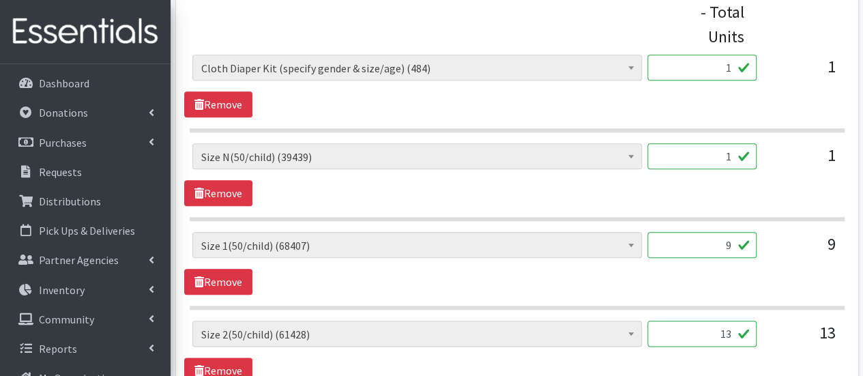
type input "1350"
drag, startPoint x: 701, startPoint y: 154, endPoint x: 737, endPoint y: 164, distance: 36.7
click at [737, 164] on input "1" at bounding box center [701, 156] width 109 height 26
type input "50"
drag, startPoint x: 724, startPoint y: 244, endPoint x: 735, endPoint y: 243, distance: 10.9
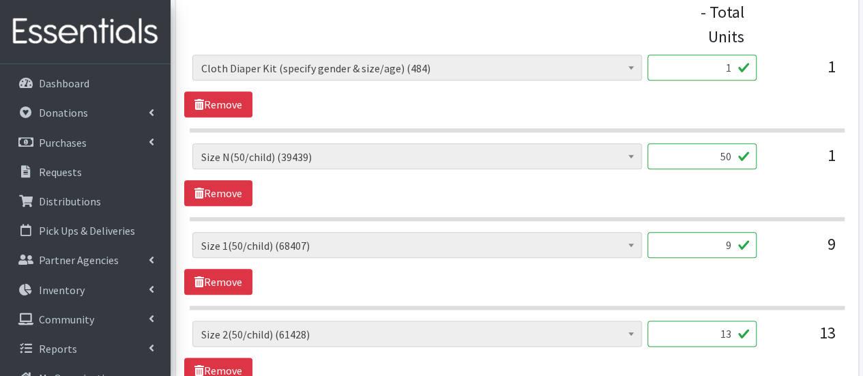
click at [735, 243] on input "9" at bounding box center [701, 245] width 109 height 26
type input "450"
drag, startPoint x: 714, startPoint y: 332, endPoint x: 729, endPoint y: 329, distance: 15.9
click at [729, 329] on input "13" at bounding box center [701, 334] width 109 height 26
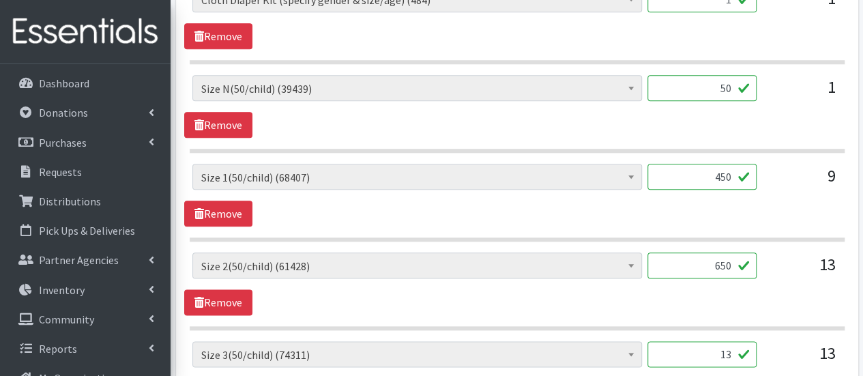
scroll to position [834, 0]
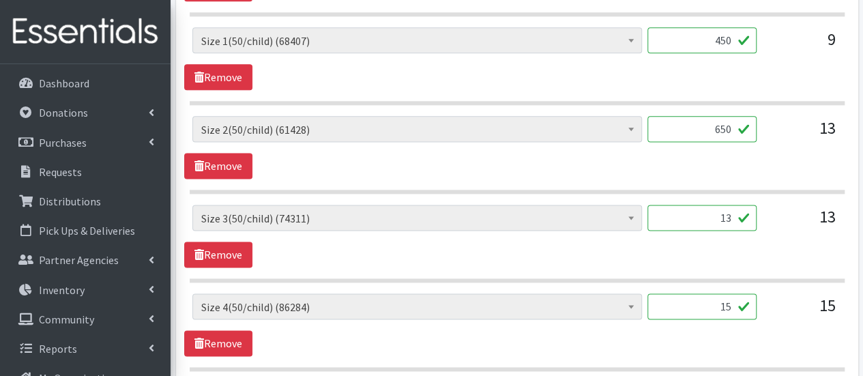
type input "650"
drag, startPoint x: 712, startPoint y: 219, endPoint x: 751, endPoint y: 220, distance: 39.6
click at [751, 220] on input "13" at bounding box center [701, 218] width 109 height 26
type input "650"
drag, startPoint x: 711, startPoint y: 304, endPoint x: 749, endPoint y: 304, distance: 38.2
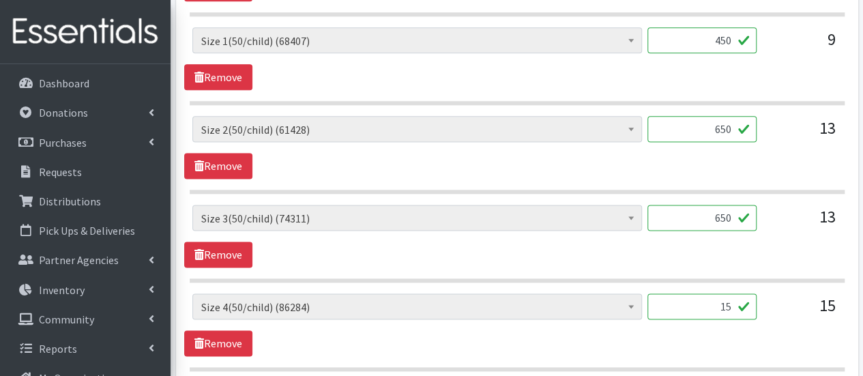
click at [749, 304] on input "15" at bounding box center [701, 306] width 109 height 26
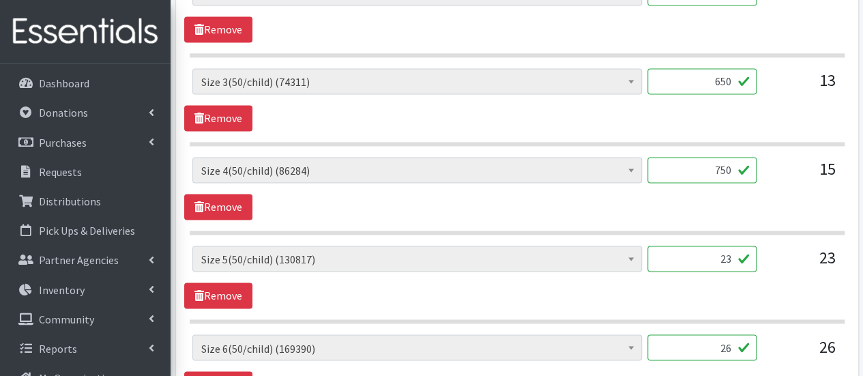
type input "750"
drag, startPoint x: 717, startPoint y: 257, endPoint x: 730, endPoint y: 258, distance: 13.0
click at [730, 258] on input "23" at bounding box center [701, 259] width 109 height 26
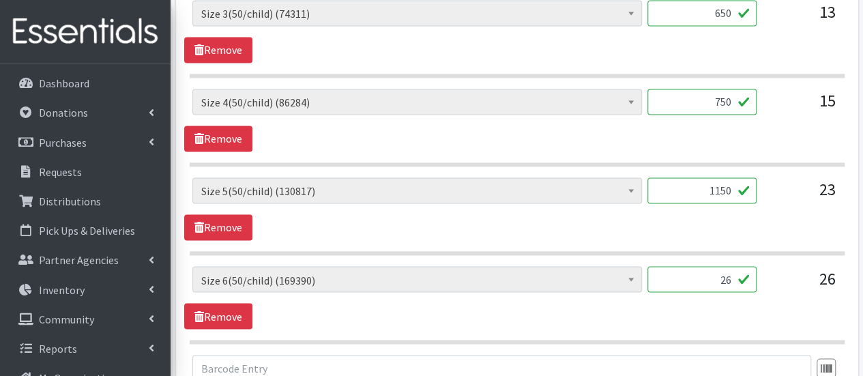
type input "1150"
drag, startPoint x: 703, startPoint y: 269, endPoint x: 748, endPoint y: 278, distance: 45.8
click at [748, 278] on input "26" at bounding box center [701, 279] width 109 height 26
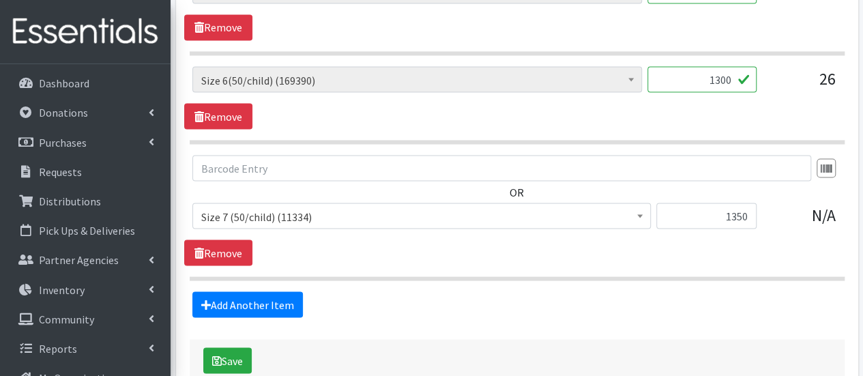
scroll to position [1312, 0]
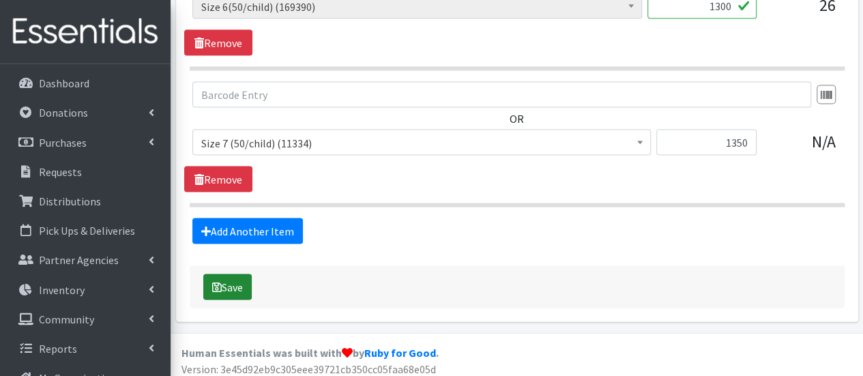
type input "1300"
click at [237, 283] on button "Save" at bounding box center [227, 287] width 48 height 26
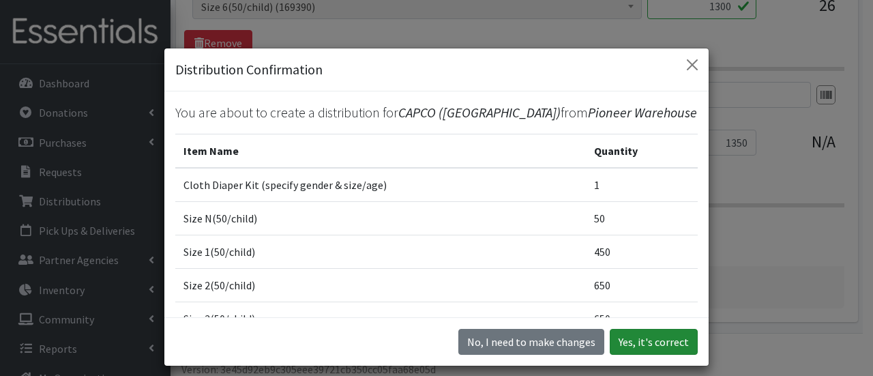
click at [656, 339] on button "Yes, it's correct" at bounding box center [654, 342] width 88 height 26
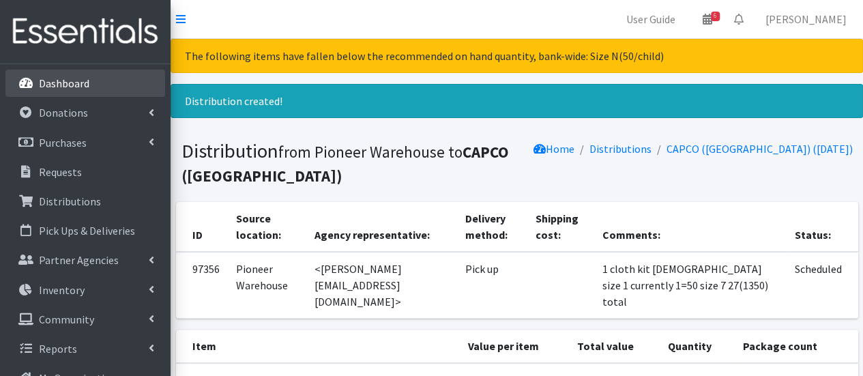
click at [127, 76] on link "Dashboard" at bounding box center [85, 83] width 160 height 27
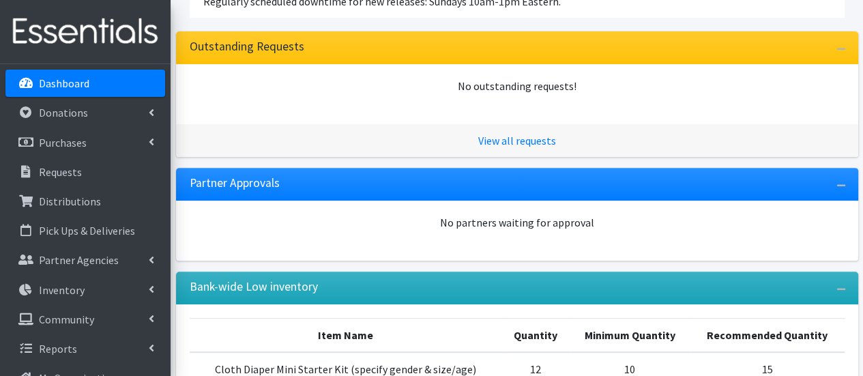
scroll to position [273, 0]
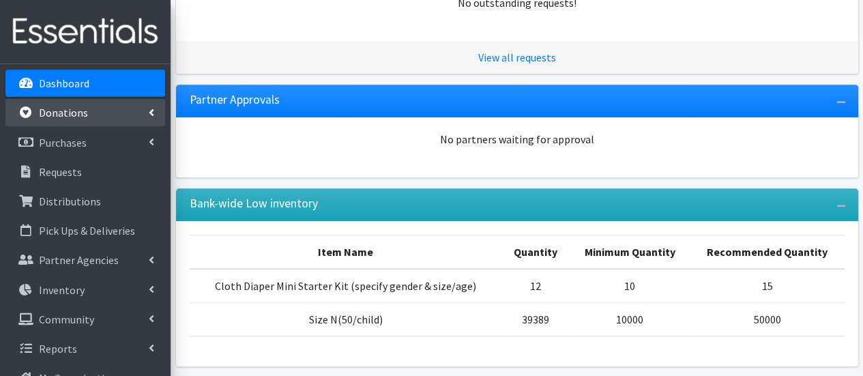
click at [100, 119] on link "Donations" at bounding box center [85, 112] width 160 height 27
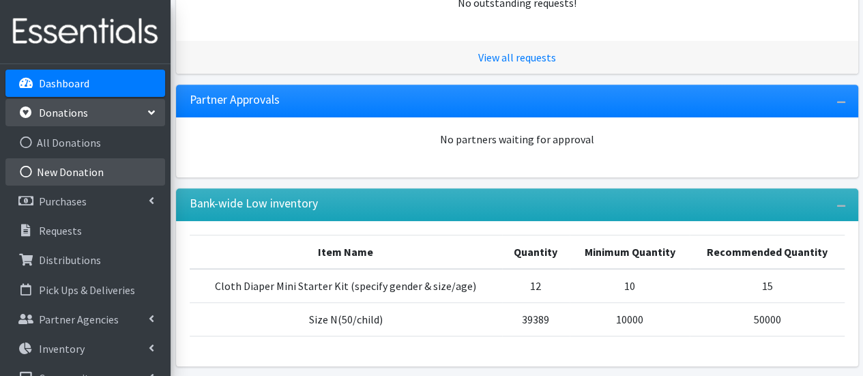
click at [105, 174] on link "New Donation" at bounding box center [85, 171] width 160 height 27
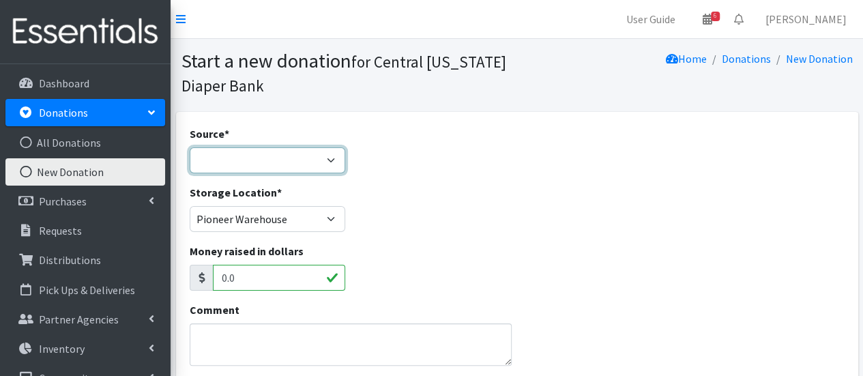
click at [237, 160] on select "Product Drive Manufacturer Donation Site Misc. Donation" at bounding box center [268, 160] width 156 height 26
select select "Misc. Donation"
click at [190, 147] on select "Product Drive Manufacturer Donation Site Misc. Donation" at bounding box center [268, 160] width 156 height 26
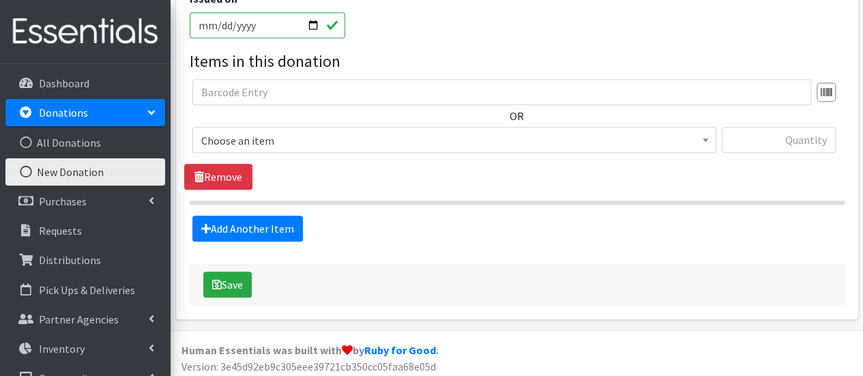
scroll to position [389, 0]
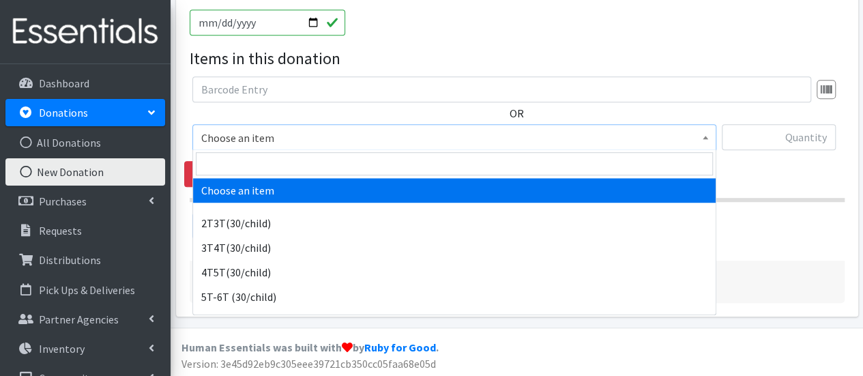
click at [272, 140] on span "Choose an item" at bounding box center [454, 137] width 506 height 19
click at [268, 156] on input "search" at bounding box center [454, 163] width 517 height 23
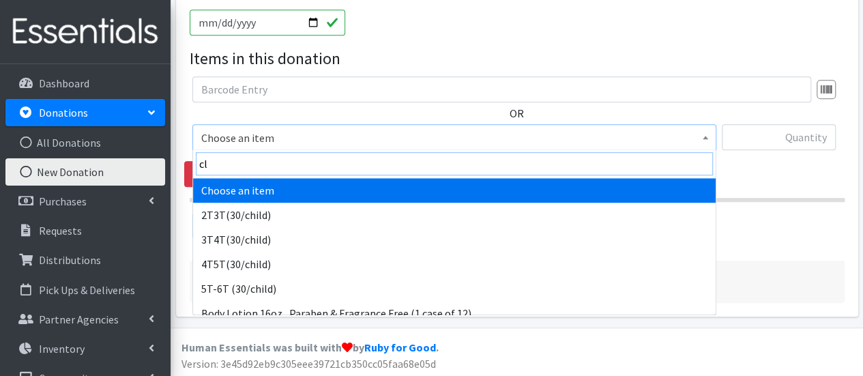
type input "clo"
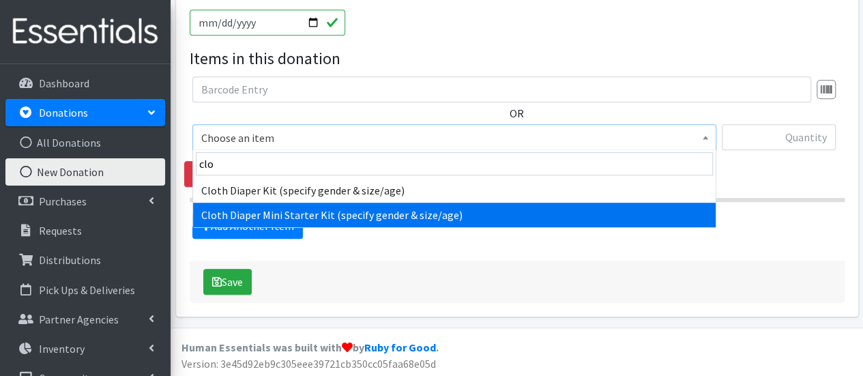
select select "15170"
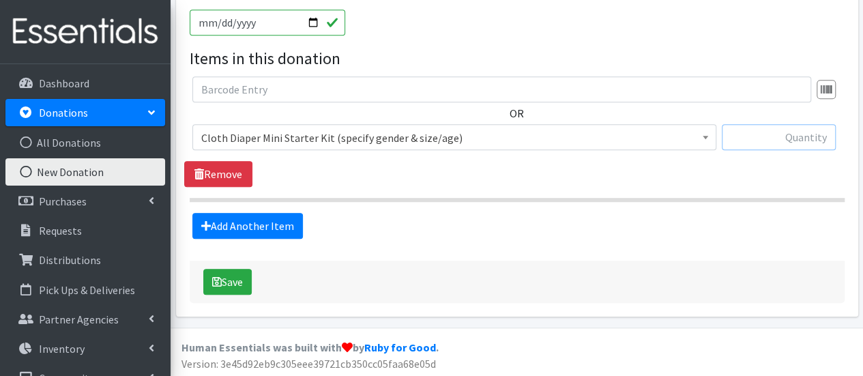
click at [793, 140] on input "text" at bounding box center [779, 137] width 114 height 26
type input "50"
click at [237, 283] on button "Save" at bounding box center [227, 282] width 48 height 26
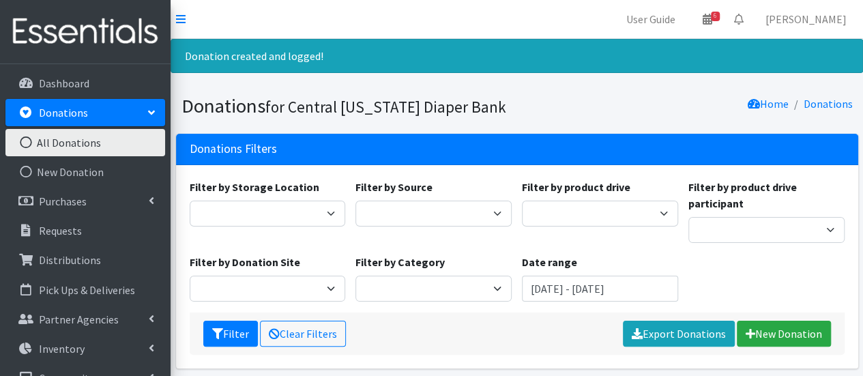
scroll to position [205, 0]
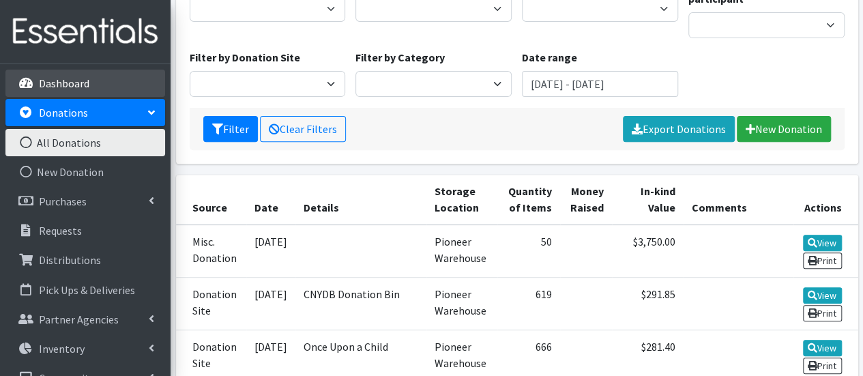
click at [106, 97] on li "Dashboard" at bounding box center [85, 84] width 160 height 29
click at [124, 80] on link "Dashboard" at bounding box center [85, 83] width 160 height 27
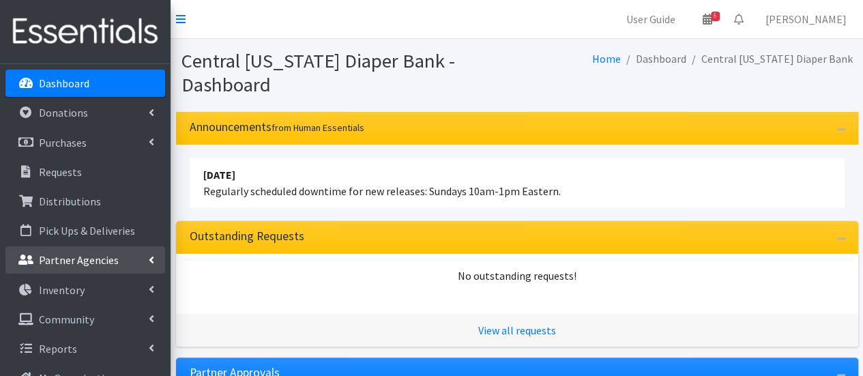
drag, startPoint x: 80, startPoint y: 267, endPoint x: 80, endPoint y: 259, distance: 7.5
click at [80, 267] on p "Partner Agencies" at bounding box center [79, 260] width 80 height 14
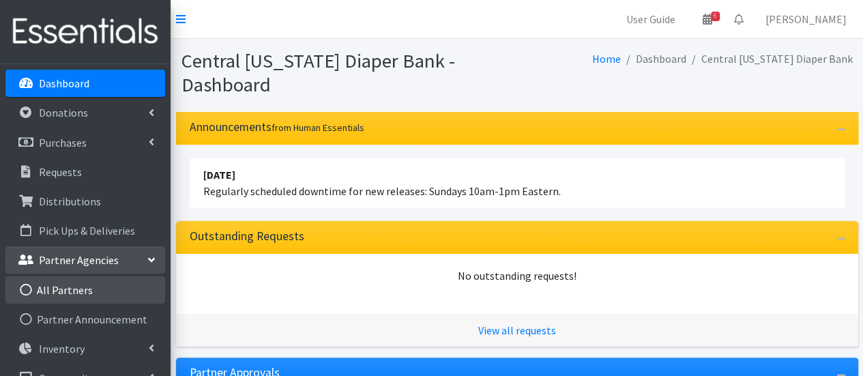
click at [104, 297] on link "All Partners" at bounding box center [85, 289] width 160 height 27
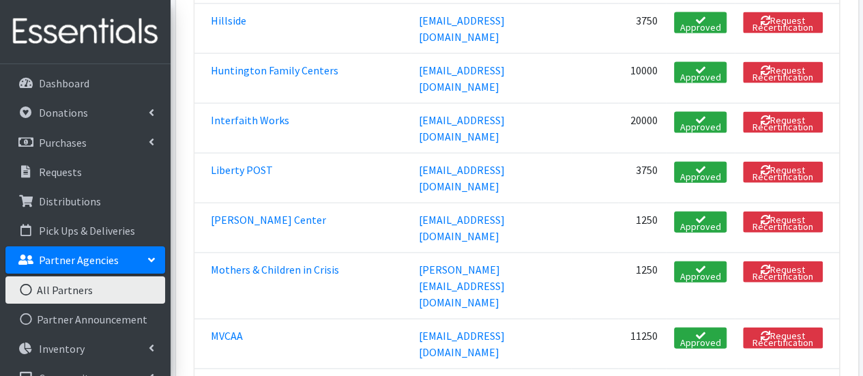
scroll to position [1433, 0]
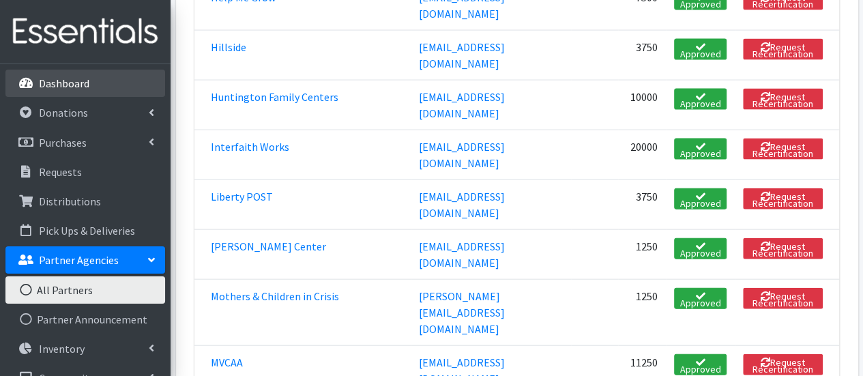
click at [102, 85] on link "Dashboard" at bounding box center [85, 83] width 160 height 27
